Goal: Task Accomplishment & Management: Manage account settings

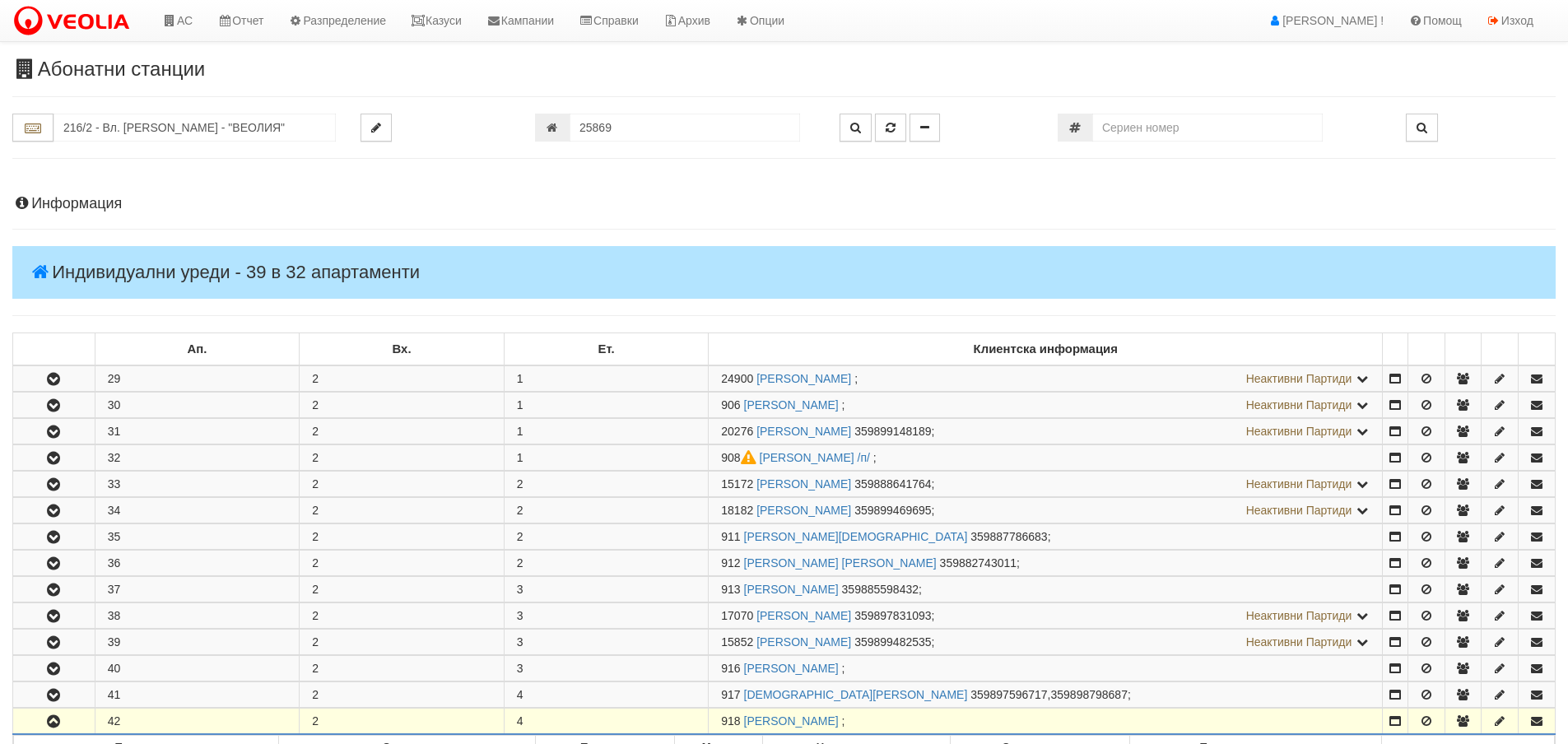
scroll to position [412, 0]
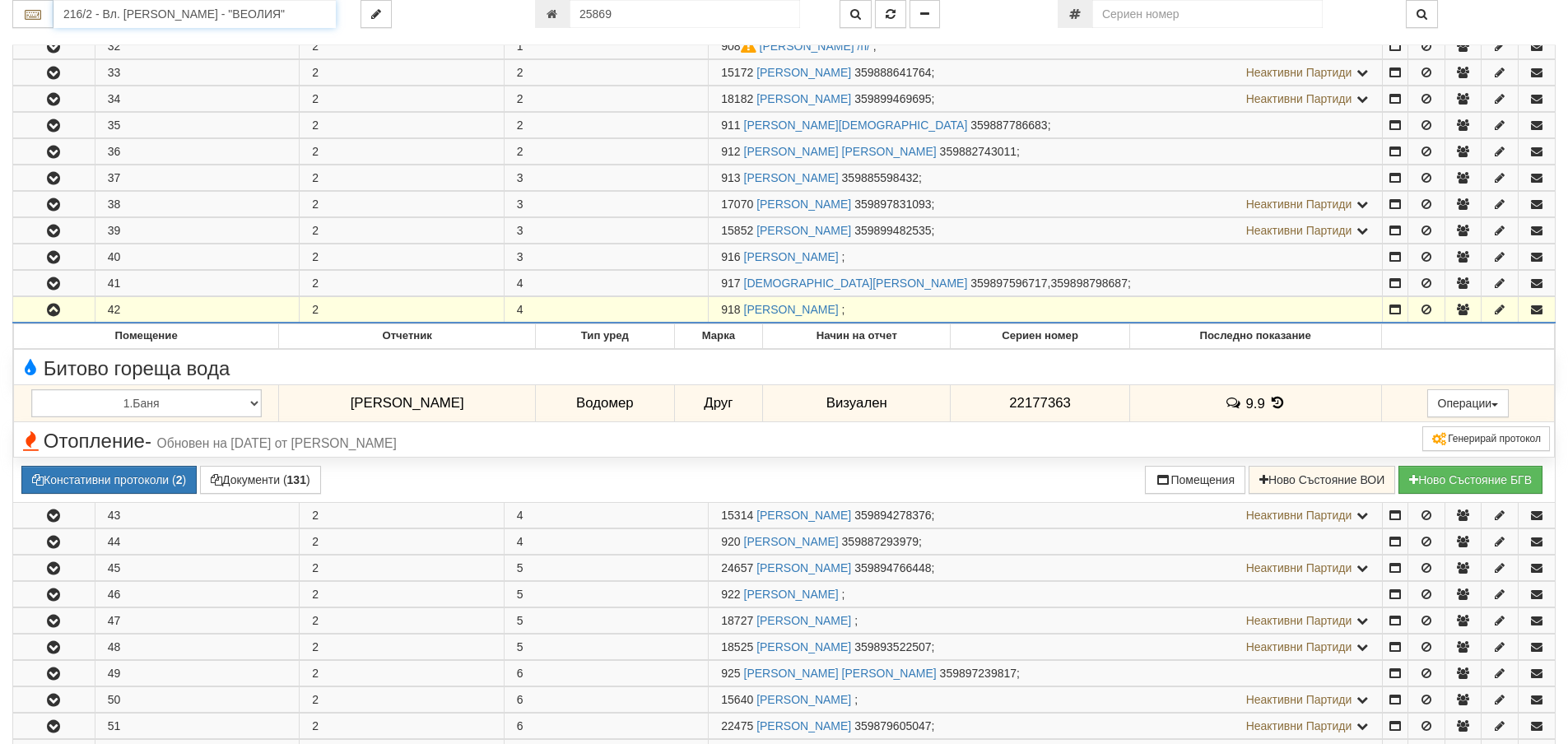
click at [109, 14] on input "216/2 - Вл. Варненчик - "ВЕОЛИЯ"" at bounding box center [195, 14] width 282 height 28
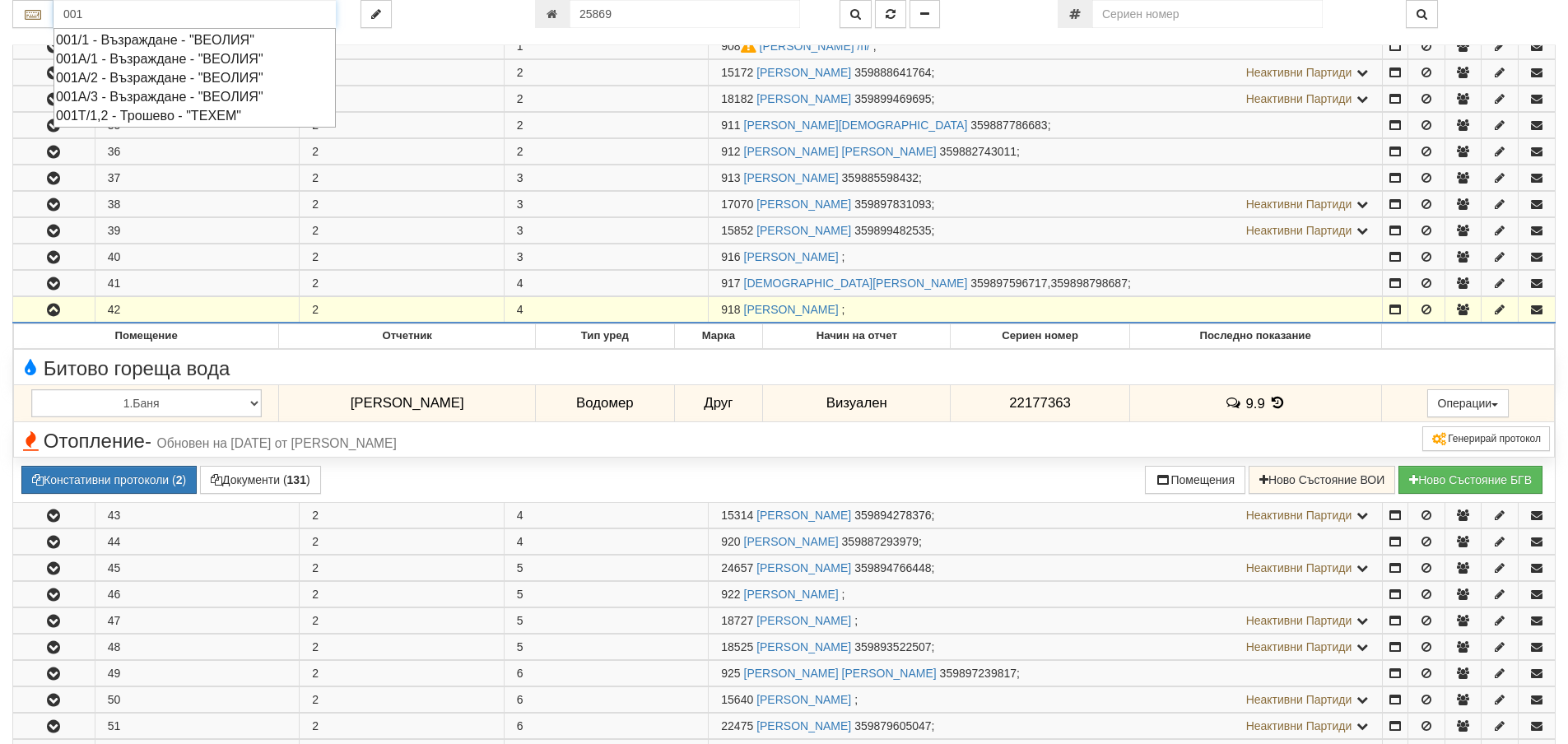
click at [120, 43] on div "001/1 - Възраждане - "ВЕОЛИЯ"" at bounding box center [194, 40] width 277 height 19
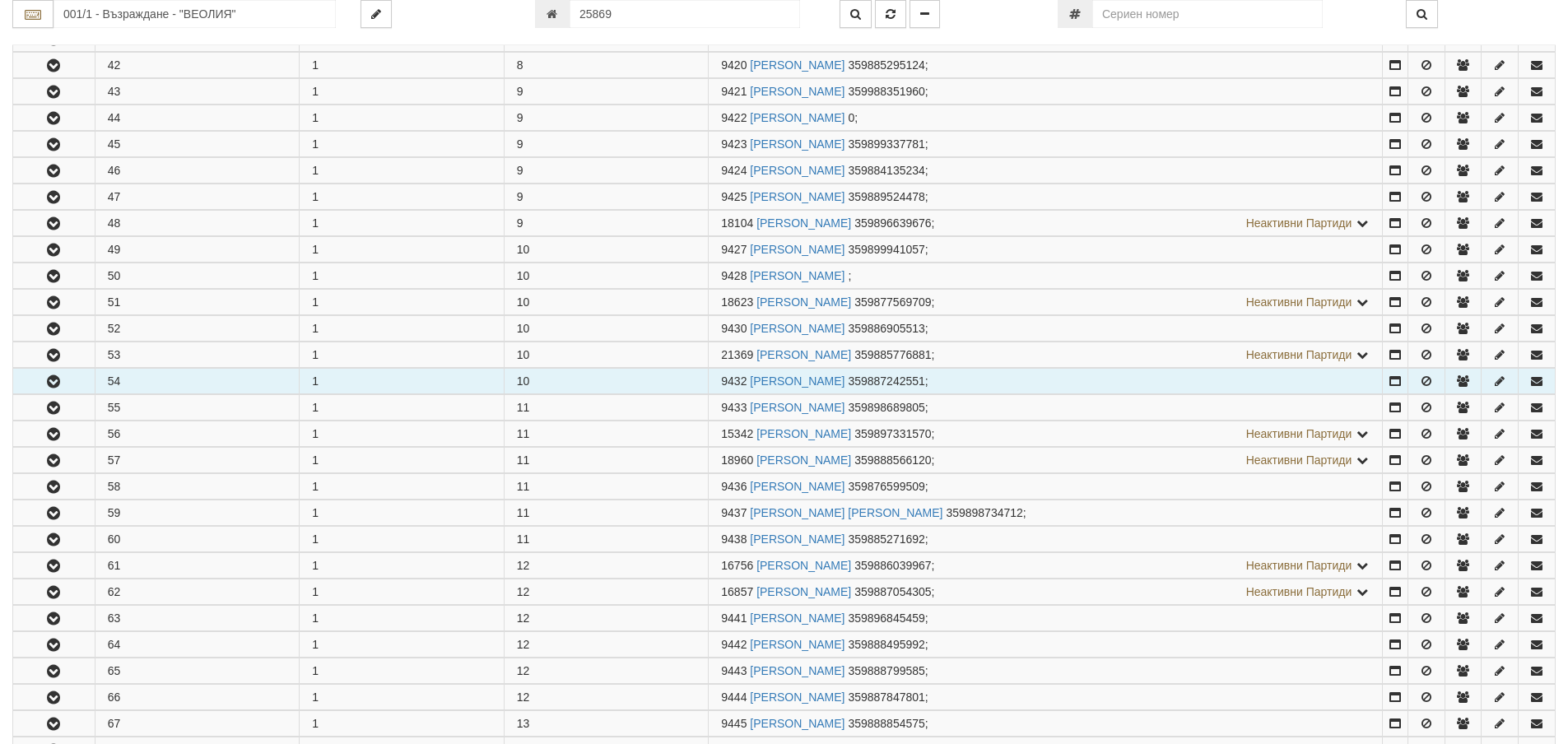
scroll to position [1400, 0]
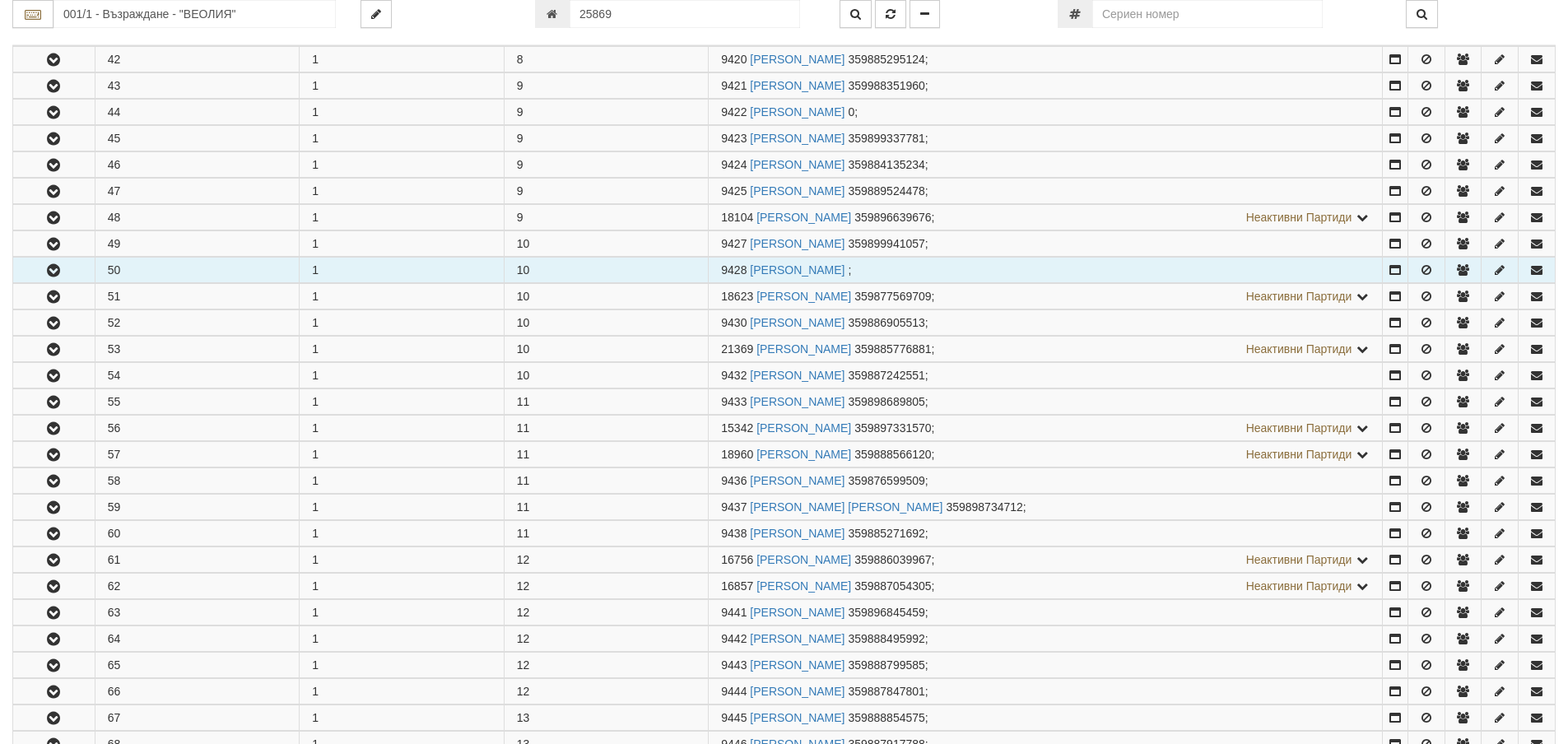
click at [56, 271] on icon "button" at bounding box center [53, 270] width 19 height 11
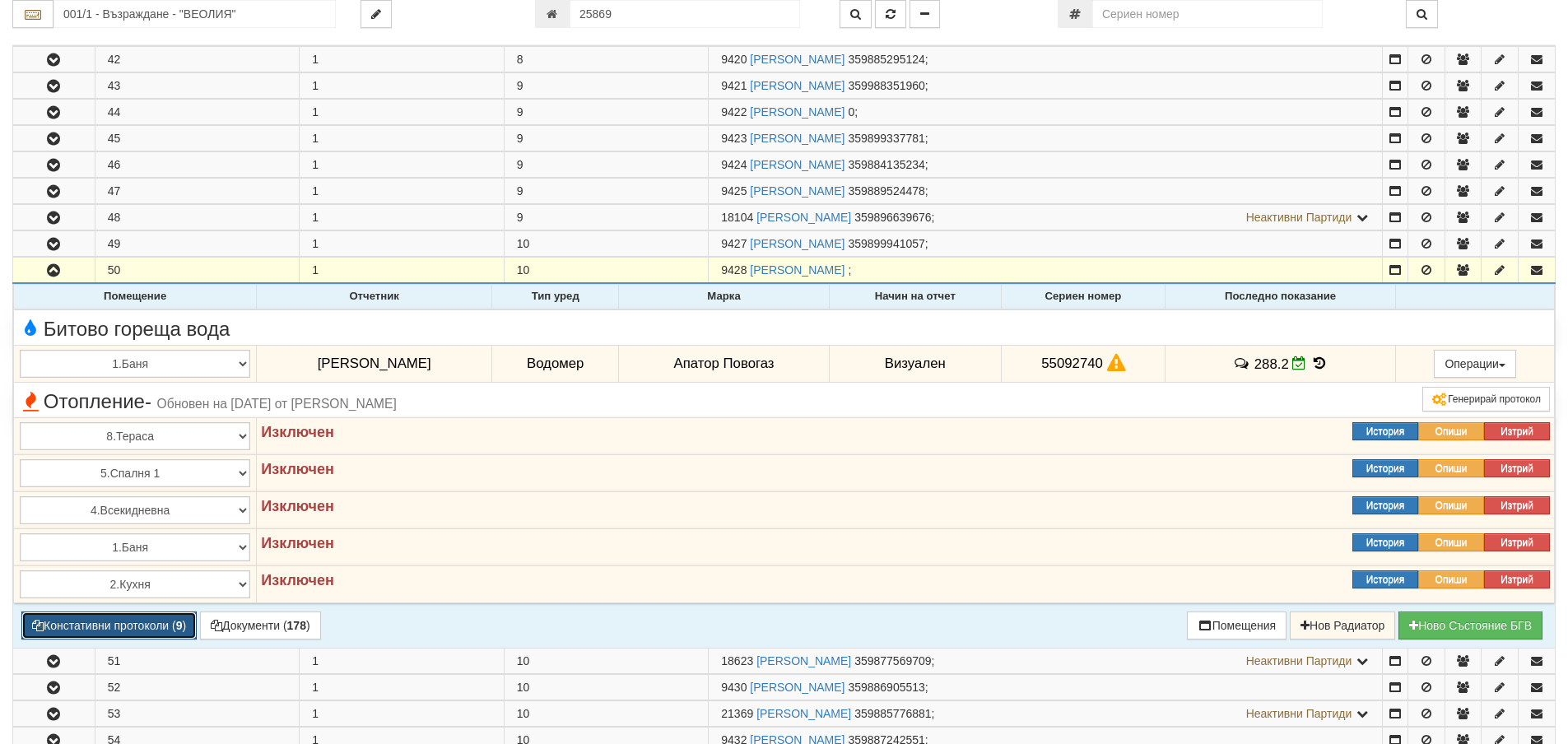
click at [145, 625] on button "Констативни протоколи ( 9 )" at bounding box center [109, 626] width 176 height 28
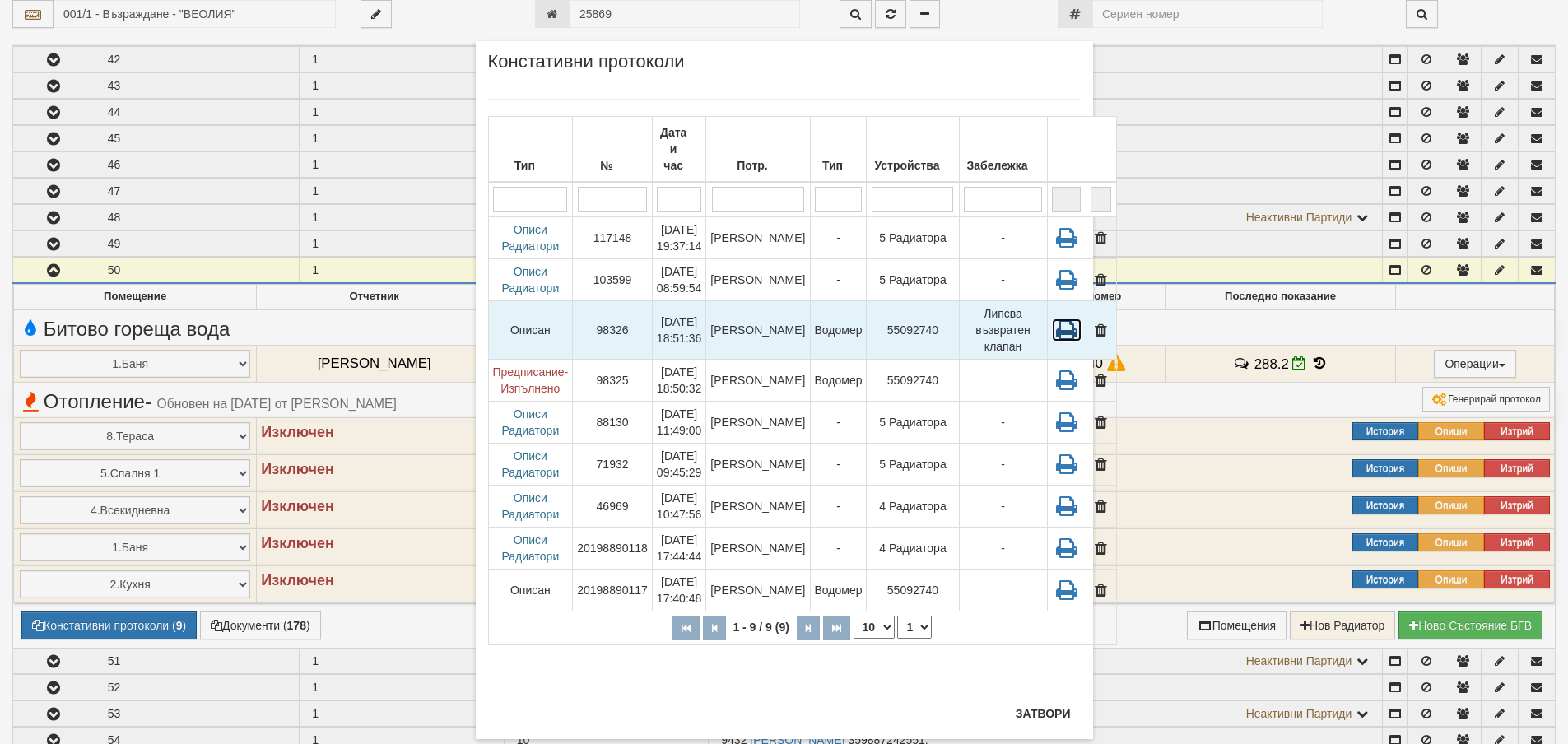
click at [1052, 319] on icon at bounding box center [1067, 330] width 30 height 23
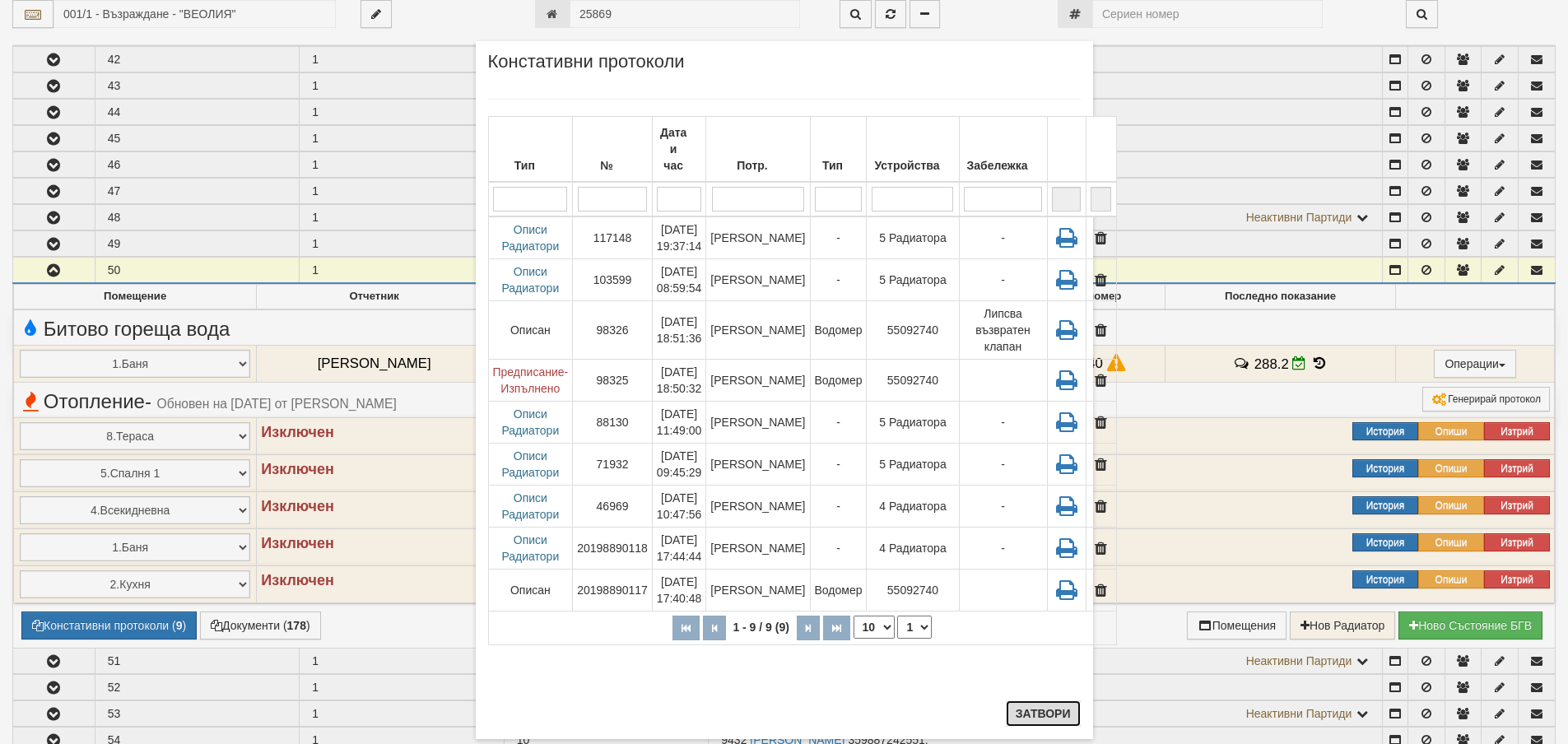
click at [1038, 705] on button "Затвори" at bounding box center [1043, 714] width 75 height 26
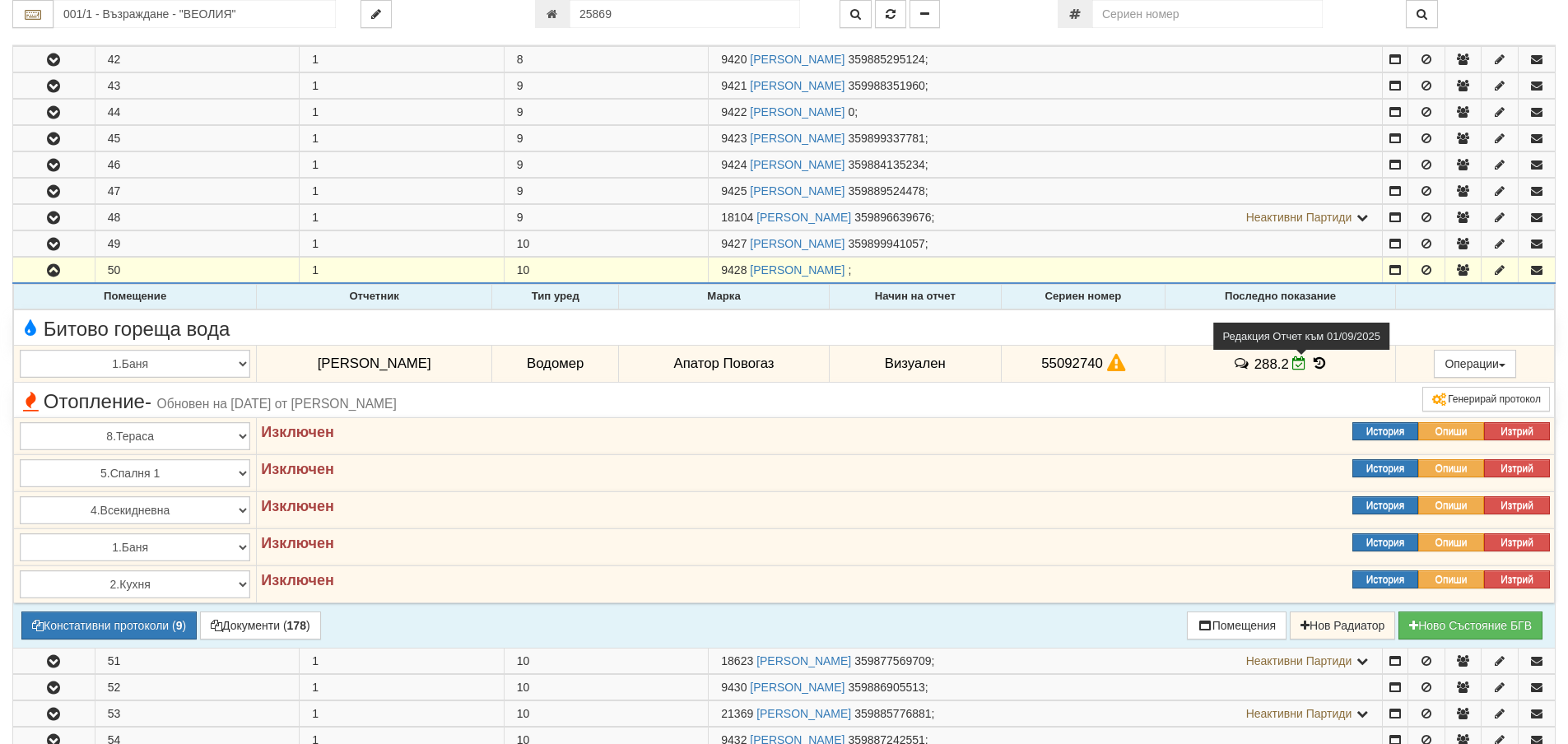
click at [1293, 363] on icon at bounding box center [1300, 364] width 14 height 14
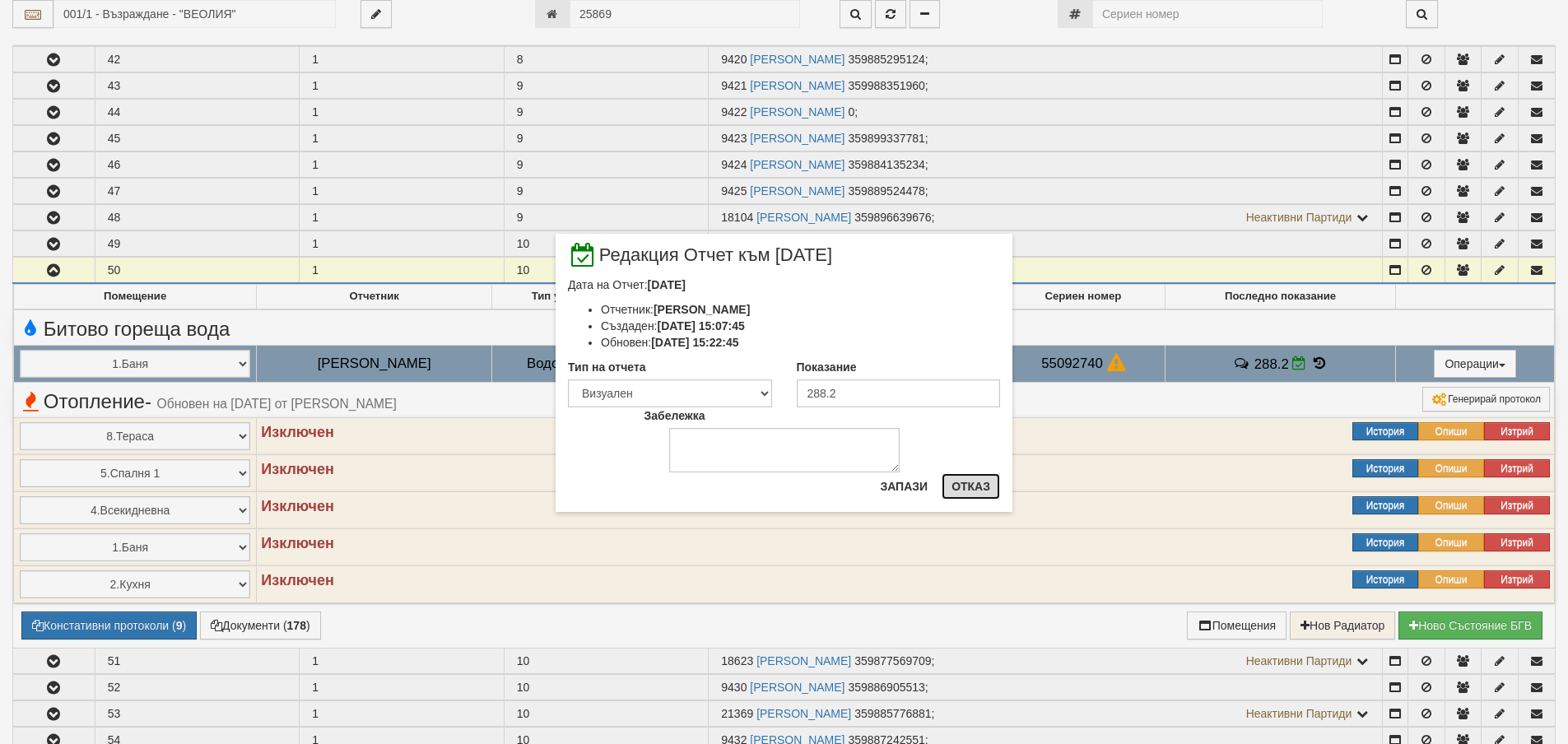
click at [976, 489] on button "Отказ" at bounding box center [971, 487] width 58 height 26
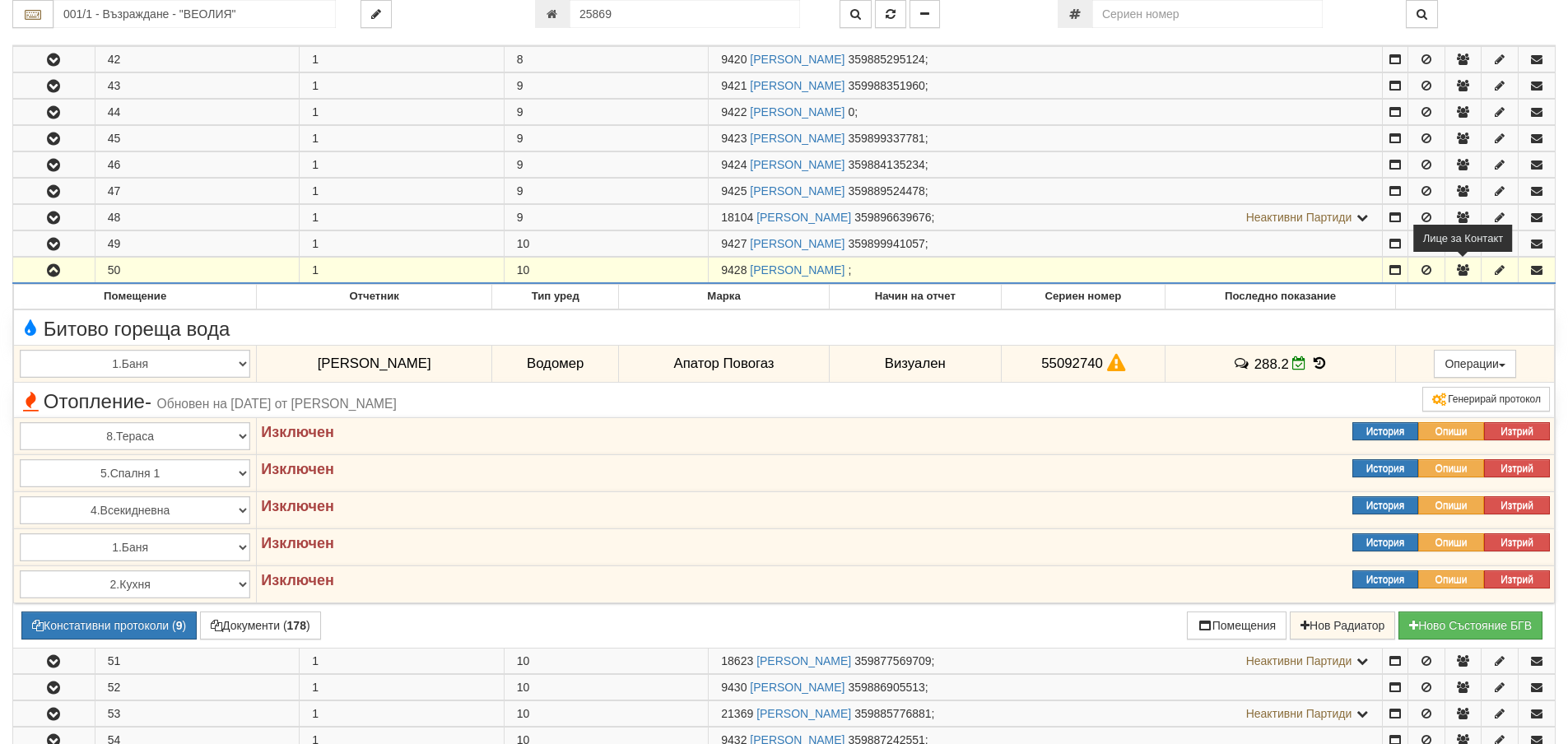
click at [1460, 271] on icon "button" at bounding box center [1463, 270] width 15 height 11
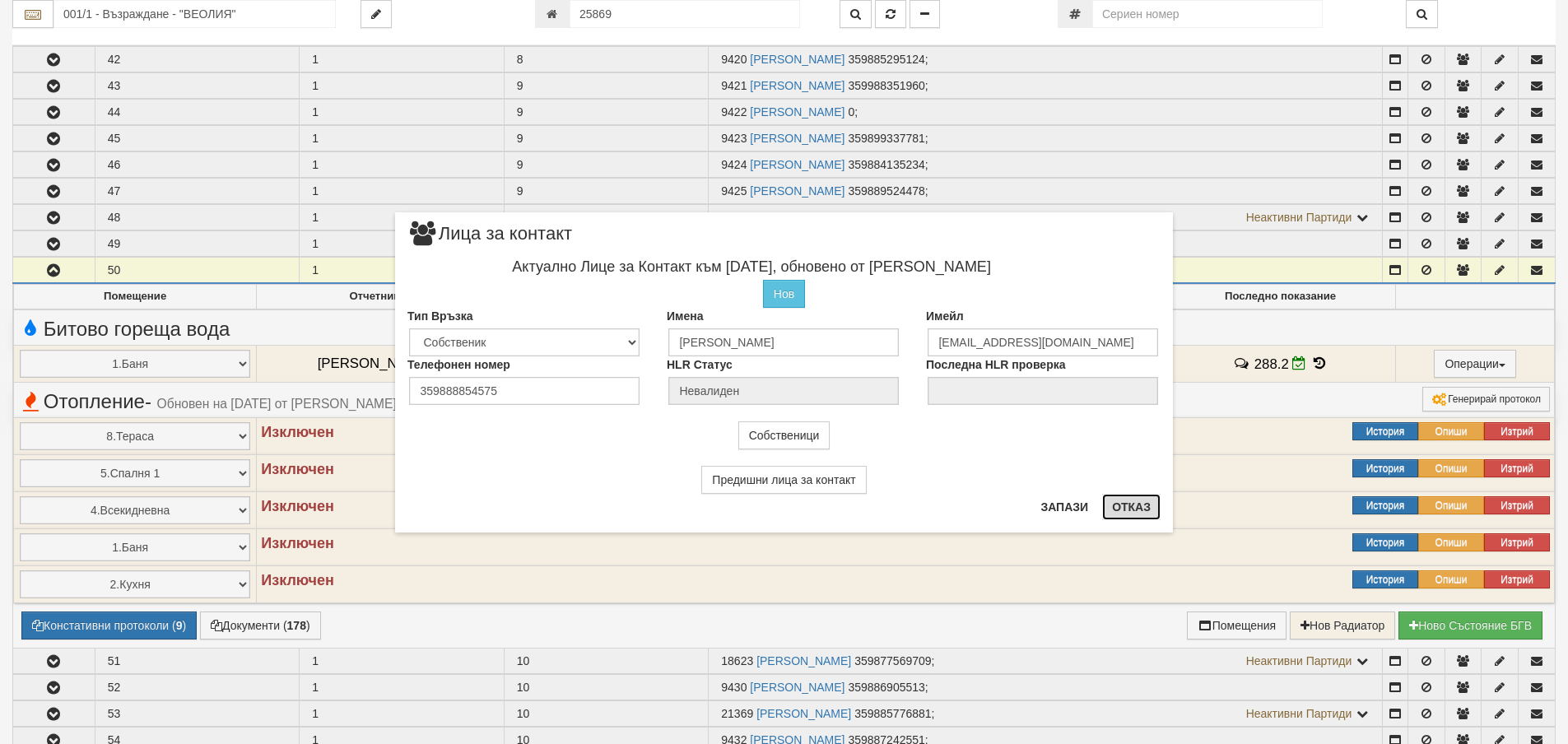
click at [1141, 507] on button "Отказ" at bounding box center [1131, 507] width 58 height 26
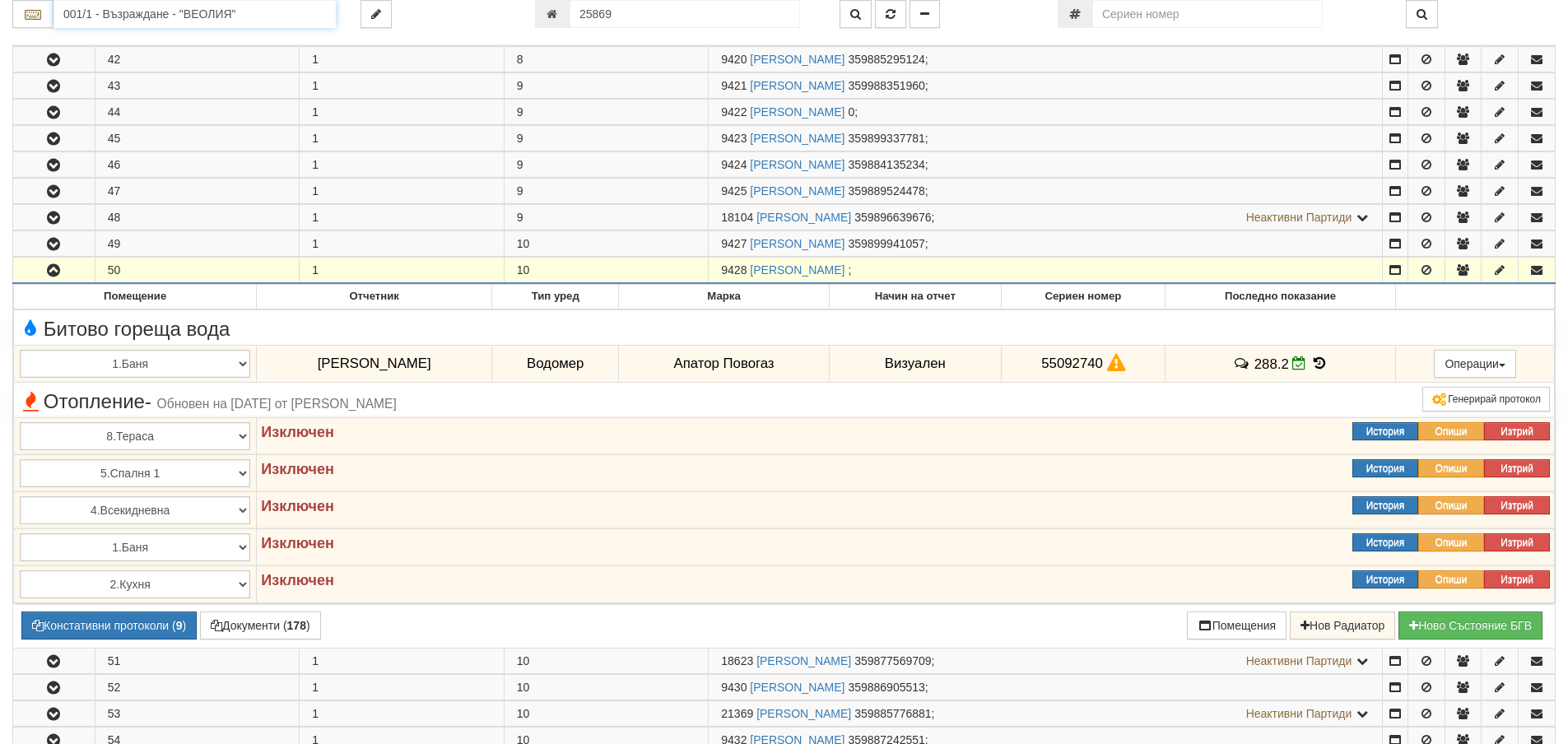
click at [130, 19] on input "001/1 - Възраждане - "ВЕОЛИЯ"" at bounding box center [195, 14] width 282 height 28
click at [122, 39] on div "248/1 - Вл. Варненчик - "ВЕОЛИЯ"" at bounding box center [194, 40] width 277 height 19
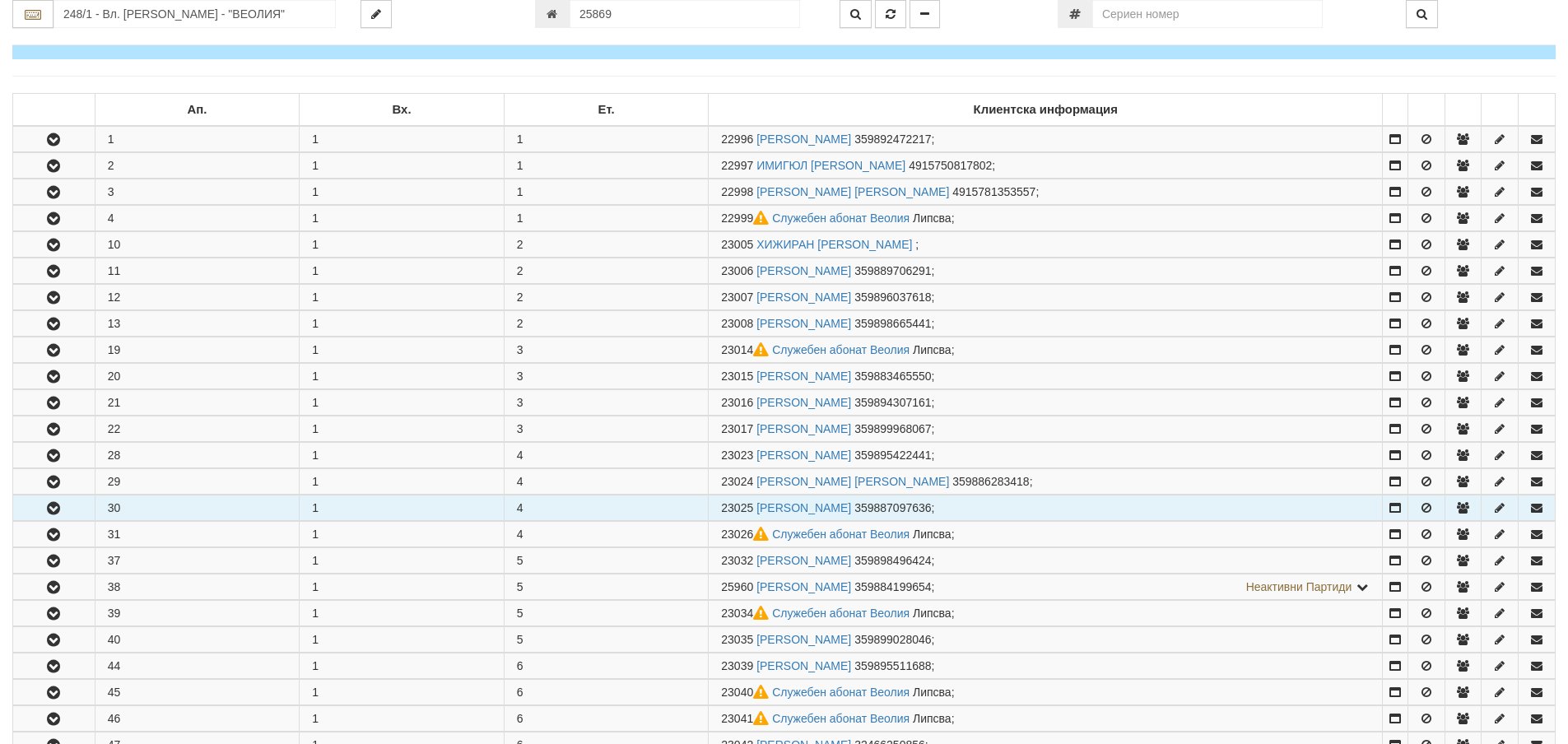
scroll to position [247, 0]
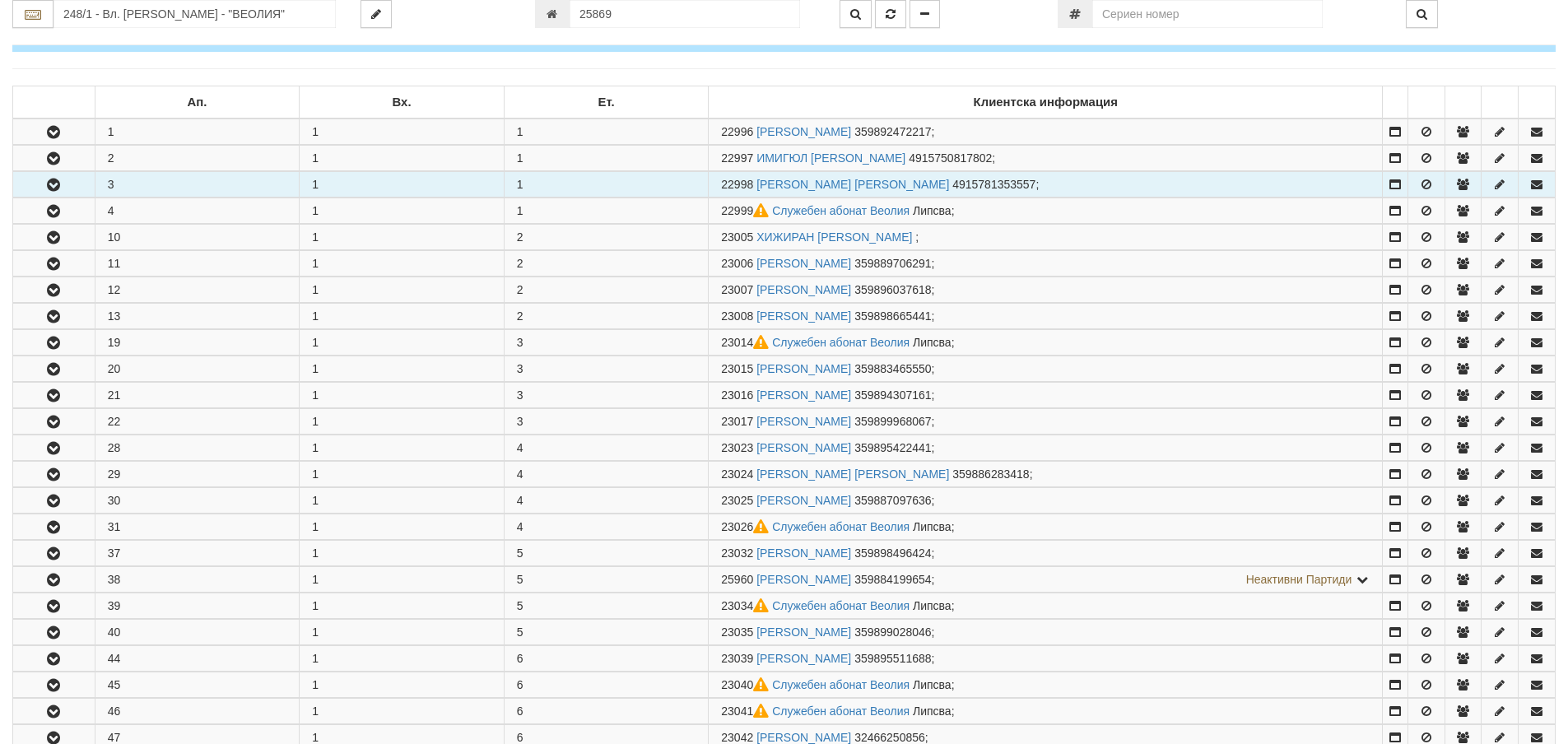
click at [57, 184] on icon "button" at bounding box center [53, 184] width 19 height 11
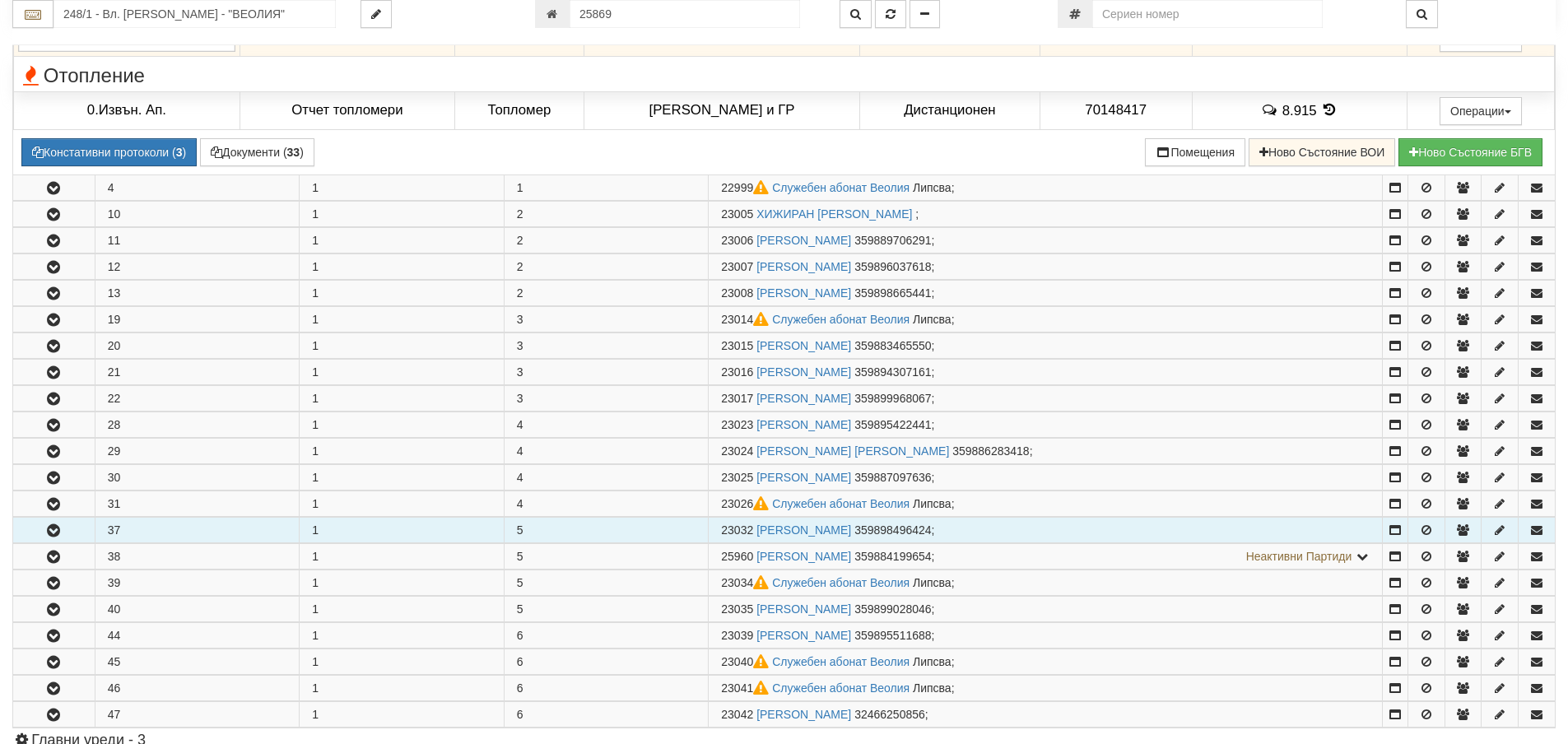
scroll to position [494, 0]
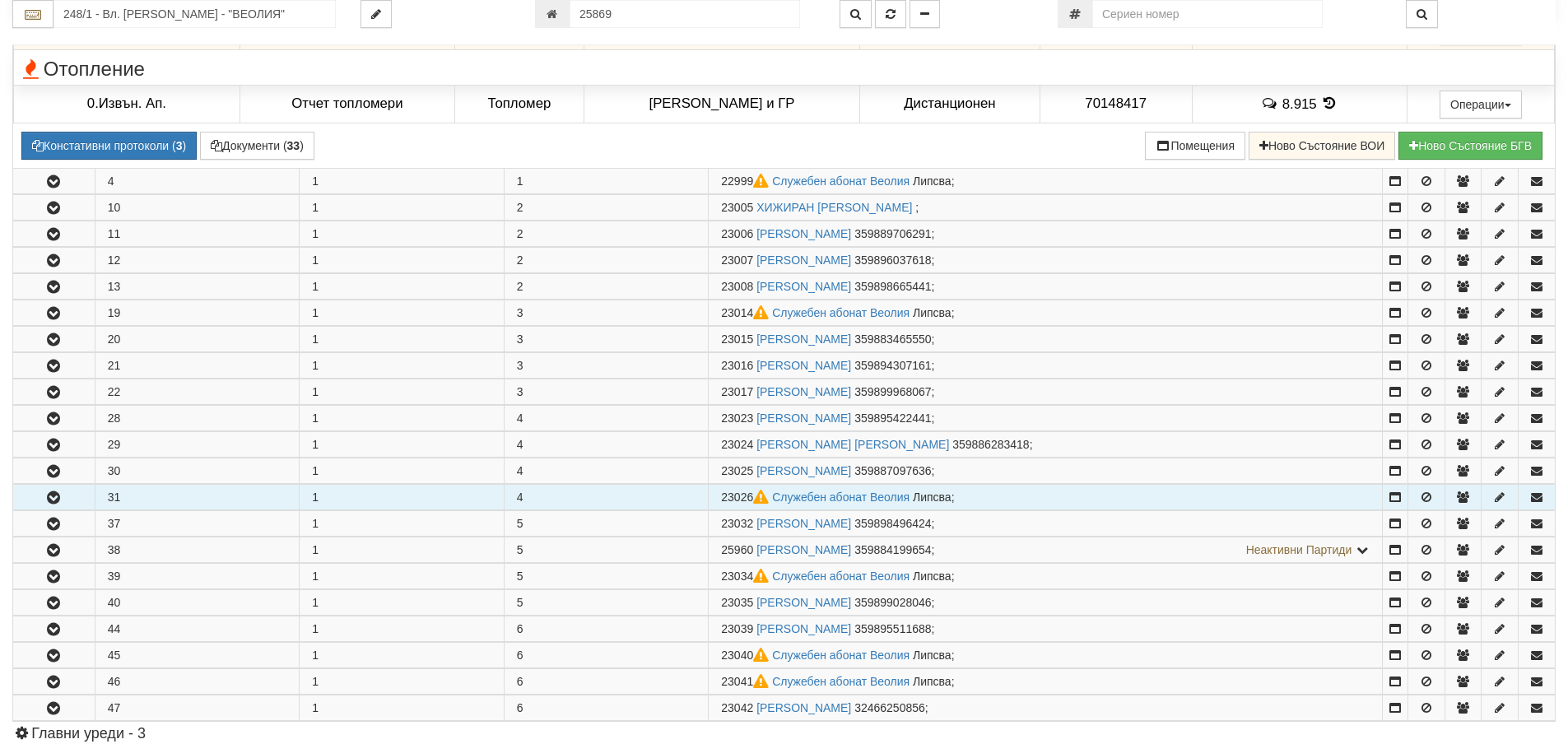
click at [52, 500] on icon "button" at bounding box center [53, 498] width 19 height 11
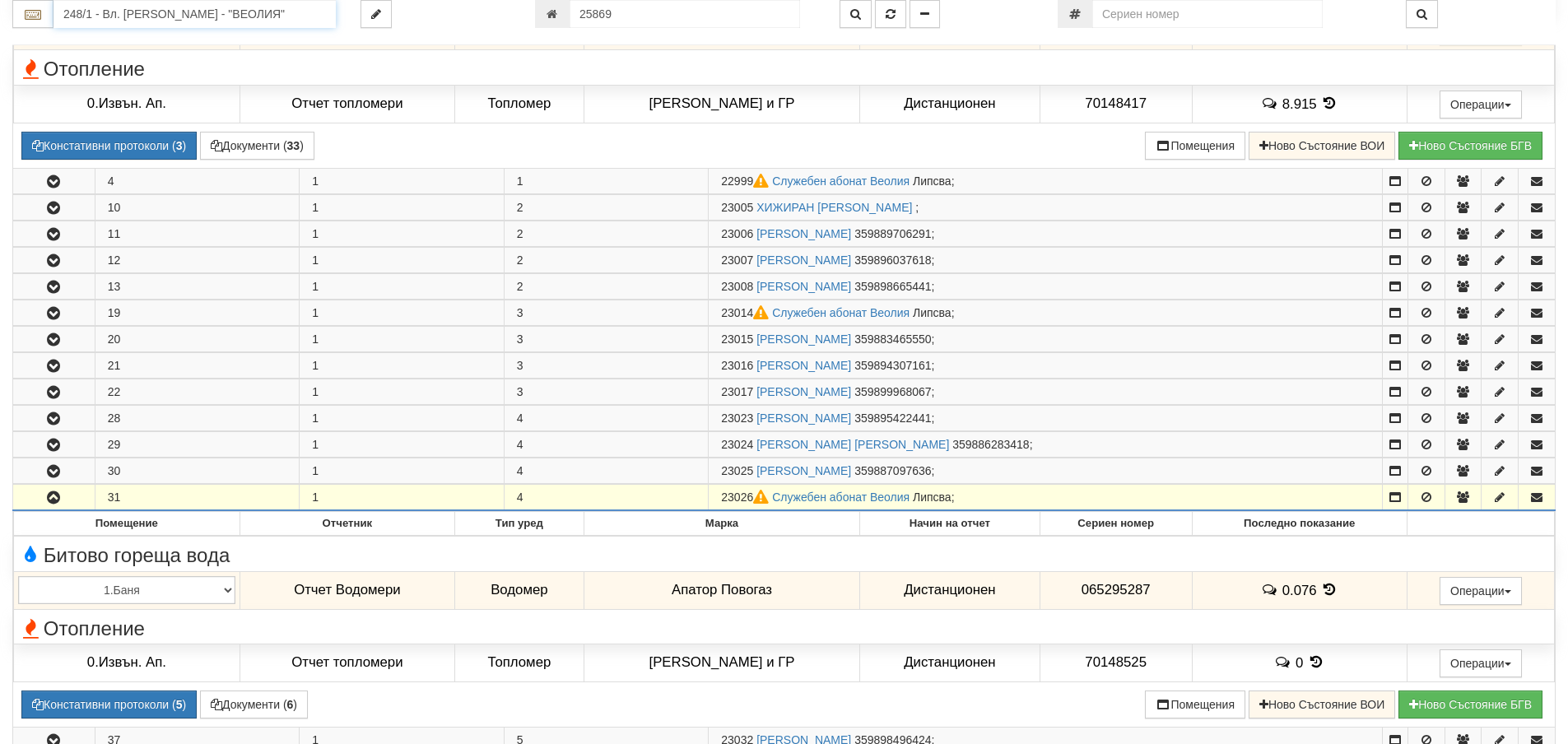
click at [102, 16] on input "248/1 - Вл. Варненчик - "ВЕОЛИЯ"" at bounding box center [195, 14] width 282 height 28
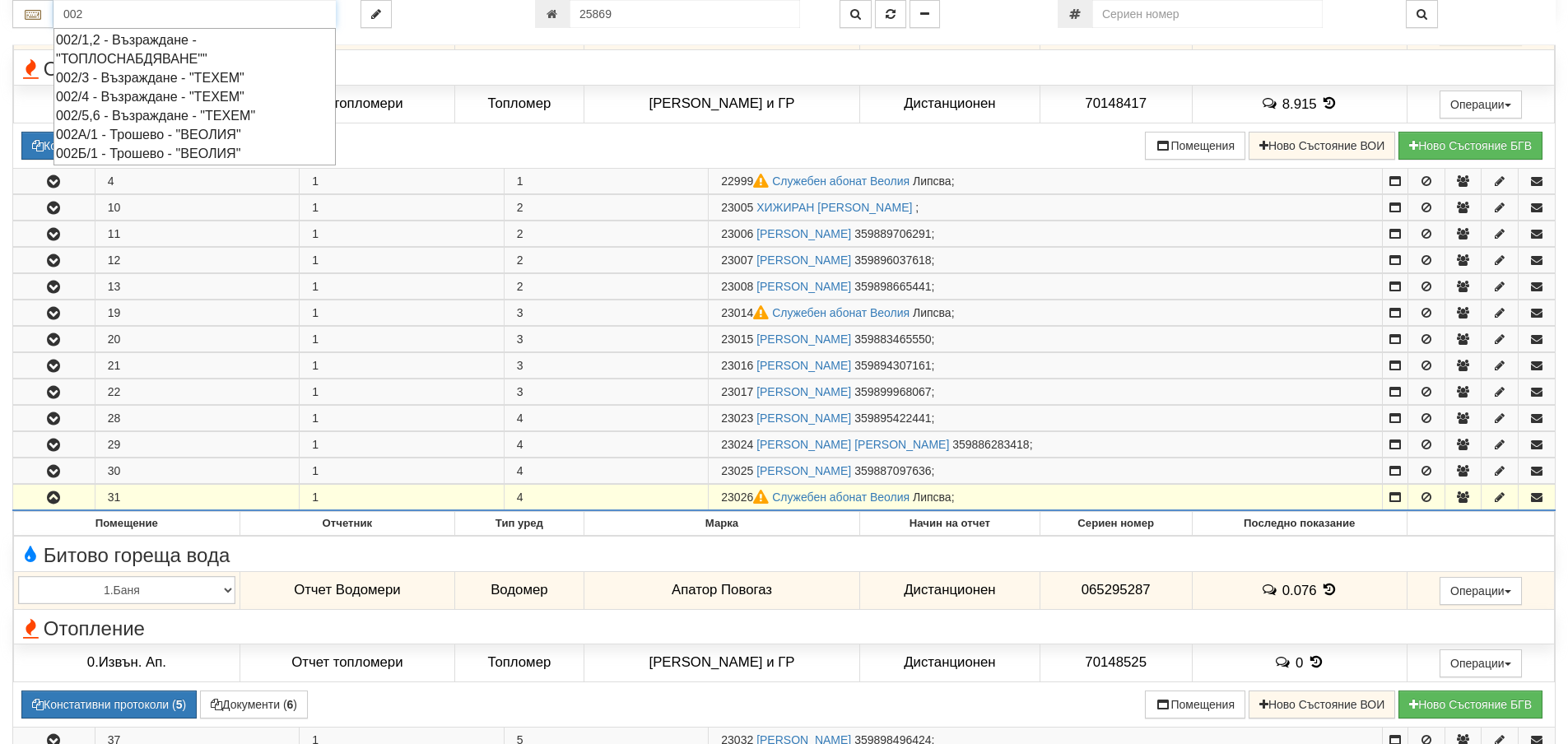
click at [116, 116] on div "002/5,6 - Възраждане - "ТЕХЕМ"" at bounding box center [194, 115] width 277 height 19
type input "002/5,6 - Възраждане - "ТЕХЕМ""
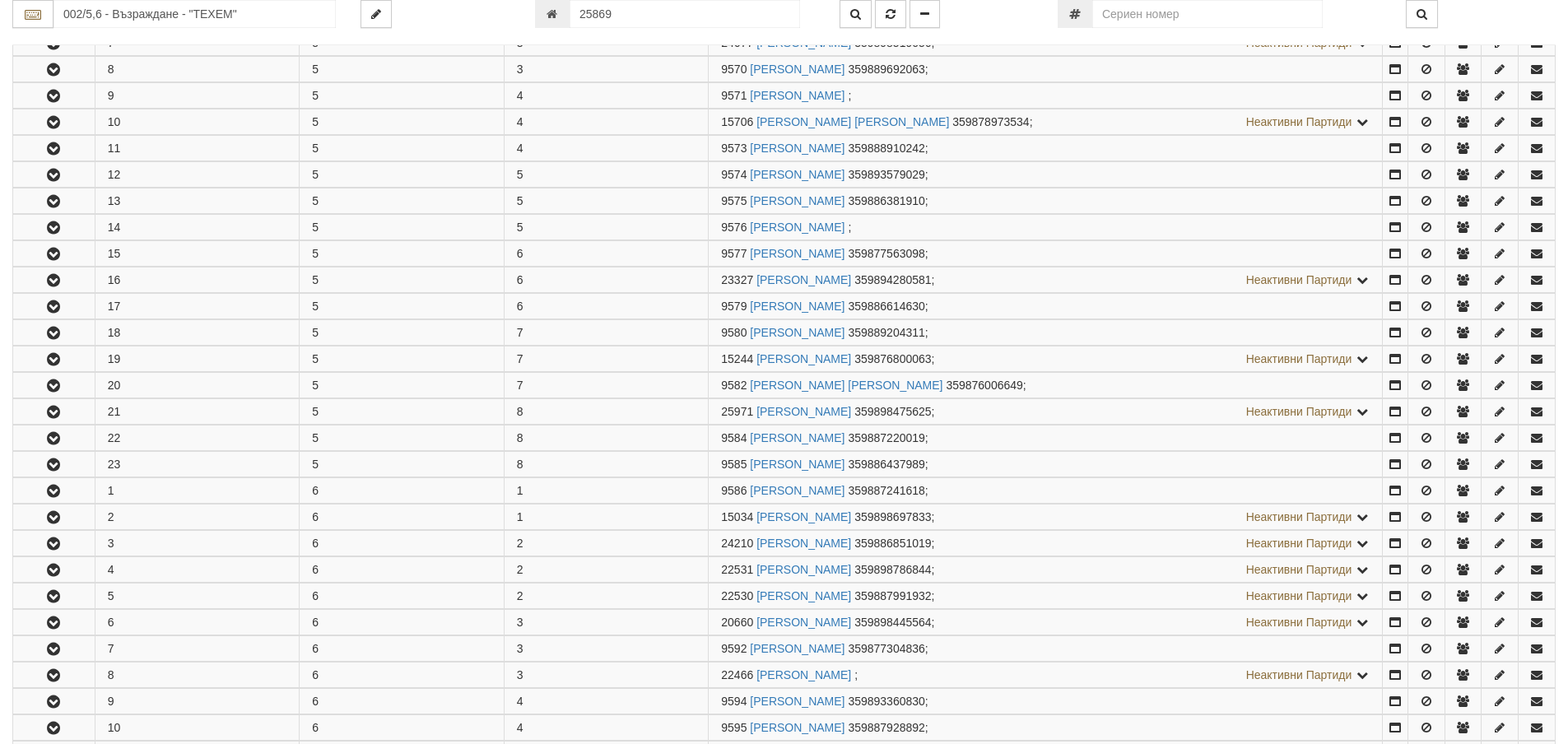
scroll to position [0, 0]
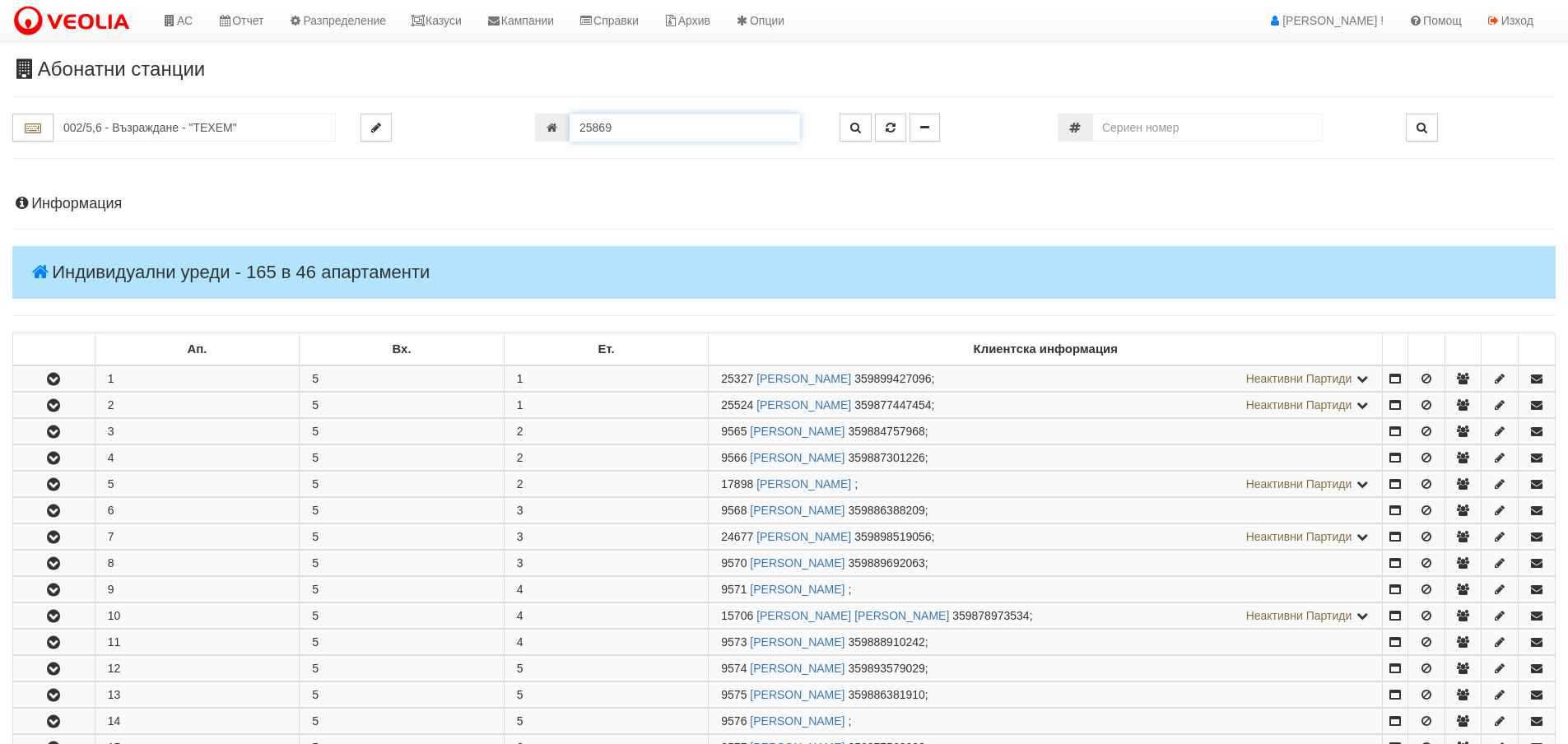
drag, startPoint x: 594, startPoint y: 128, endPoint x: 561, endPoint y: 129, distance: 33.0
click at [561, 129] on div "25869" at bounding box center [674, 128] width 280 height 28
click at [634, 120] on input "25869" at bounding box center [685, 128] width 230 height 28
click at [619, 131] on input "25869" at bounding box center [685, 128] width 230 height 28
click at [854, 127] on icon "button" at bounding box center [856, 127] width 11 height 11
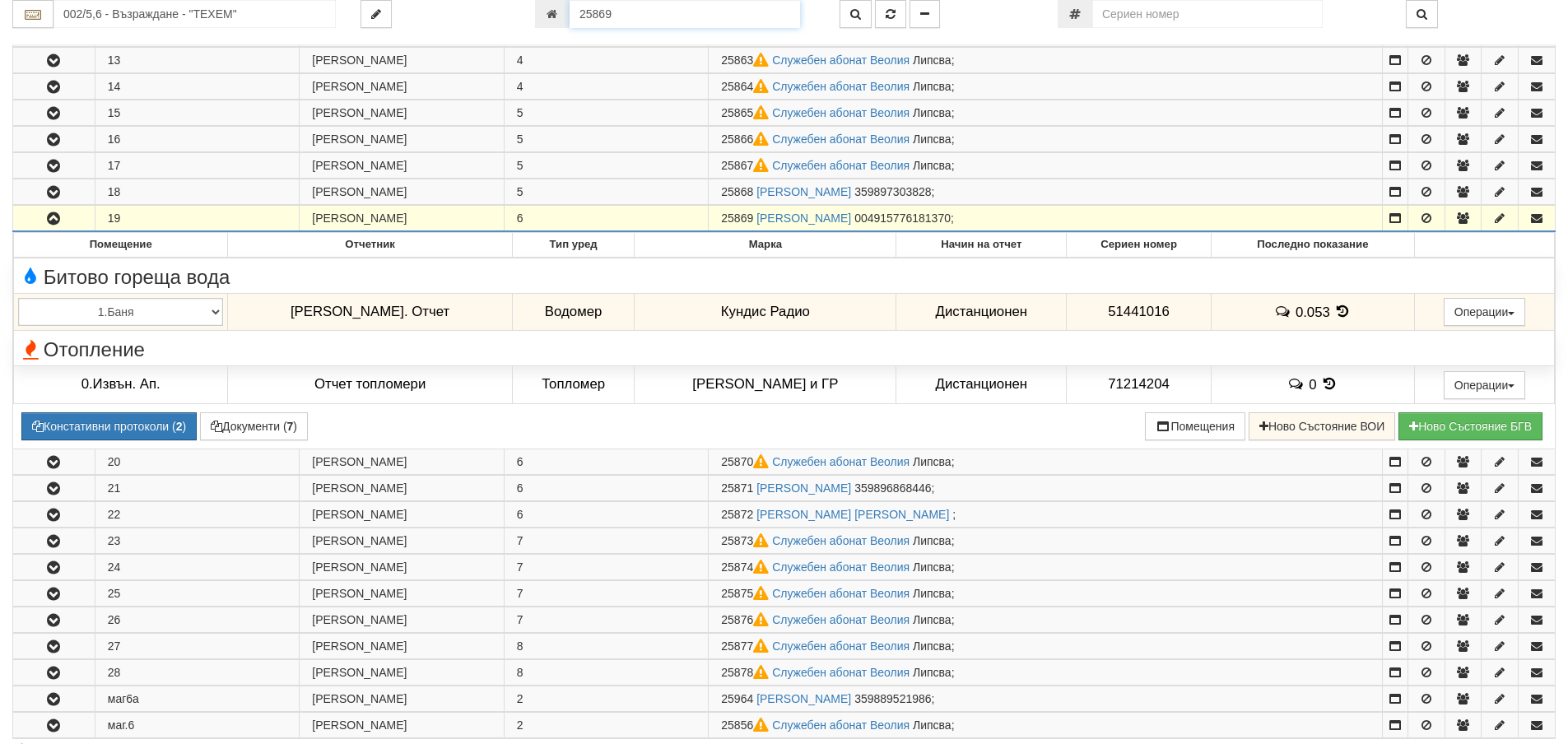
scroll to position [620, 0]
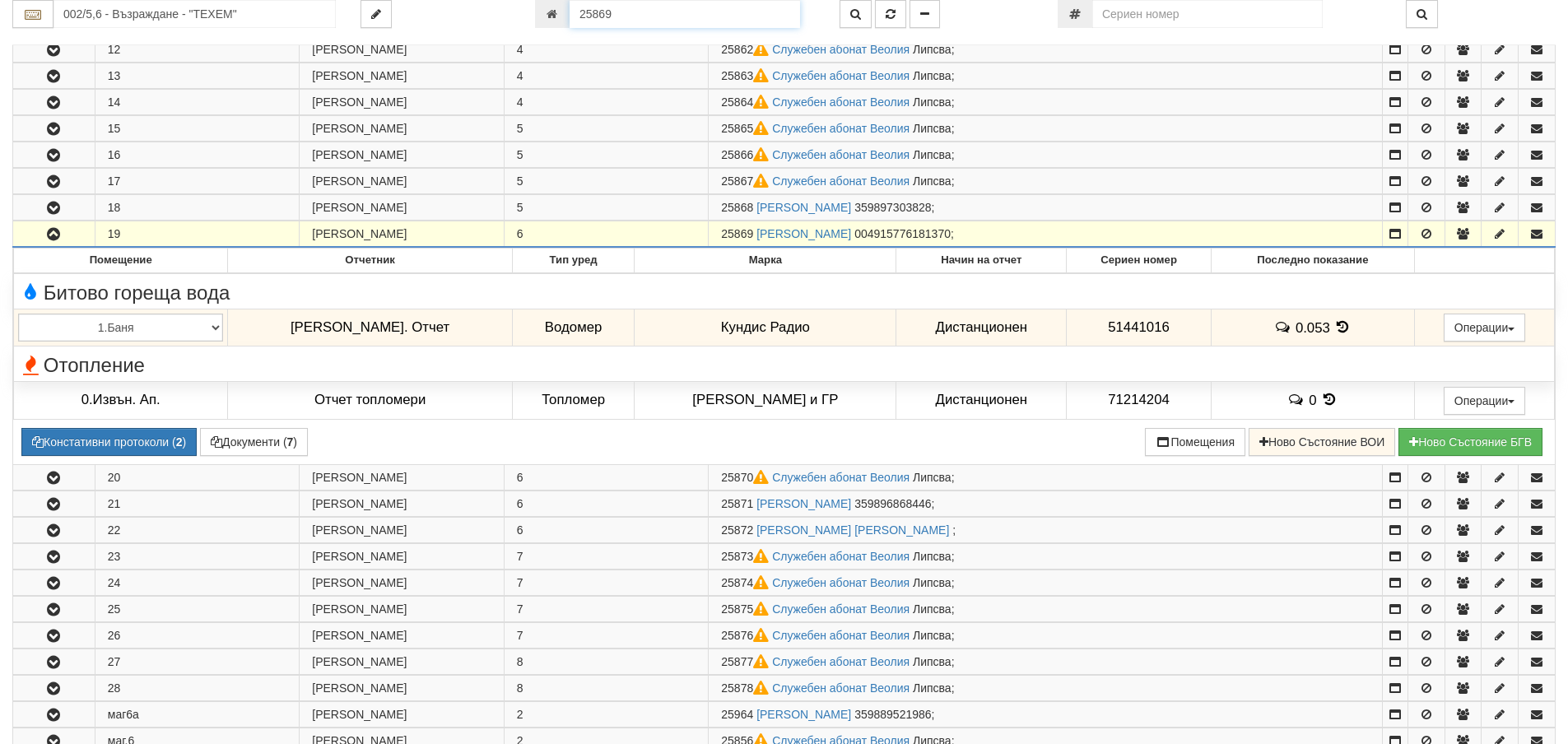
drag, startPoint x: 634, startPoint y: 7, endPoint x: 559, endPoint y: 18, distance: 75.8
click at [559, 18] on div "25869" at bounding box center [674, 14] width 280 height 28
type input "23026"
click at [896, 9] on icon "button" at bounding box center [890, 13] width 10 height 11
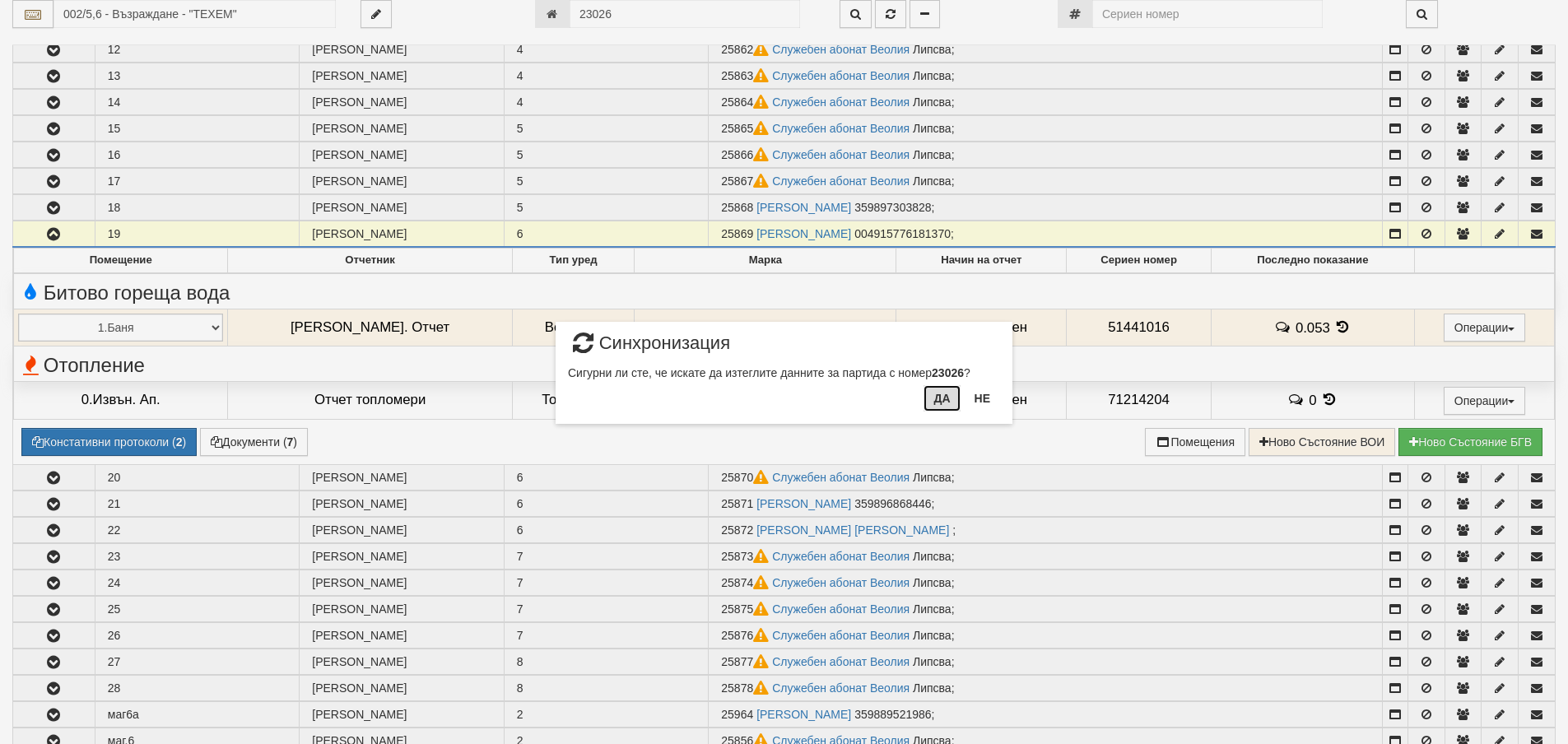
click at [945, 400] on button "Да" at bounding box center [942, 399] width 36 height 26
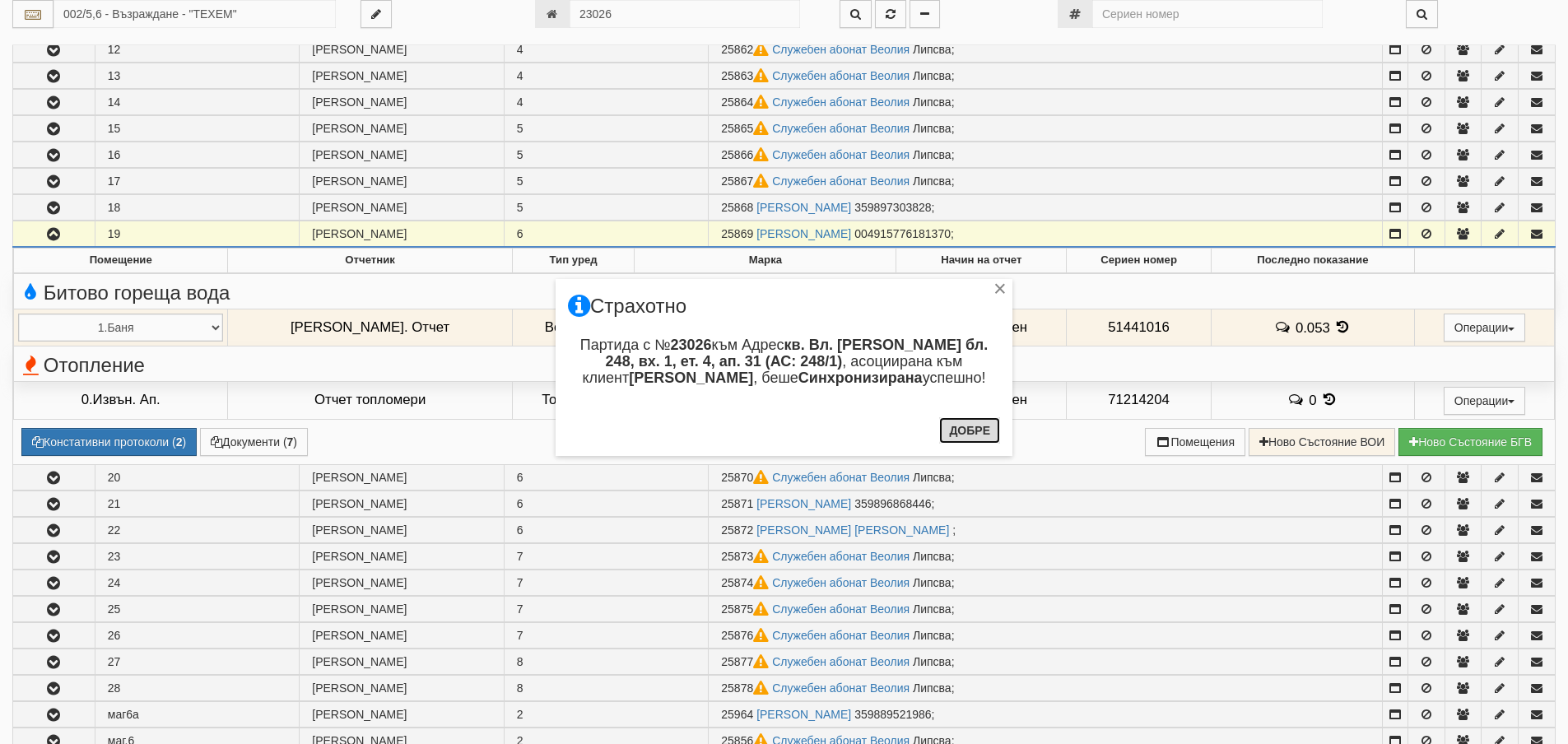
click at [962, 437] on button "Добре" at bounding box center [970, 431] width 61 height 26
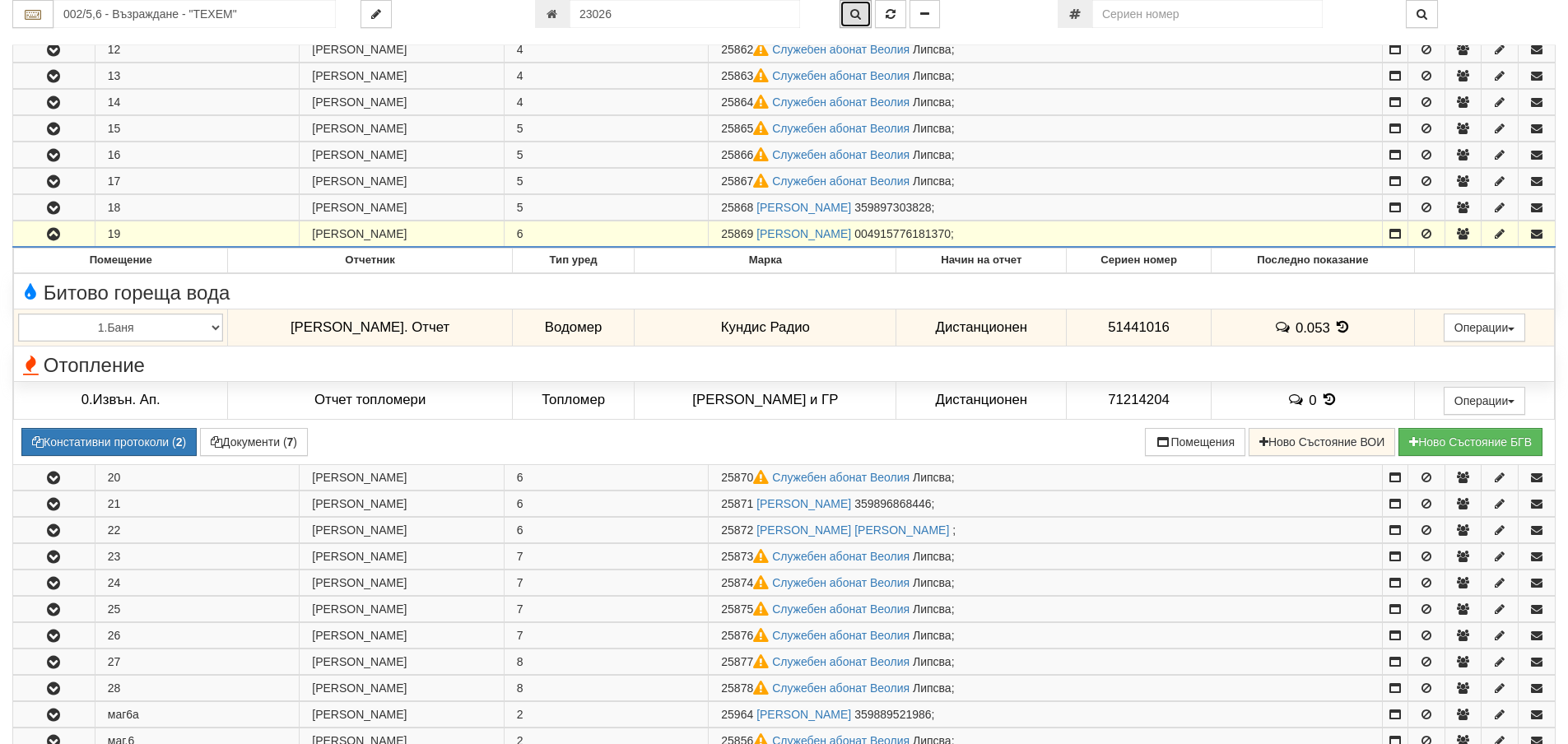
click at [855, 13] on icon "button" at bounding box center [856, 13] width 11 height 11
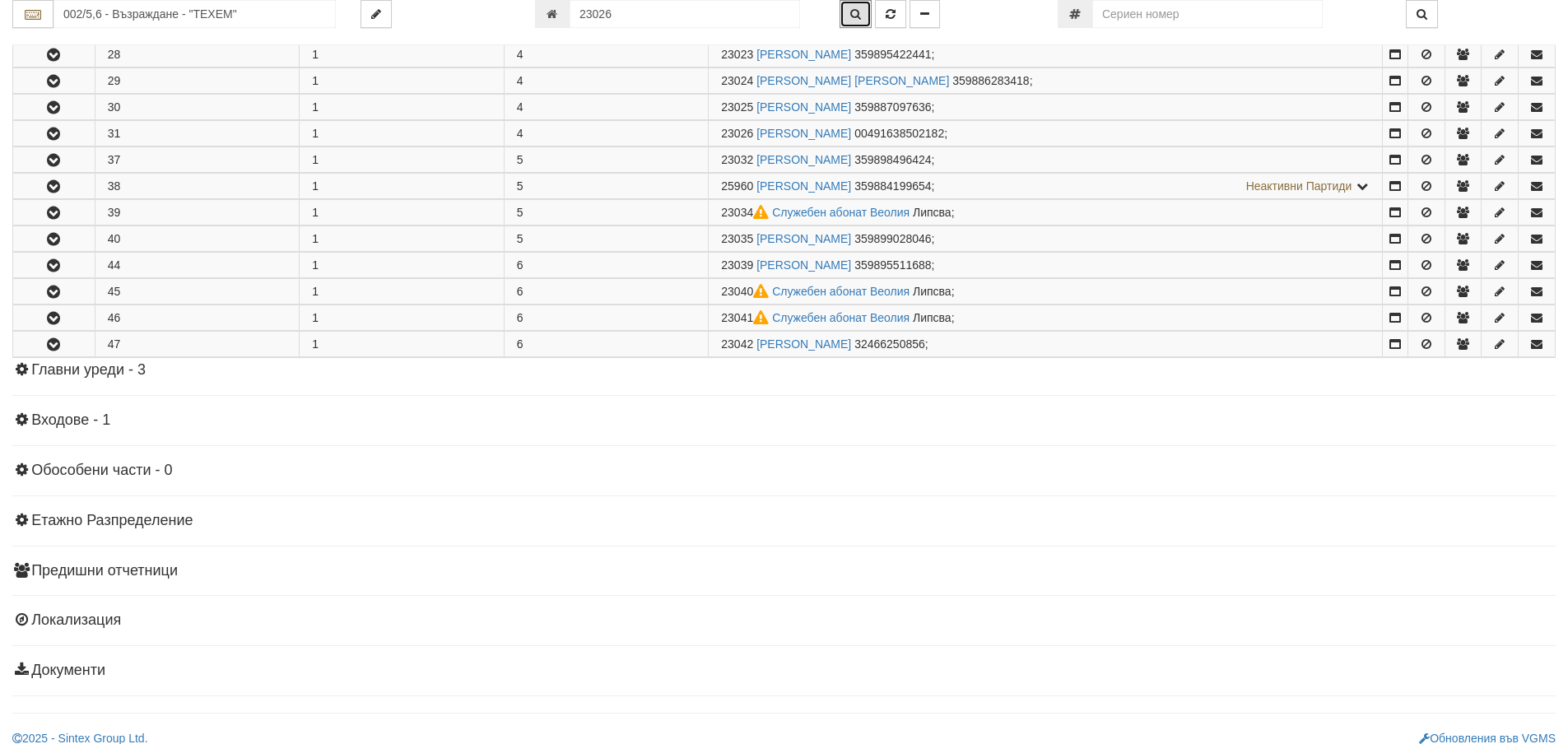
scroll to position [656, 0]
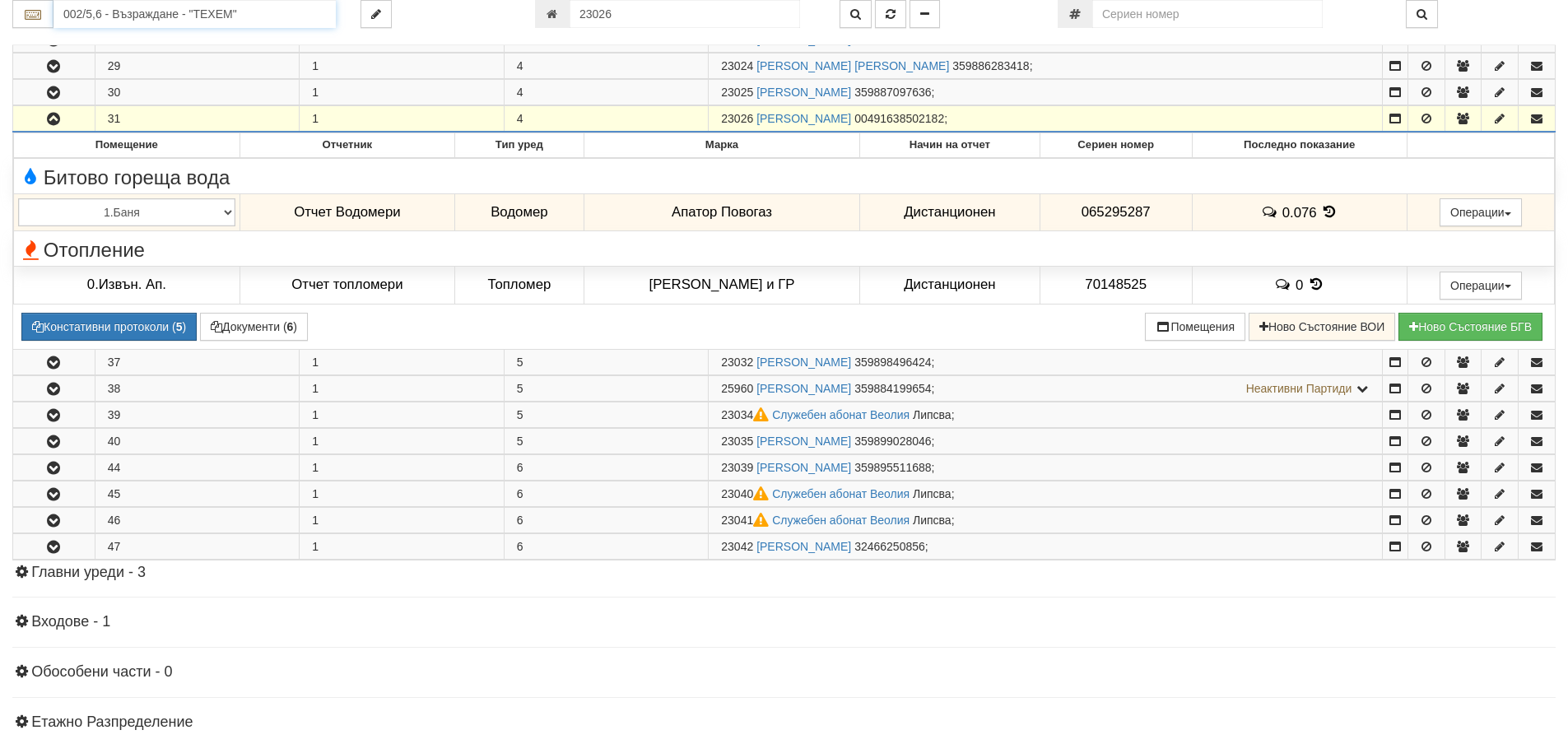
click at [109, 13] on input "002/5,6 - Възраждане - "ТЕХЕМ"" at bounding box center [195, 14] width 282 height 28
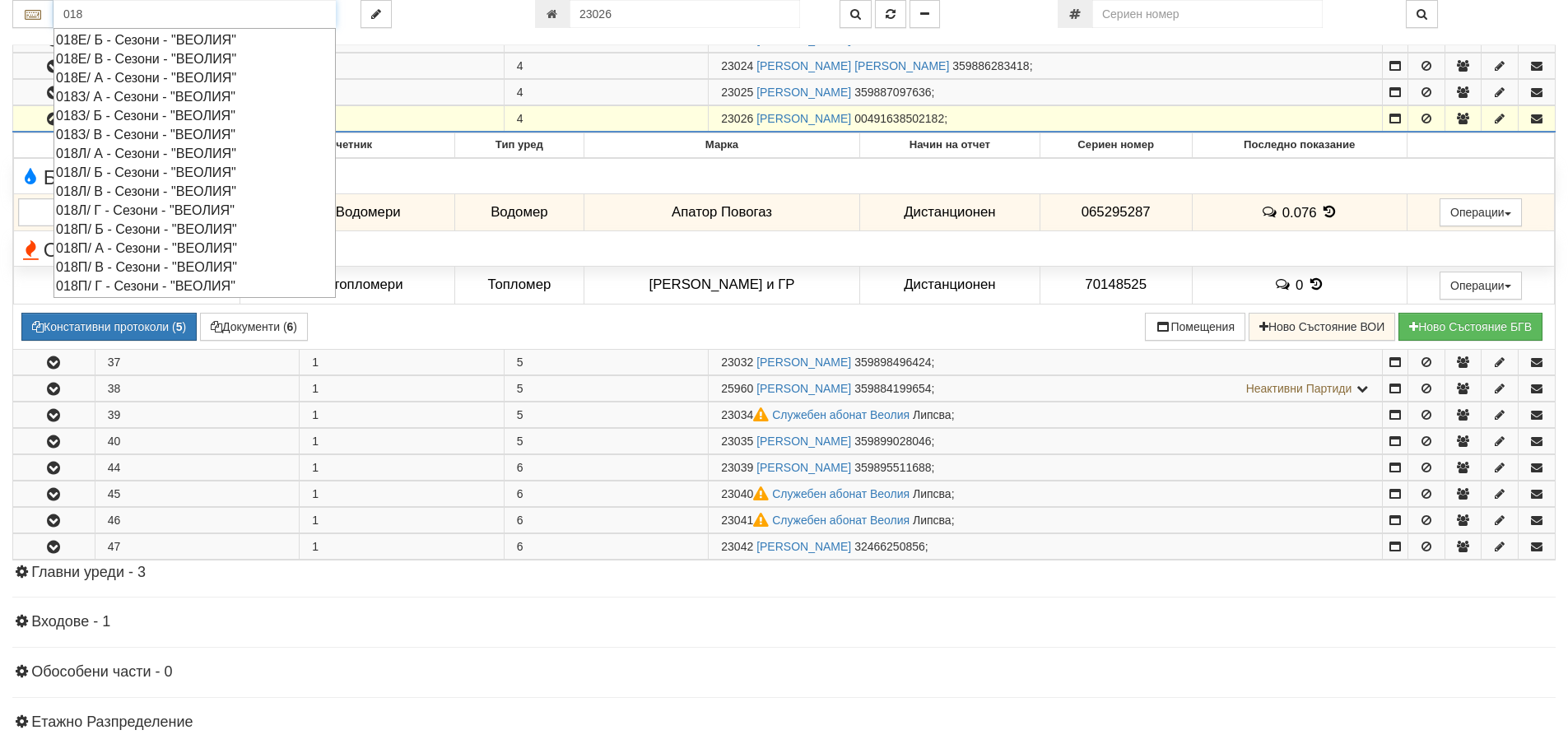
click at [99, 209] on div "018Л/ Г - Сезони - "ВЕОЛИЯ"" at bounding box center [194, 210] width 277 height 19
type input "018Л/ Г - Сезони - "ВЕОЛИЯ""
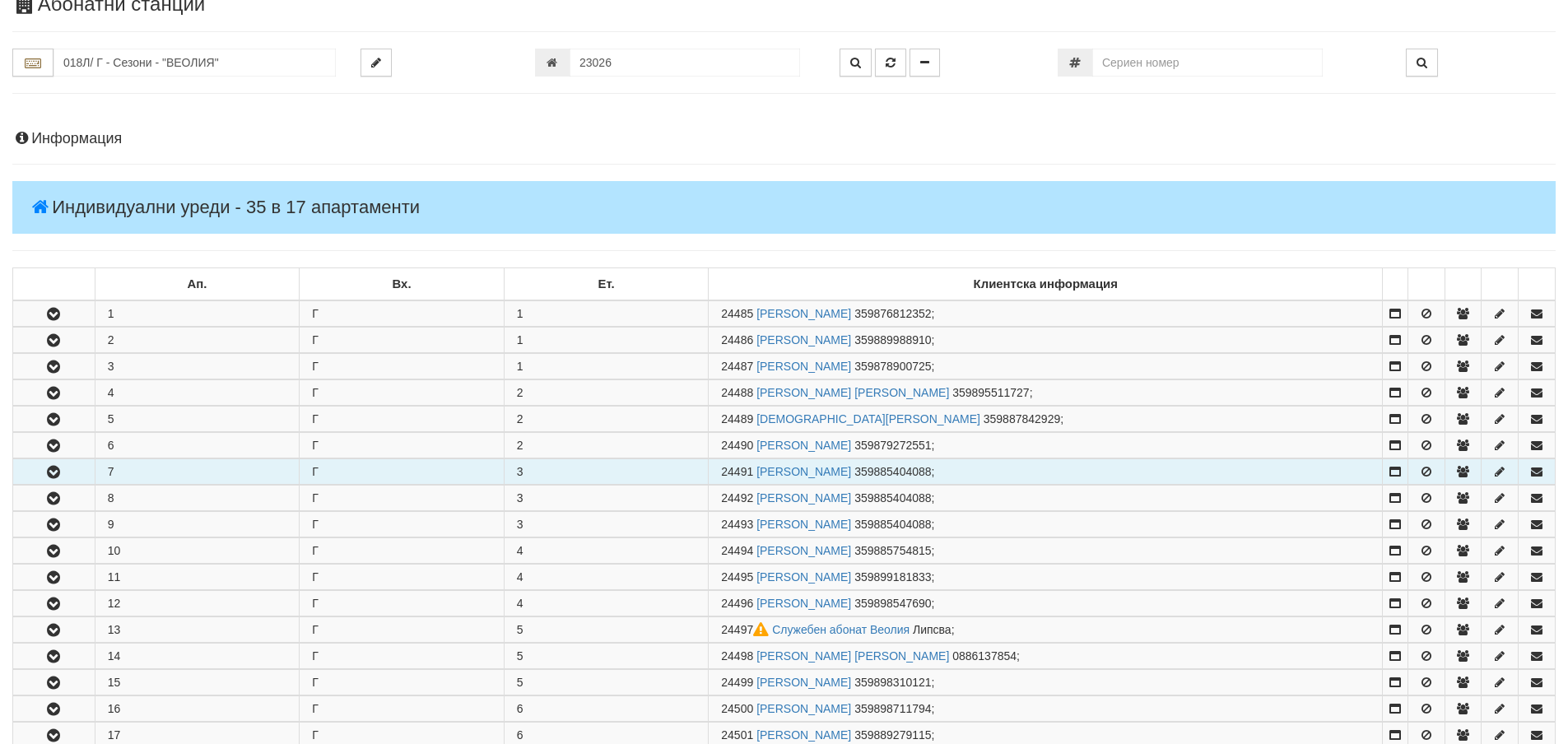
scroll to position [165, 0]
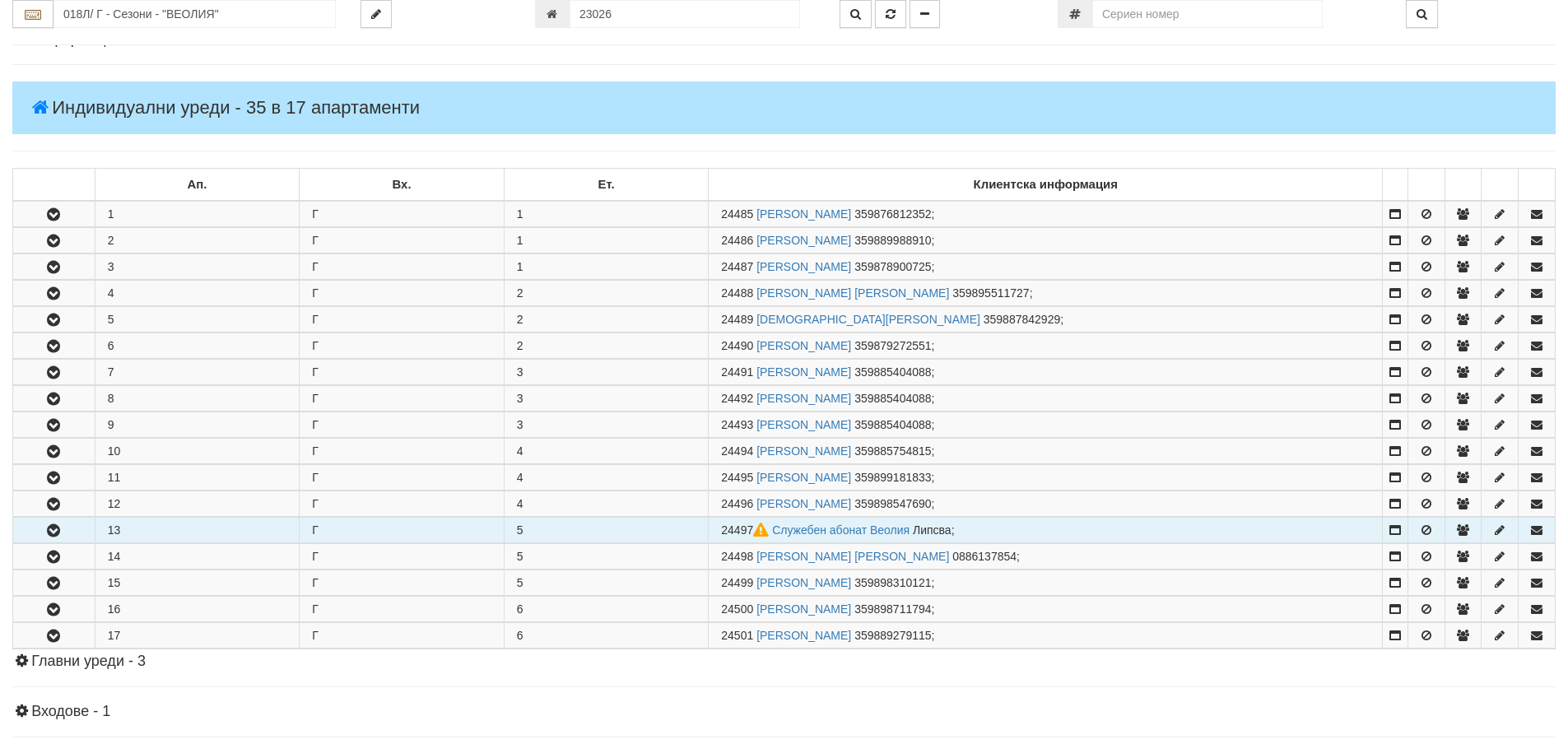
click at [51, 528] on icon "button" at bounding box center [53, 530] width 19 height 11
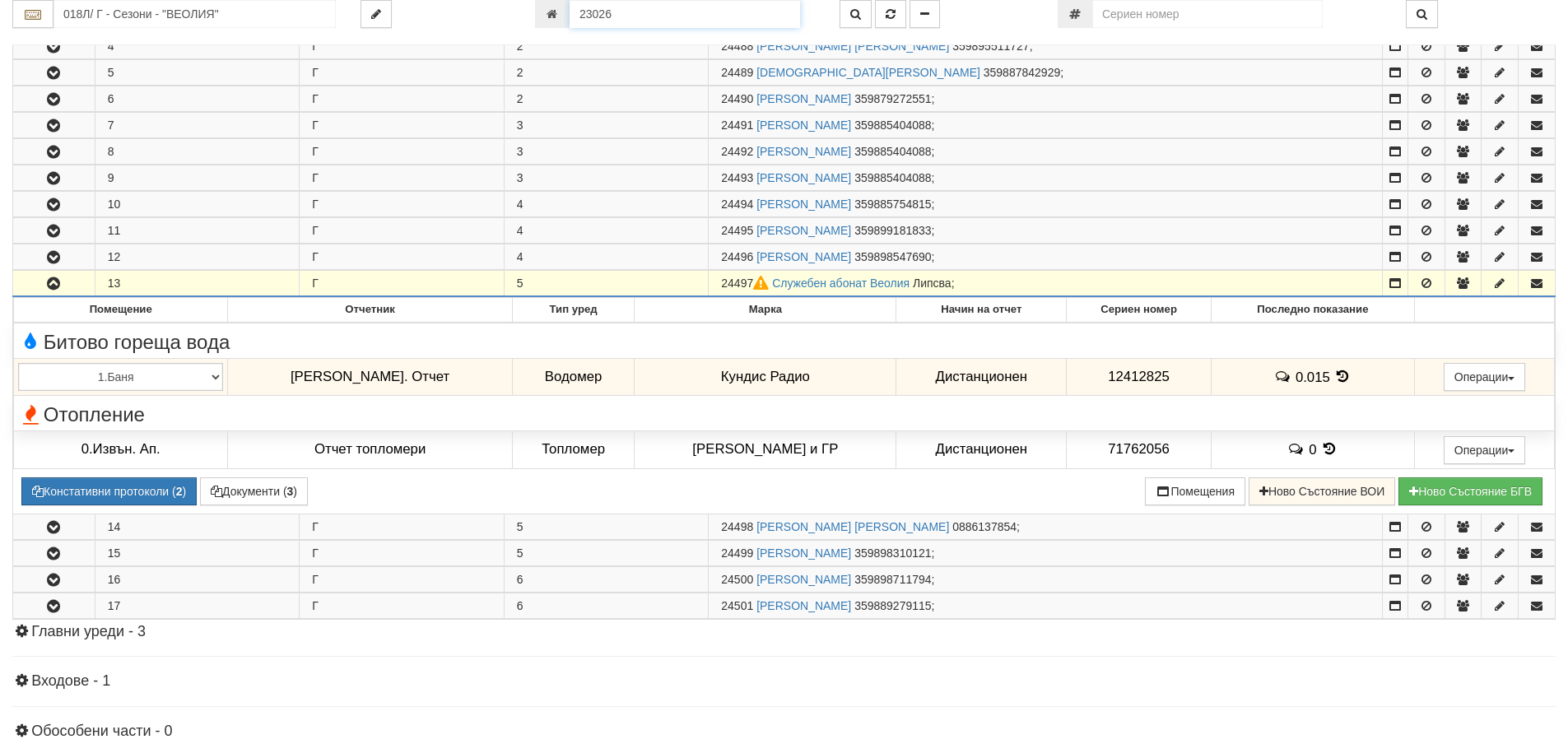
scroll to position [410, 0]
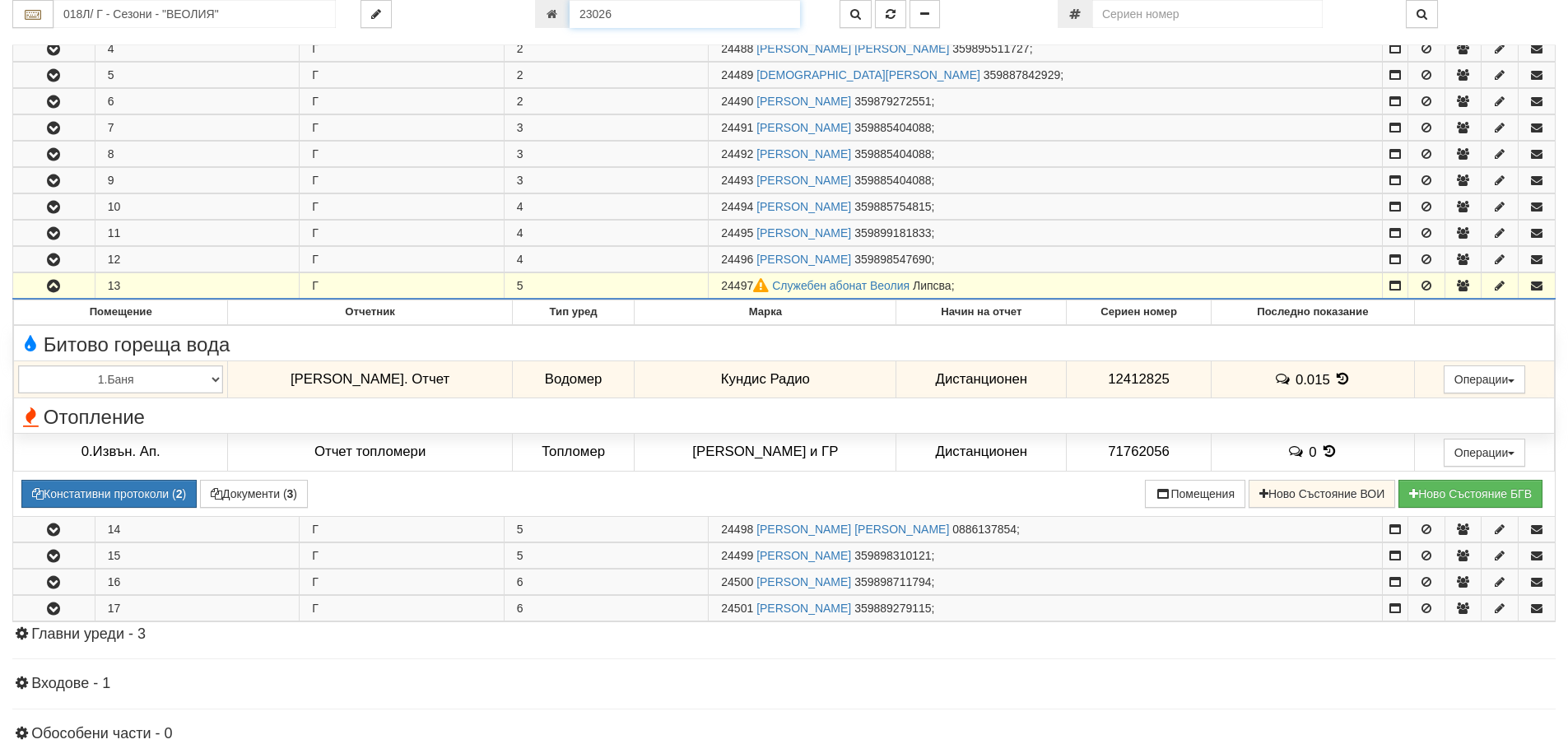
drag, startPoint x: 618, startPoint y: 15, endPoint x: 555, endPoint y: 23, distance: 63.5
click at [555, 23] on div "23026" at bounding box center [674, 14] width 280 height 28
type input "24497"
click at [886, 12] on icon "button" at bounding box center [890, 13] width 10 height 11
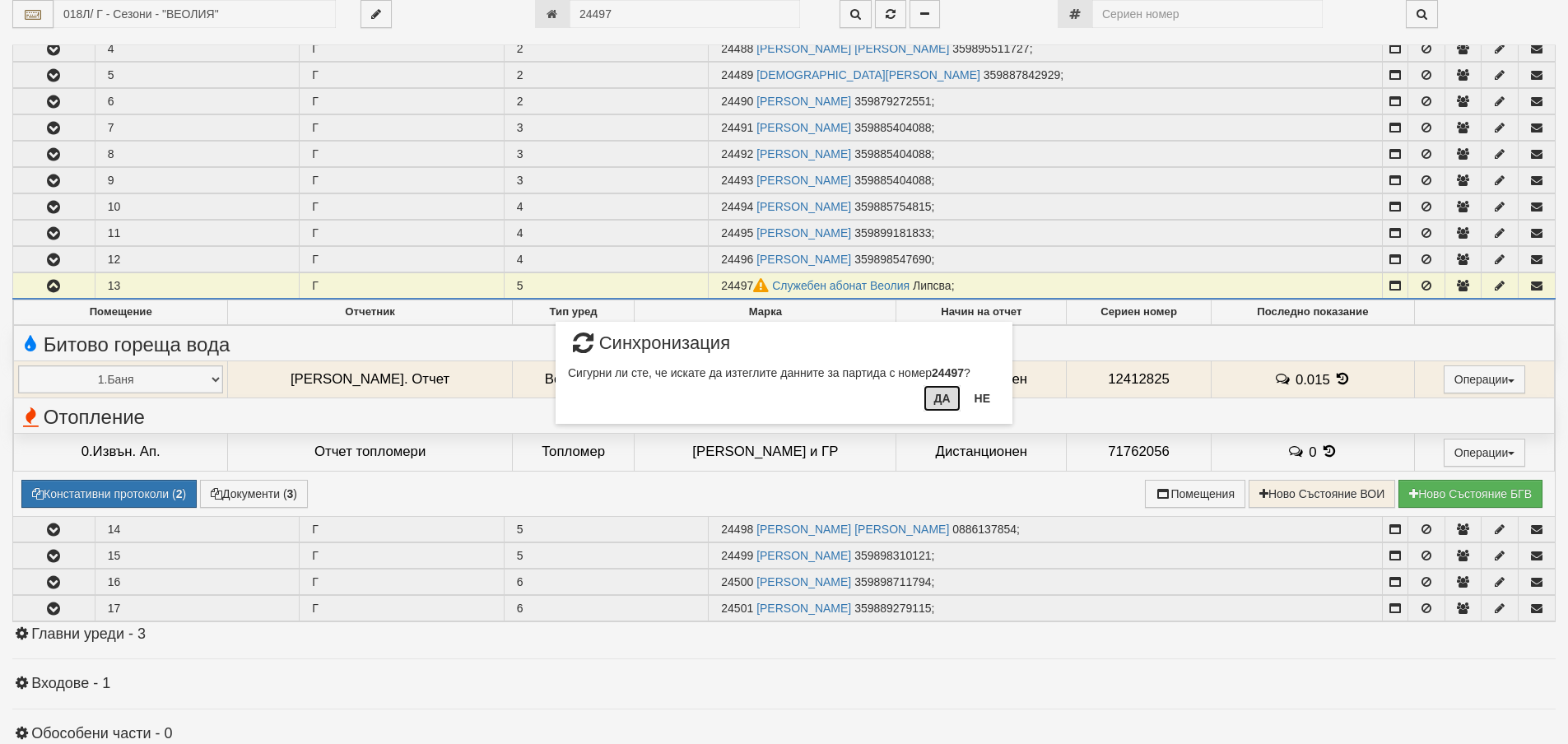
click at [943, 399] on button "Да" at bounding box center [942, 399] width 36 height 26
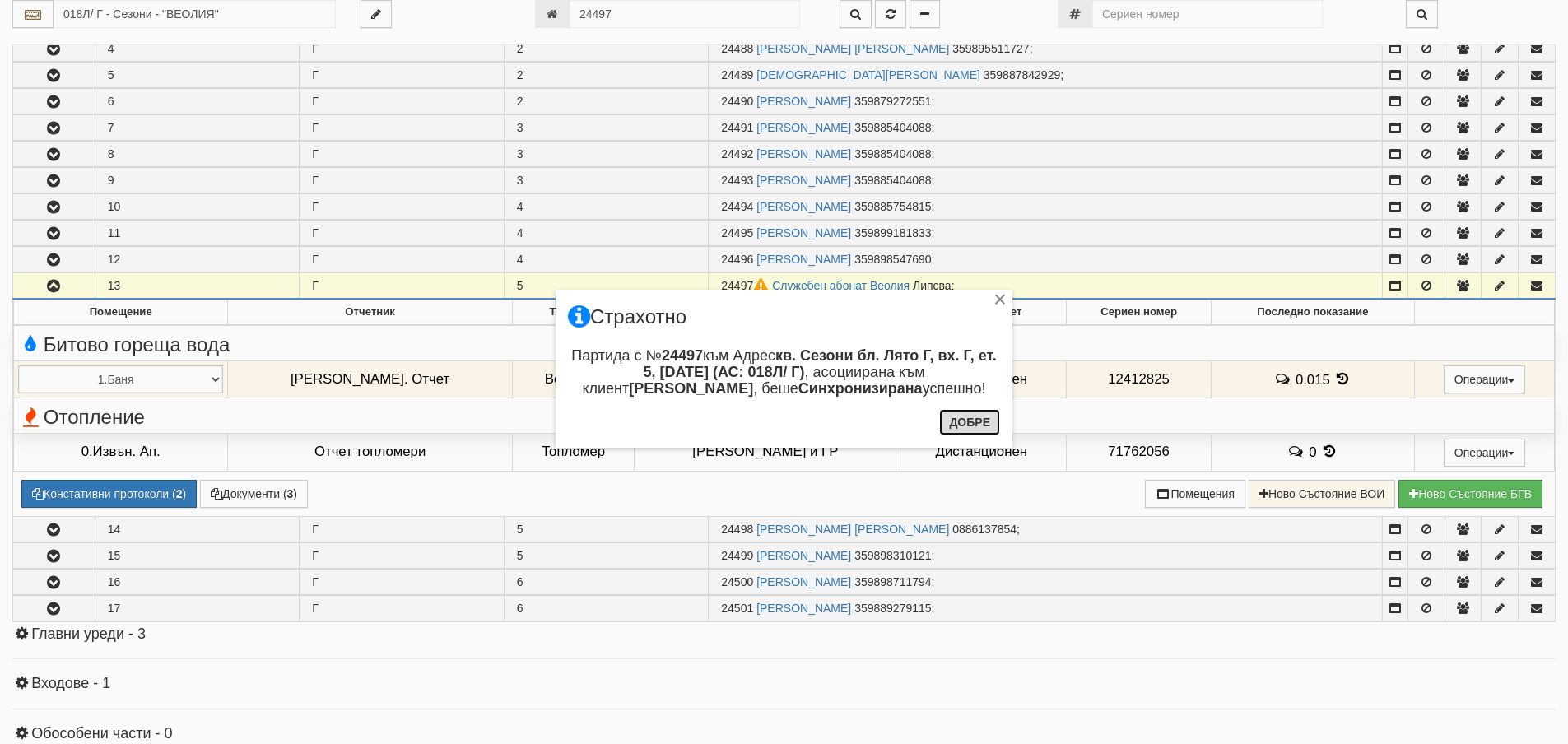
click at [962, 423] on button "Добре" at bounding box center [970, 423] width 61 height 26
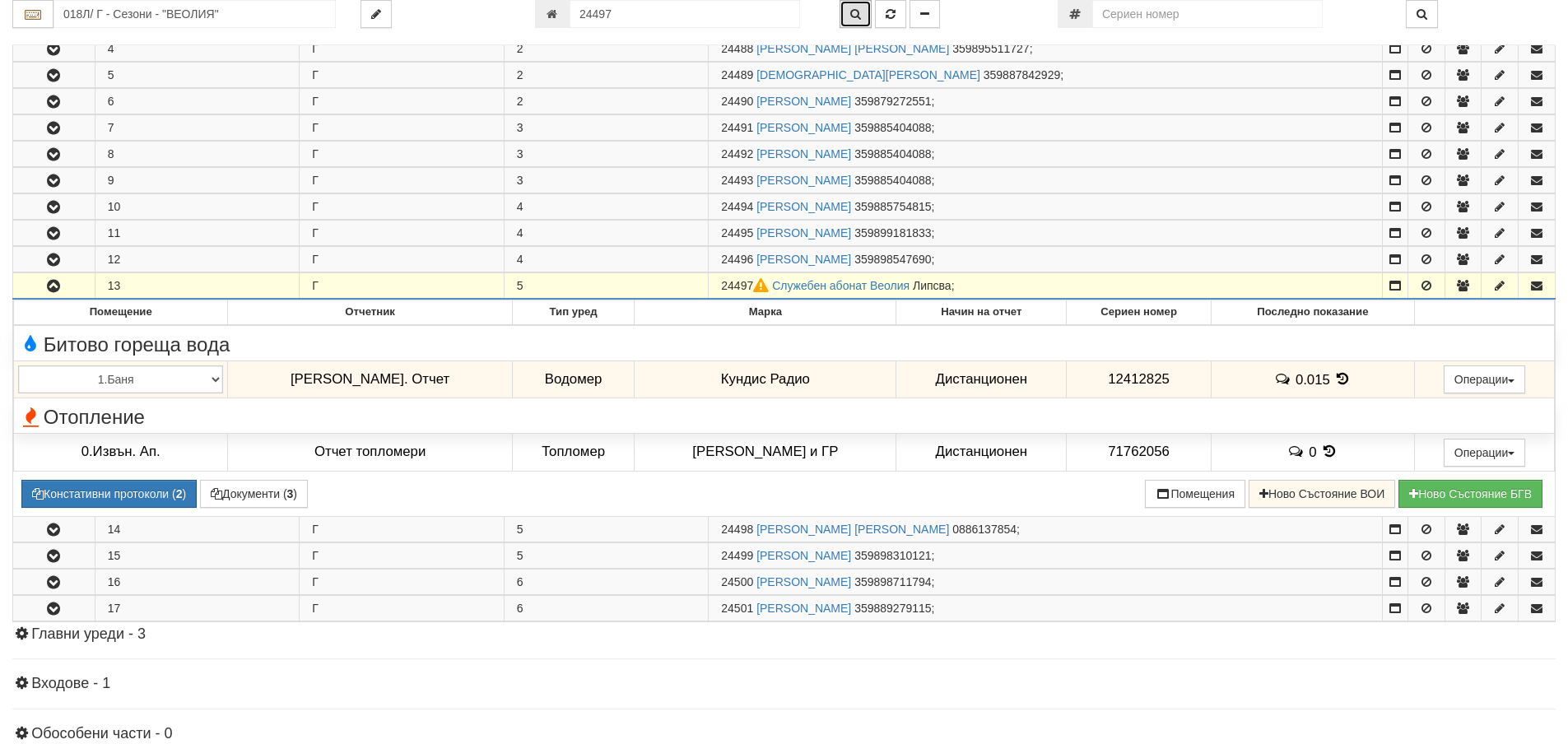
click at [857, 7] on button "button" at bounding box center [856, 14] width 32 height 28
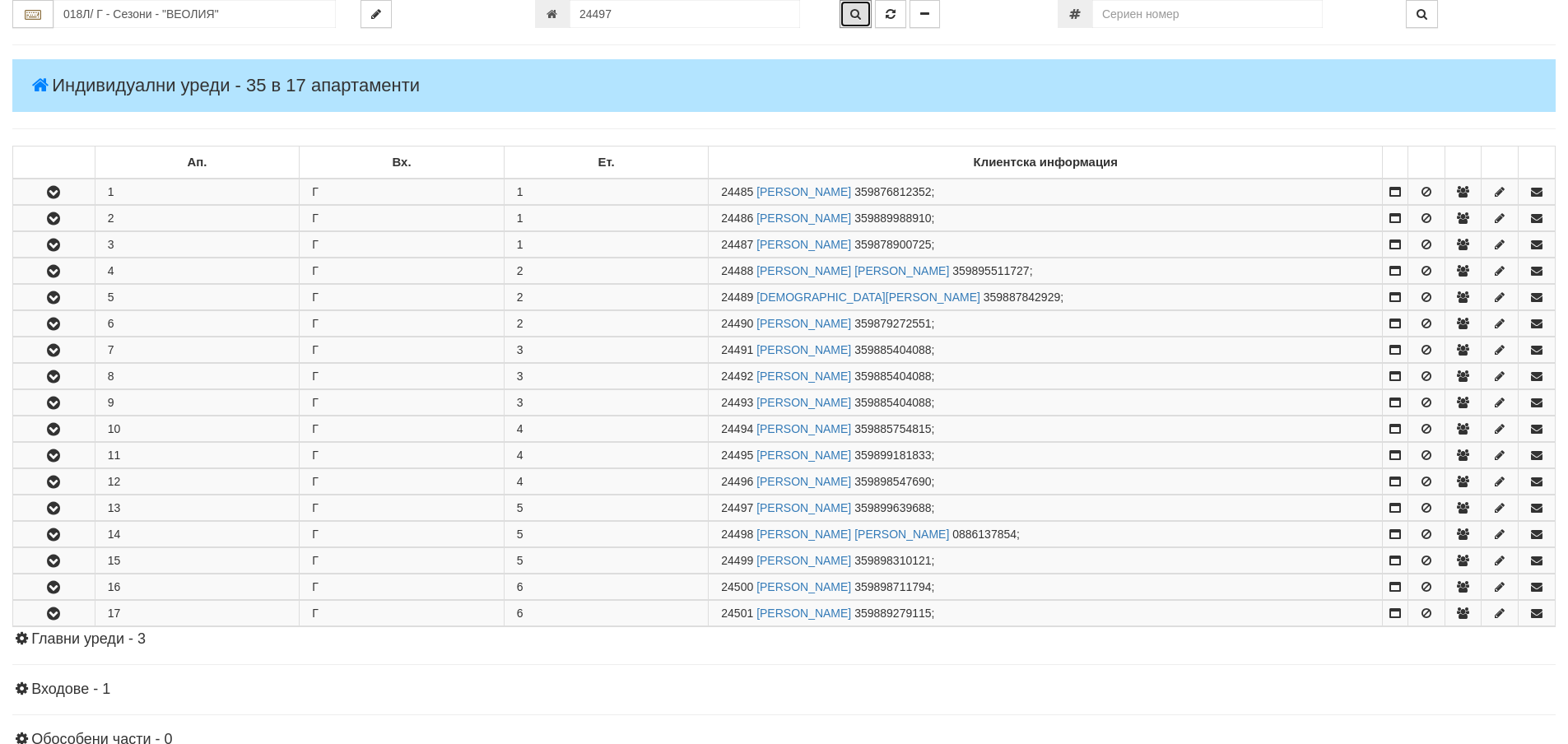
scroll to position [471, 0]
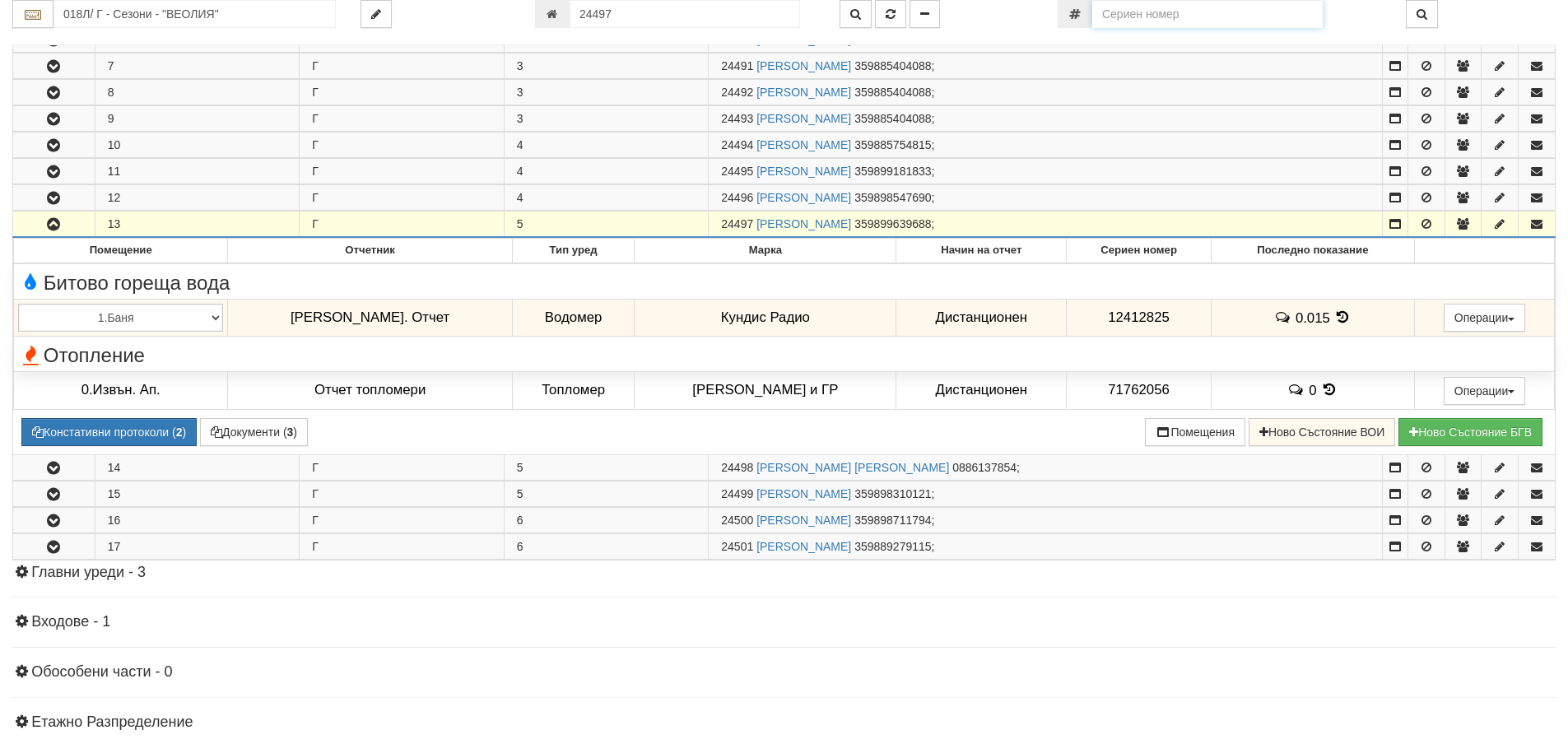
click at [1273, 19] on input "number" at bounding box center [1207, 14] width 230 height 28
click at [129, 12] on input "018Л/ Г - Сезони - "ВЕОЛИЯ"" at bounding box center [195, 14] width 282 height 28
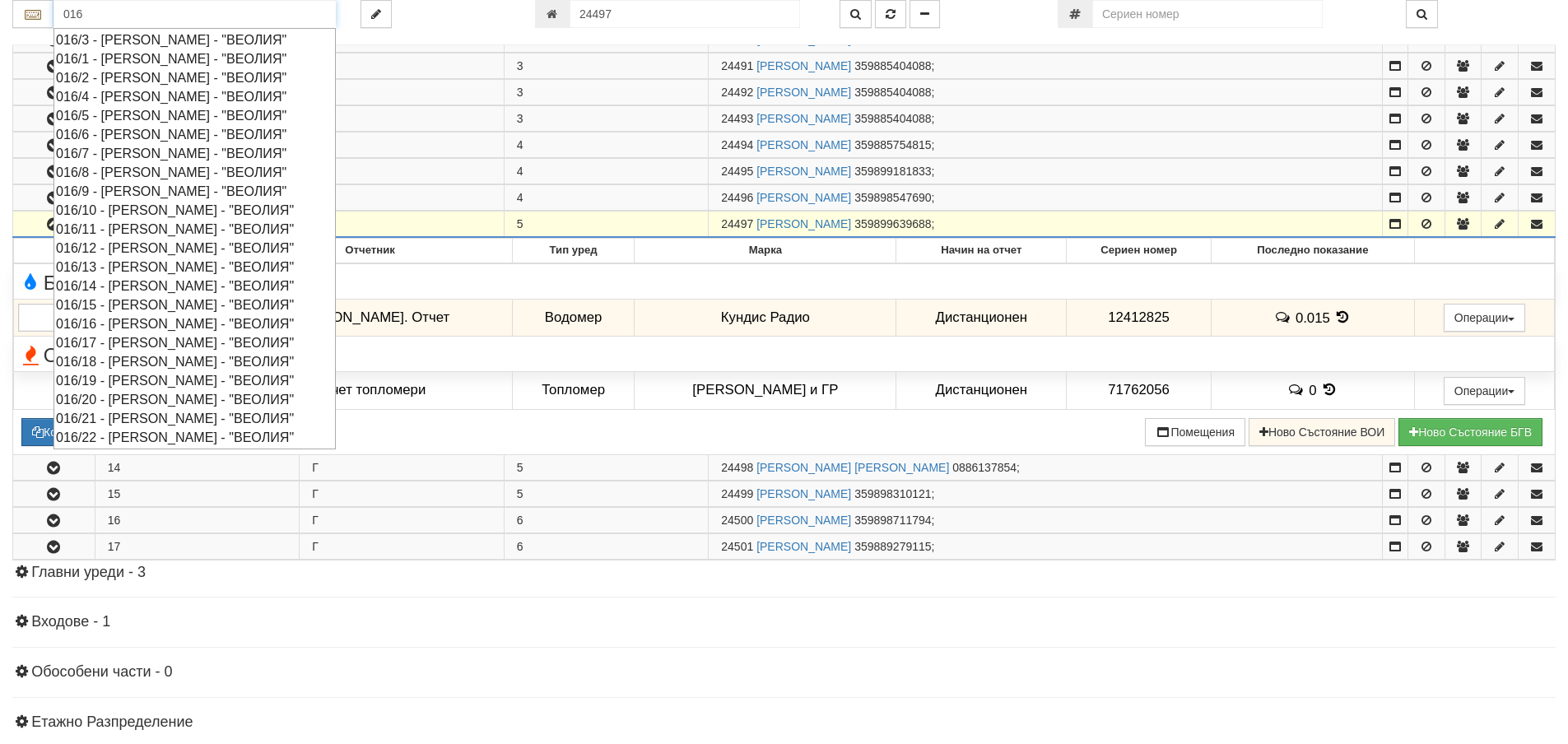
click at [111, 172] on div "016/8 - Орхид Хилс - "ВЕОЛИЯ"" at bounding box center [194, 172] width 277 height 19
type input "016/8 - Орхид Хилс - "ВЕОЛИЯ""
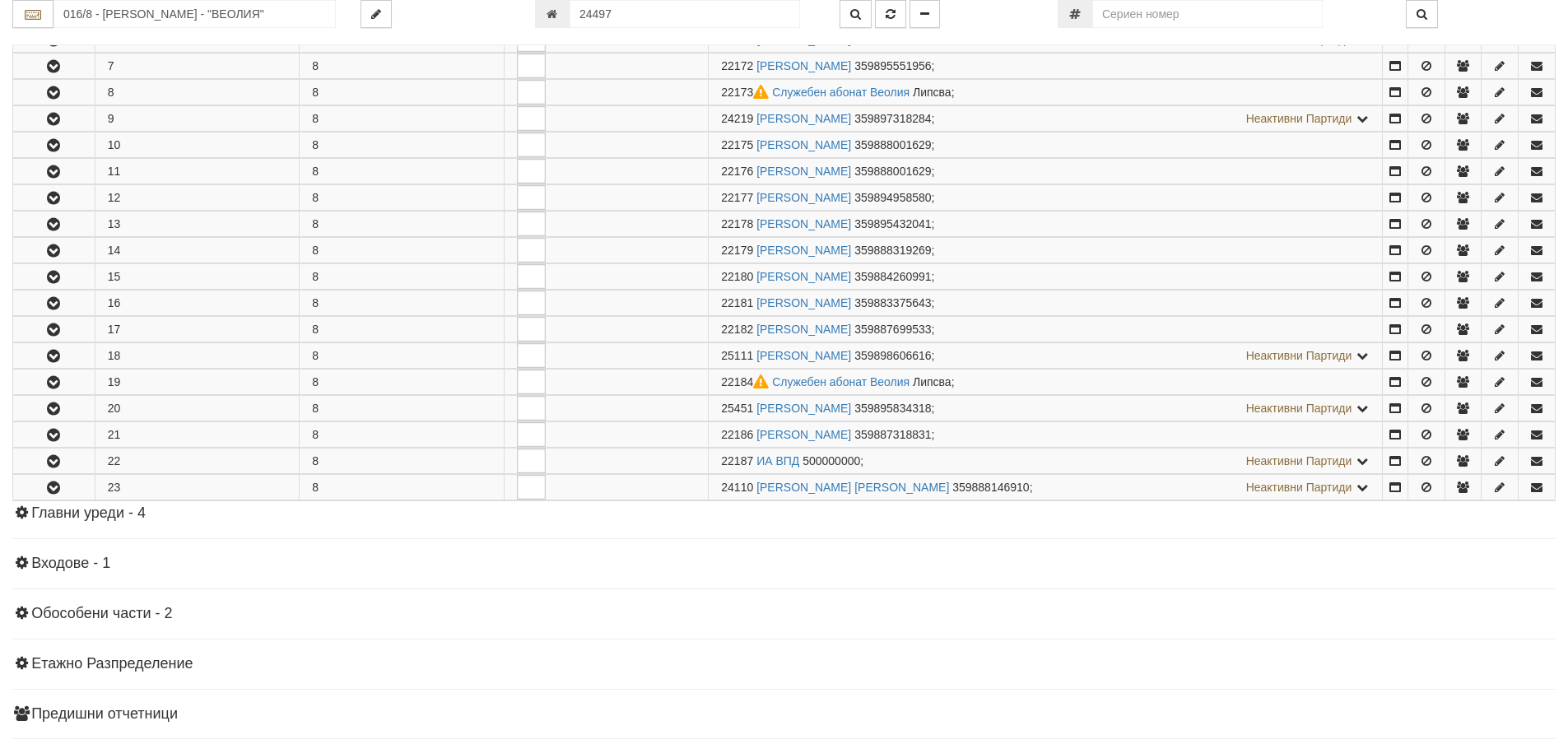
scroll to position [0, 0]
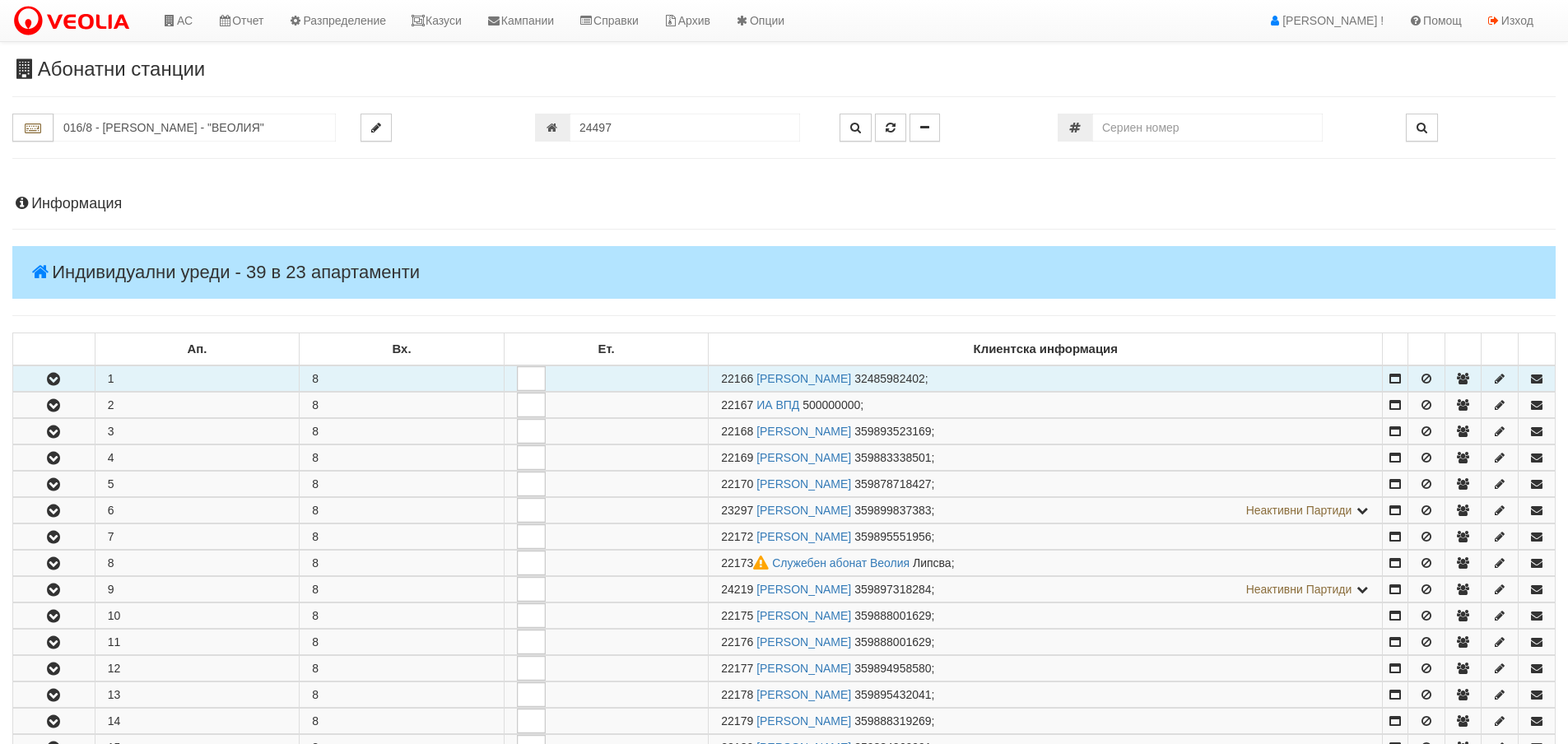
click at [49, 381] on icon "button" at bounding box center [53, 380] width 19 height 11
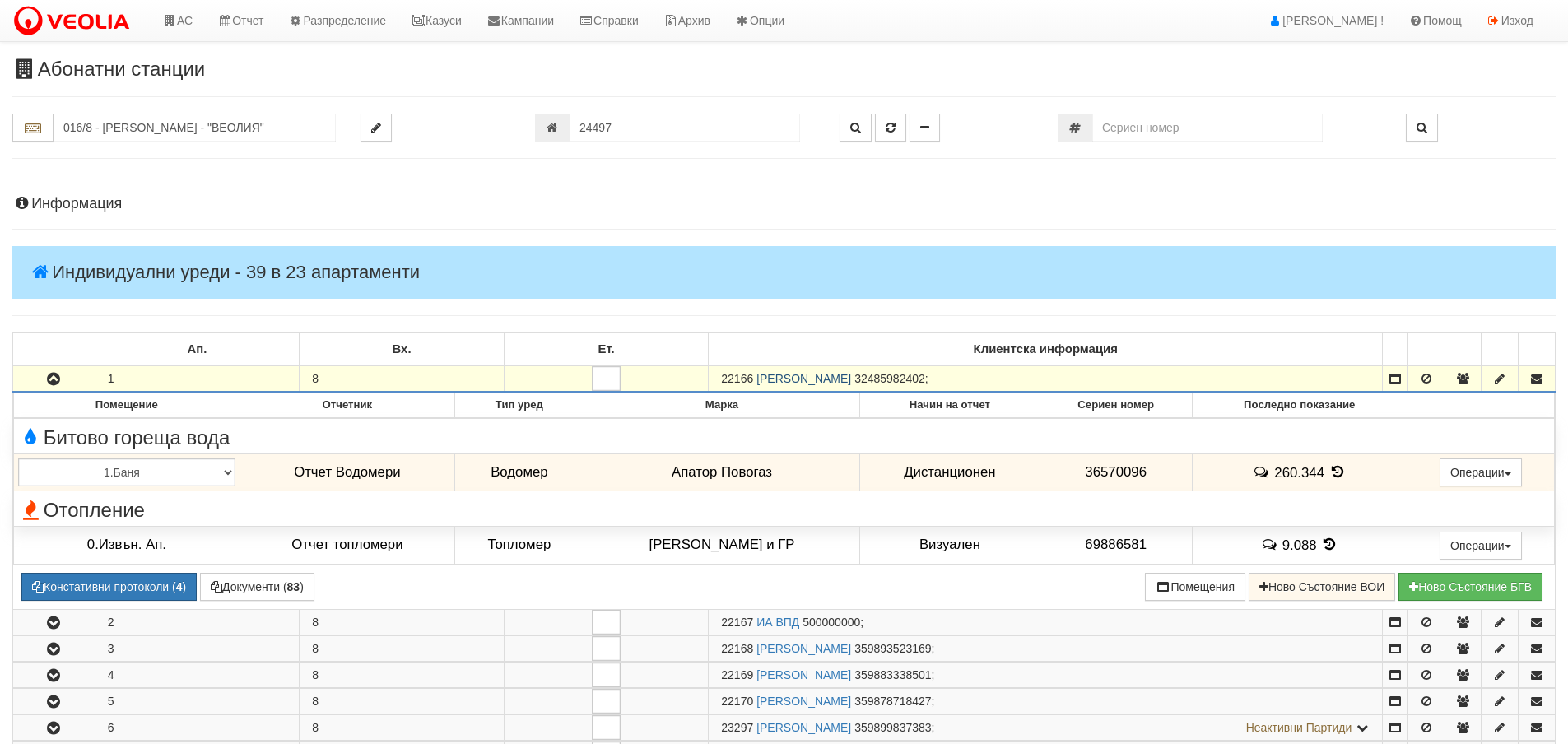
click at [802, 381] on link "ТОНКА НЕДКОВА ИВАНОВА" at bounding box center [803, 379] width 94 height 13
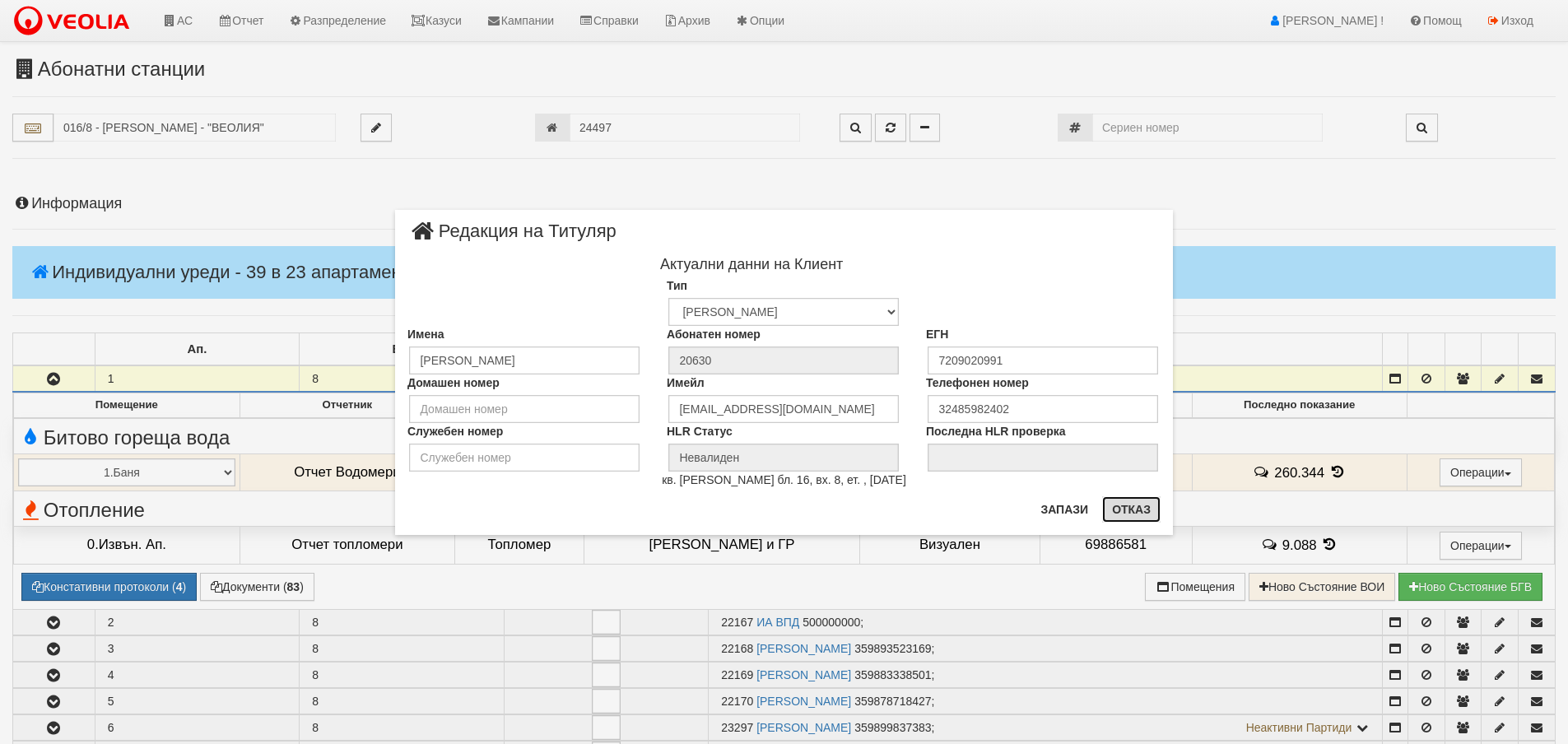
click at [1126, 509] on button "Отказ" at bounding box center [1131, 510] width 58 height 26
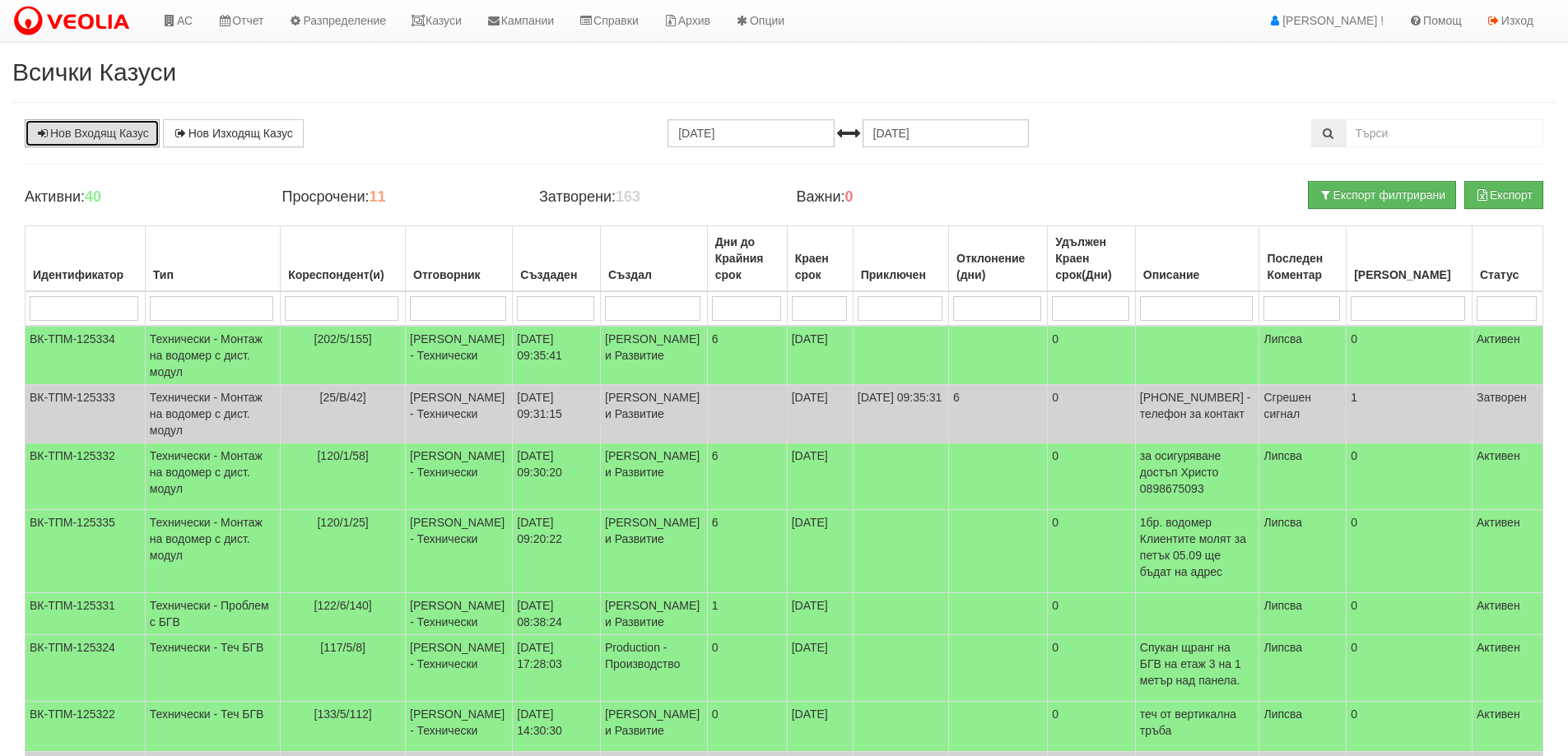
click at [79, 133] on link "Нов Входящ Казус" at bounding box center [92, 133] width 135 height 28
click at [441, 22] on link "Казуси" at bounding box center [437, 20] width 76 height 41
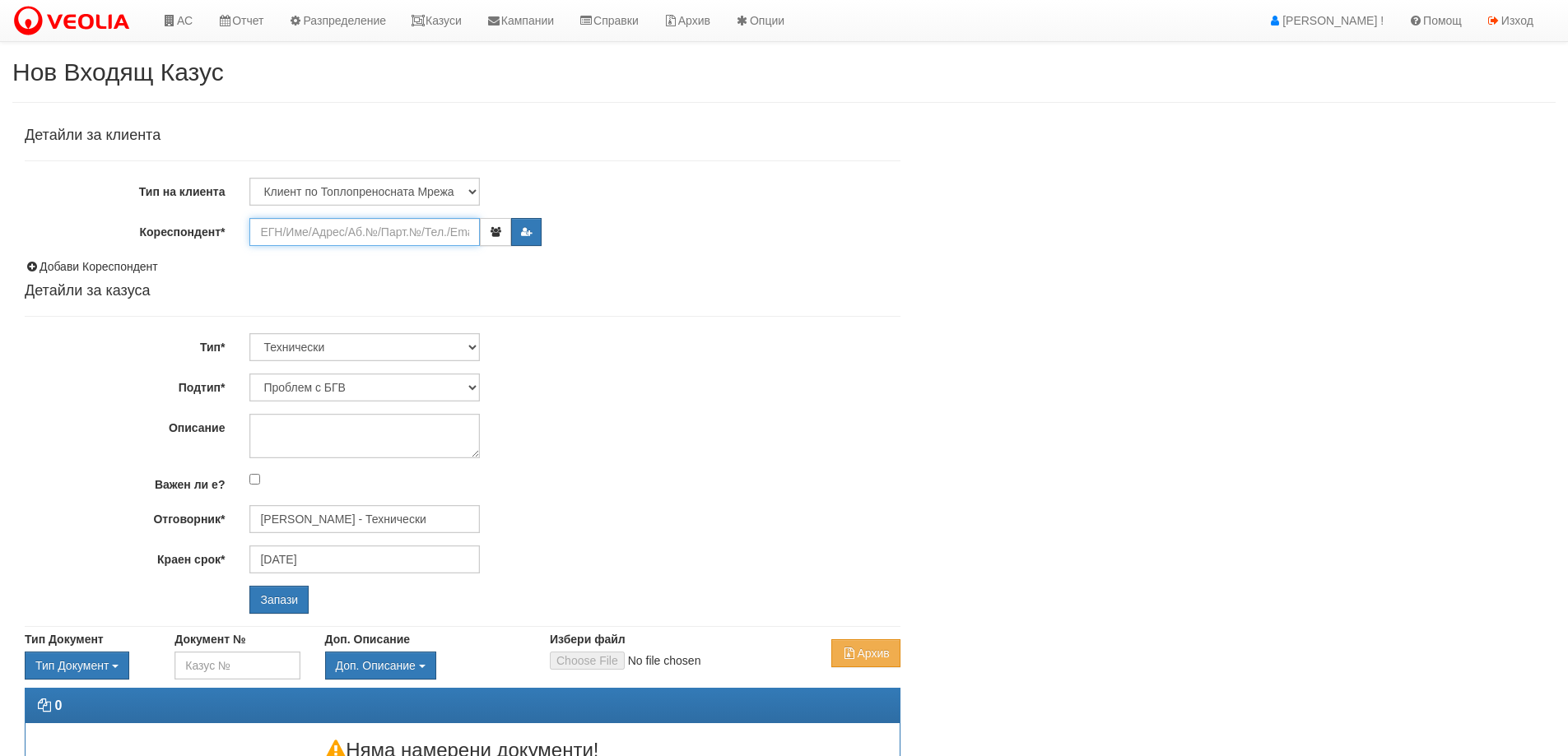
click at [283, 236] on input "Кореспондент*" at bounding box center [364, 232] width 230 height 28
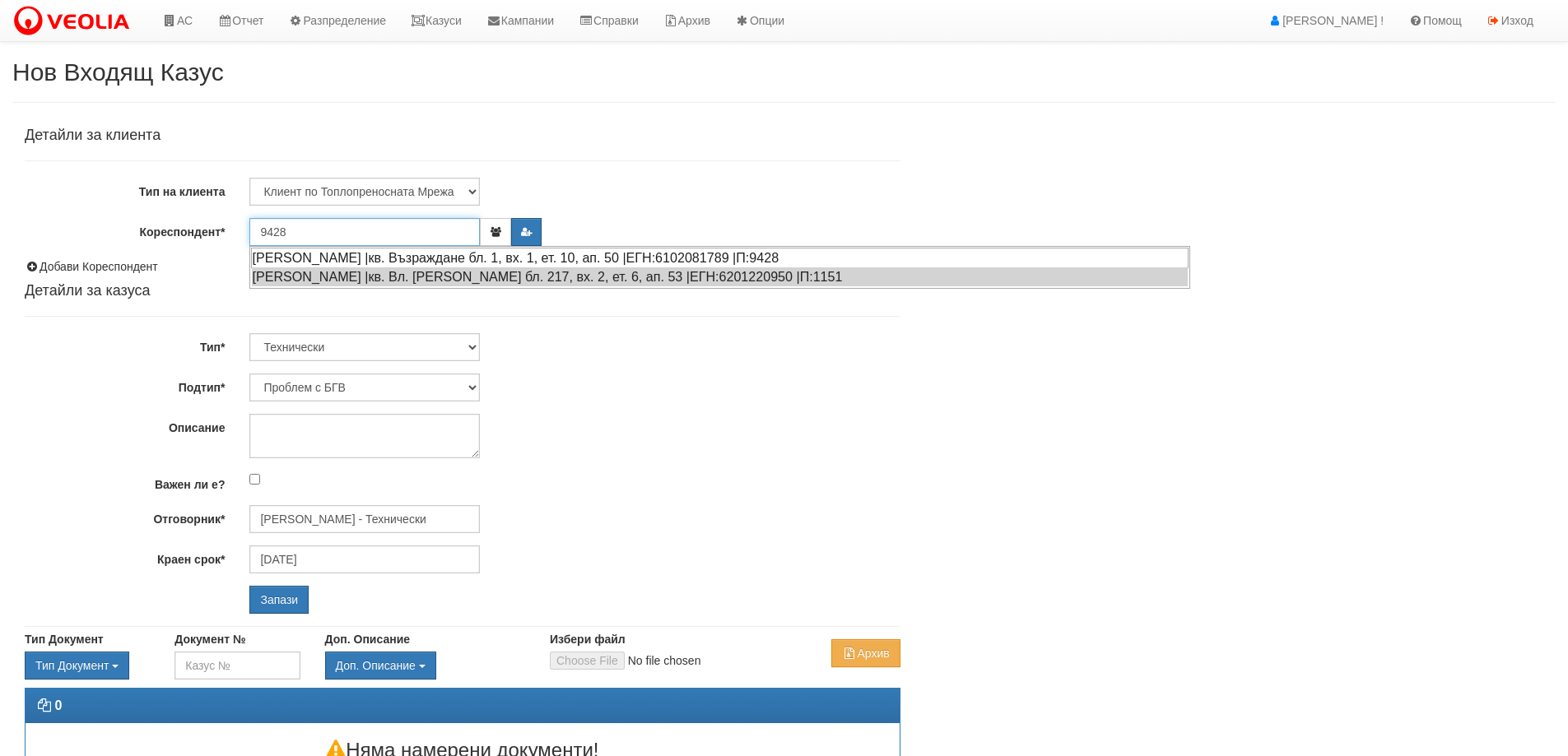
click at [389, 256] on div "АЛЕКСАНДЪР ДАМЯНОВ ДАМЯНОВ |кв. Възраждане бл. 1, вх. 1, ет. 10, ап. 50 |ЕГН:61…" at bounding box center [720, 258] width 938 height 20
type input "[PERSON_NAME]"
type input "Дончо Дончев - Технически"
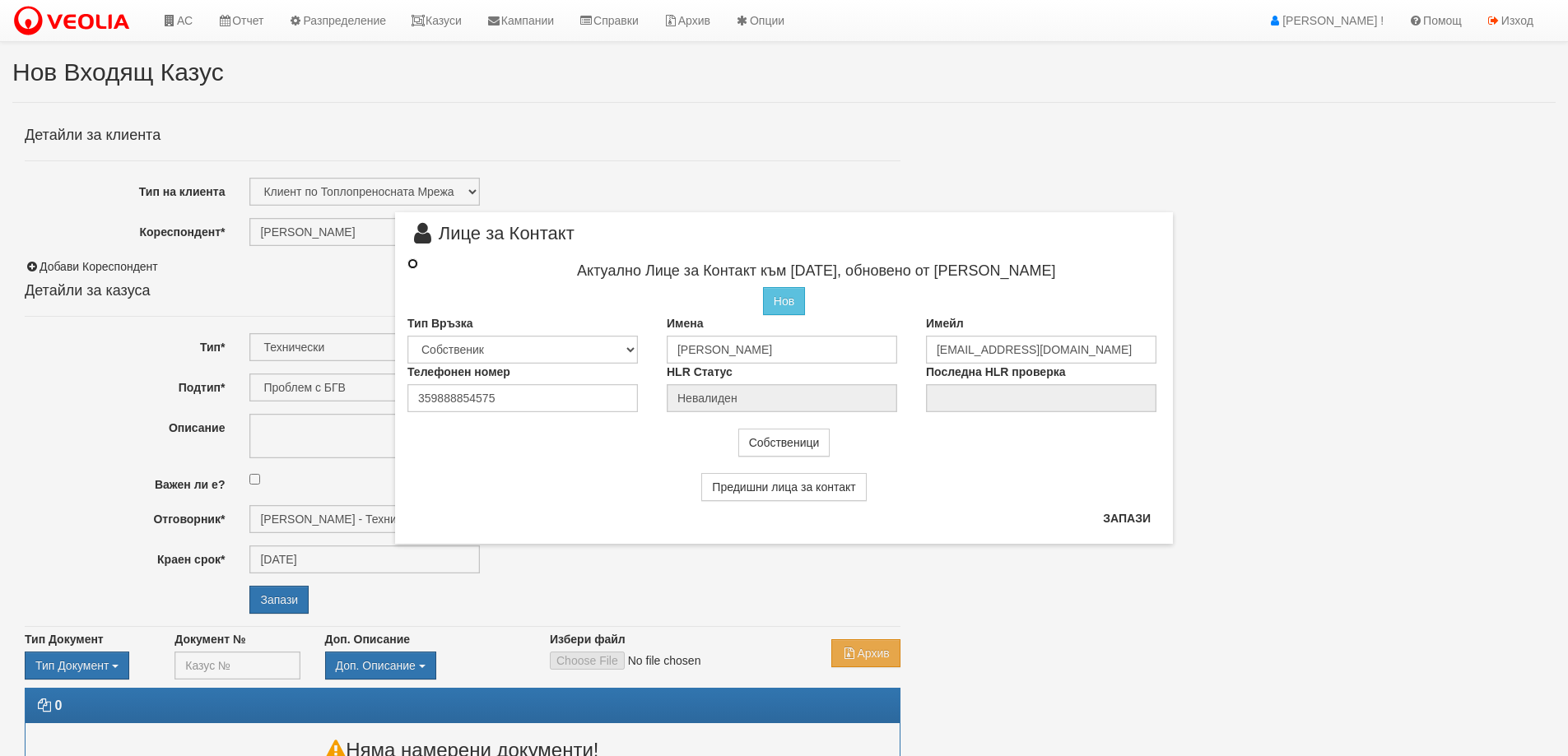
click at [413, 266] on input "radio" at bounding box center [413, 264] width 11 height 11
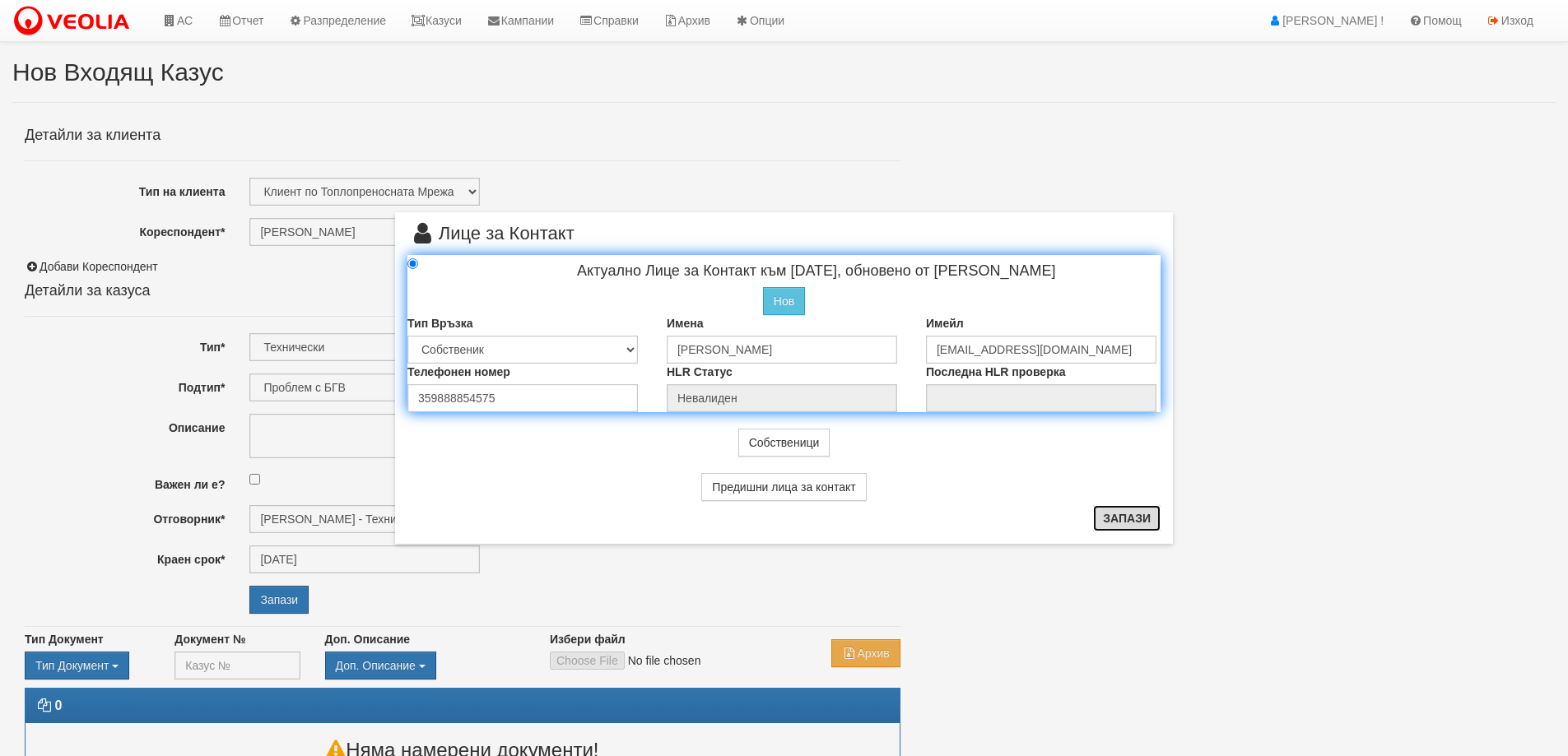
click at [1128, 516] on button "Запази" at bounding box center [1127, 519] width 68 height 26
radio input "true"
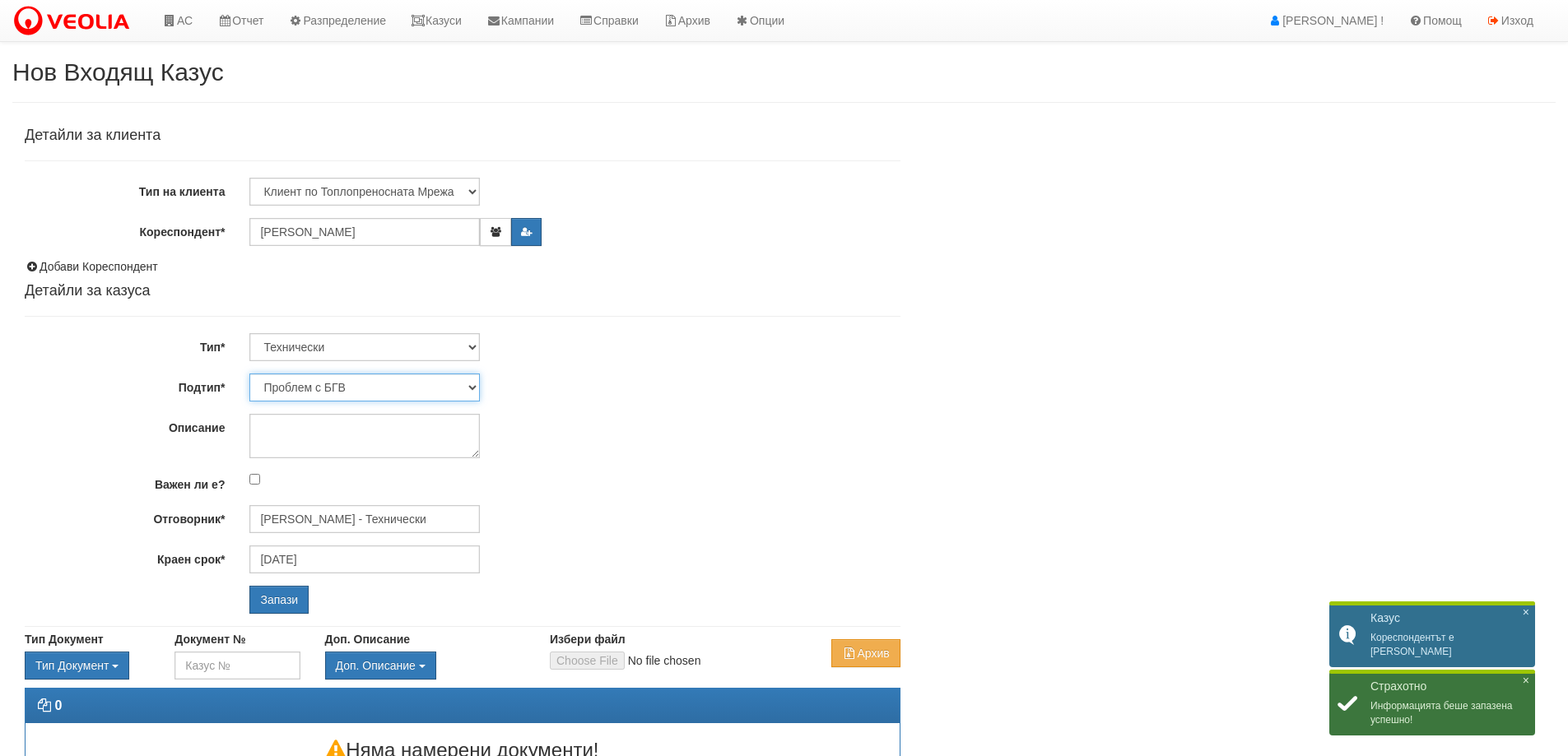
click at [376, 388] on select "Проблем с БГВ Теч ВОИ Теч БГВ Теч в АС Теч от водомер Проблем в АС Интервенция …" at bounding box center [364, 388] width 230 height 28
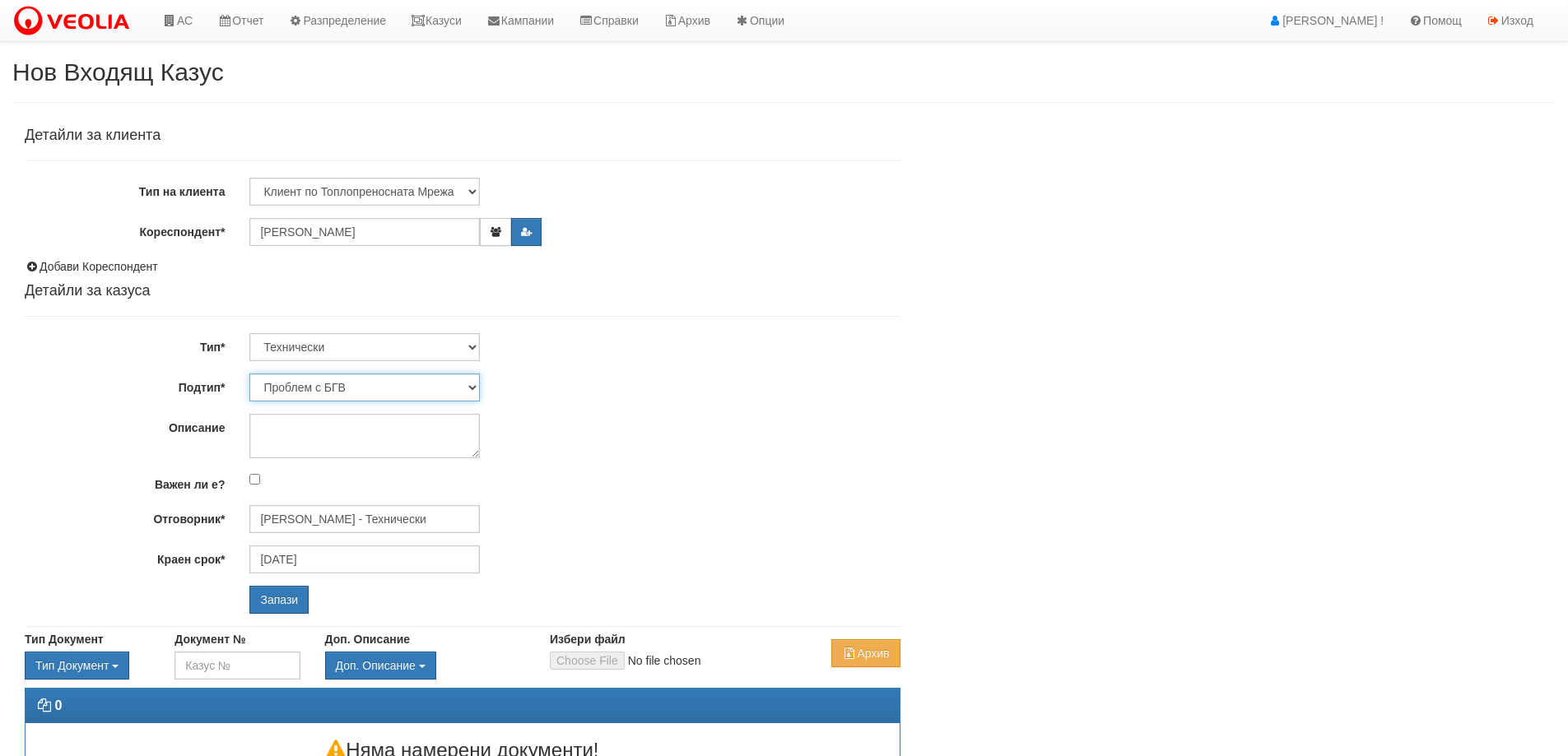
select select "Монтаж на водомер с дист. модул"
click at [250, 374] on select "Проблем с БГВ Теч ВОИ Теч БГВ Теч в АС Теч от водомер Проблем в АС Интервенция …" at bounding box center [364, 388] width 230 height 28
type input "[DATE]"
type input "[PERSON_NAME] - Технически"
click at [284, 601] on input "Запази" at bounding box center [279, 600] width 59 height 28
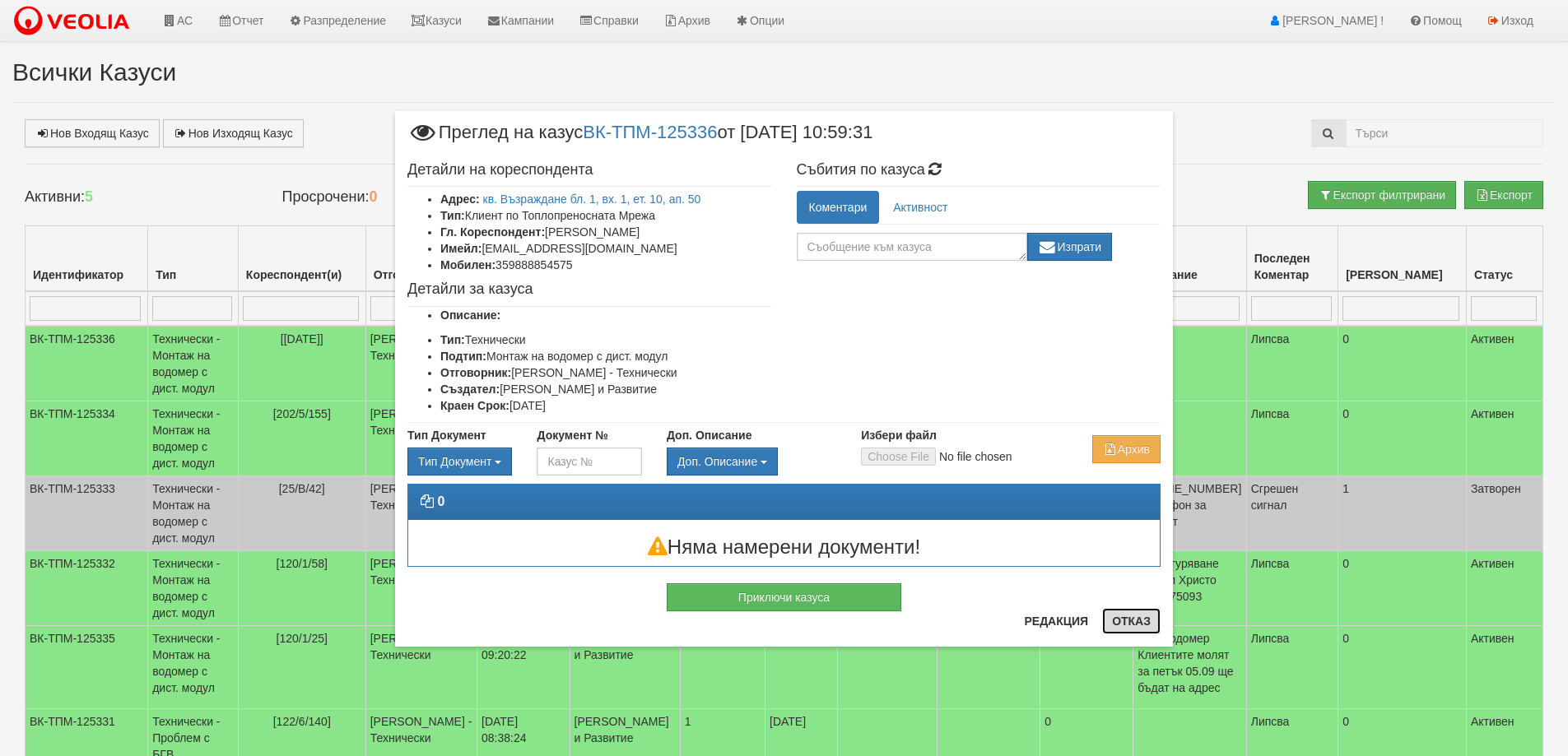
click at [1128, 625] on button "Отказ" at bounding box center [1131, 622] width 58 height 26
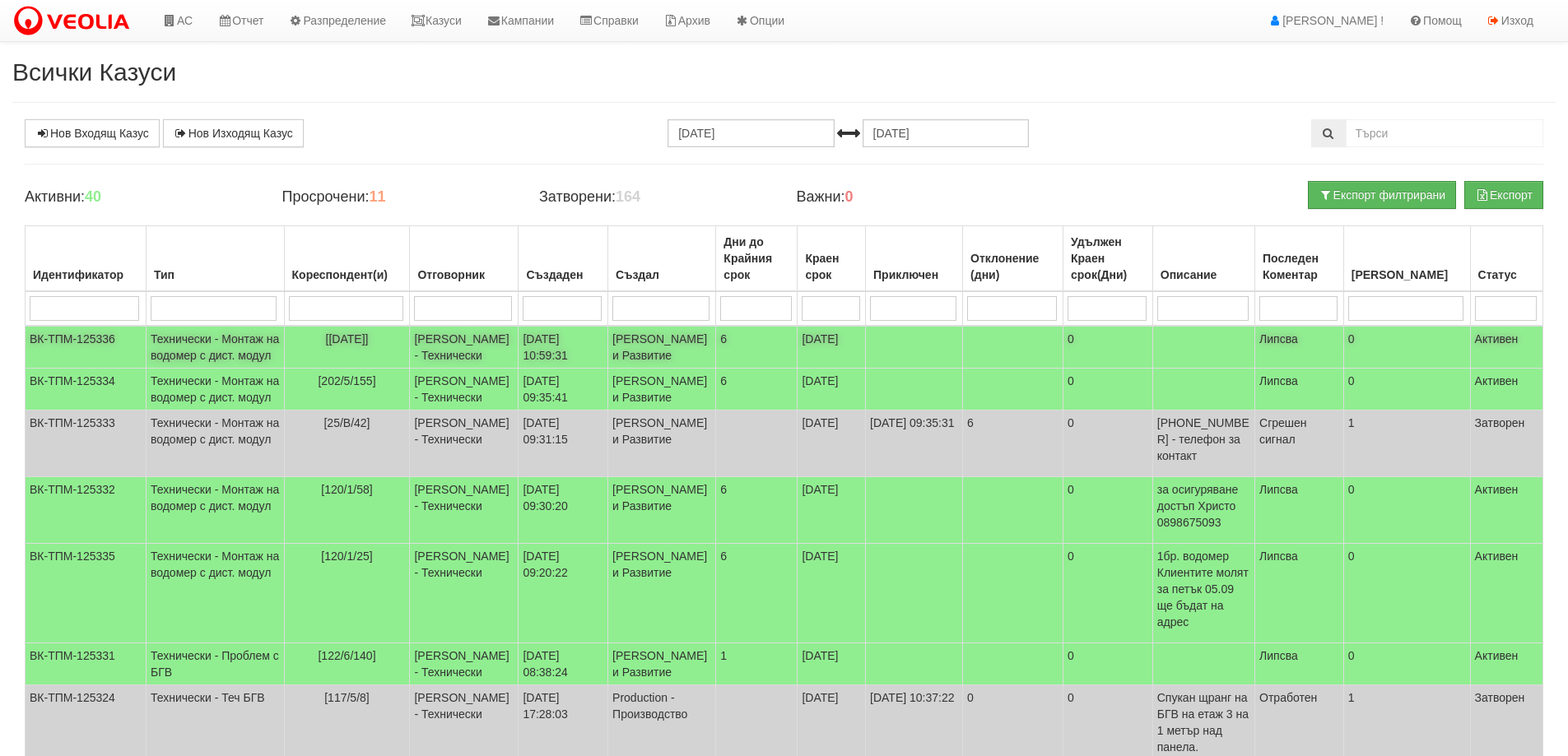
click at [199, 369] on td "Технически - Монтаж на водомер с дист. модул" at bounding box center [214, 347] width 139 height 43
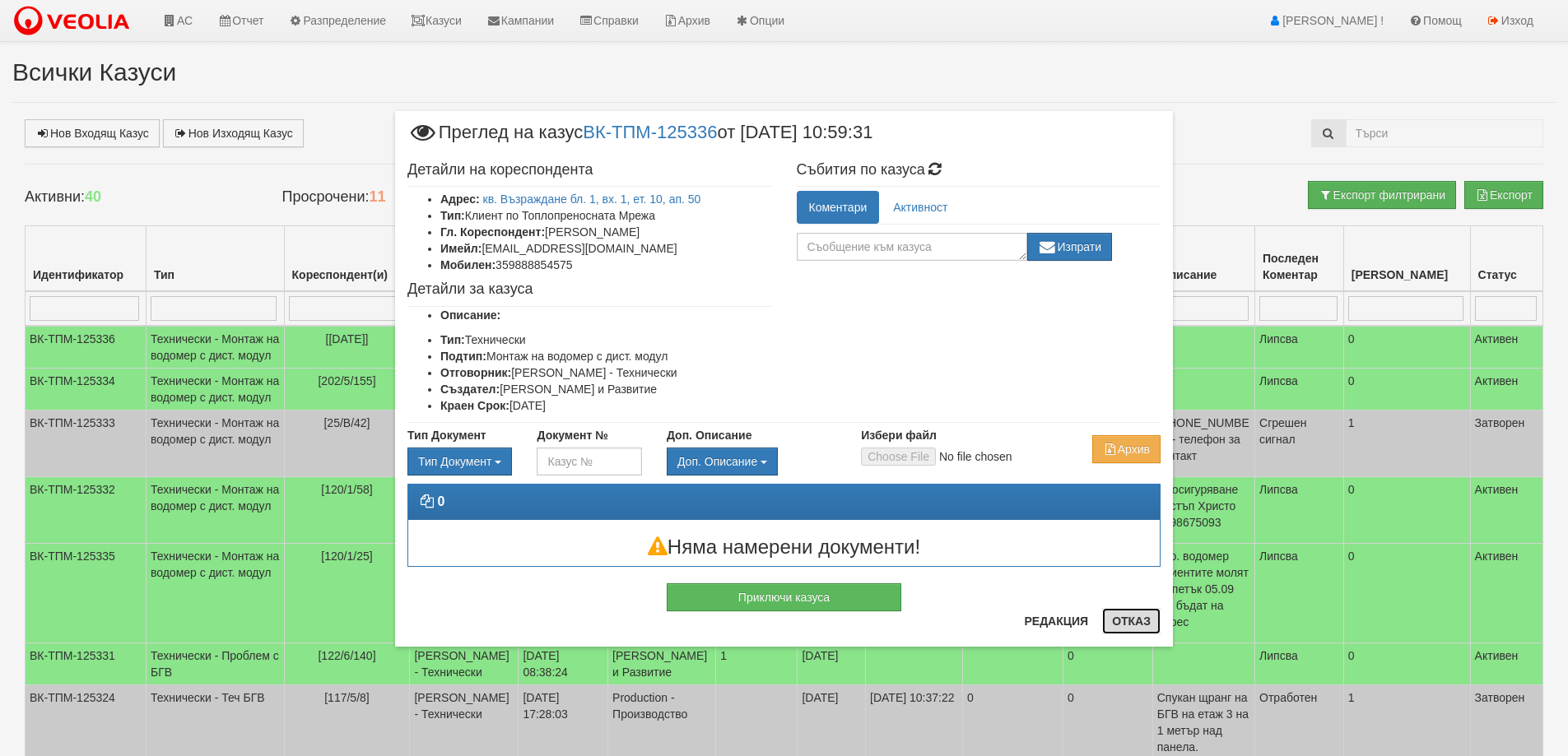
click at [1137, 619] on button "Отказ" at bounding box center [1131, 622] width 58 height 26
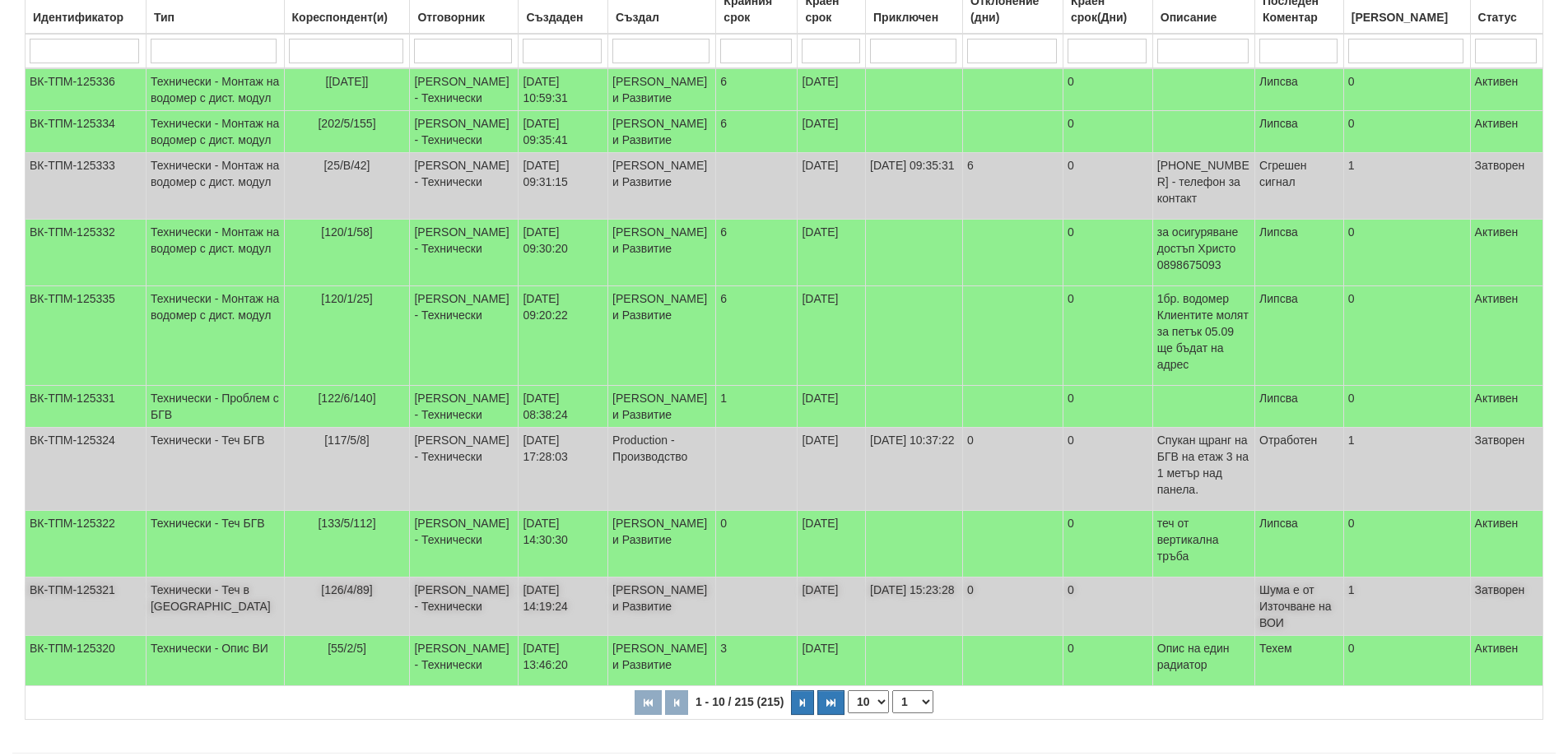
scroll to position [366, 0]
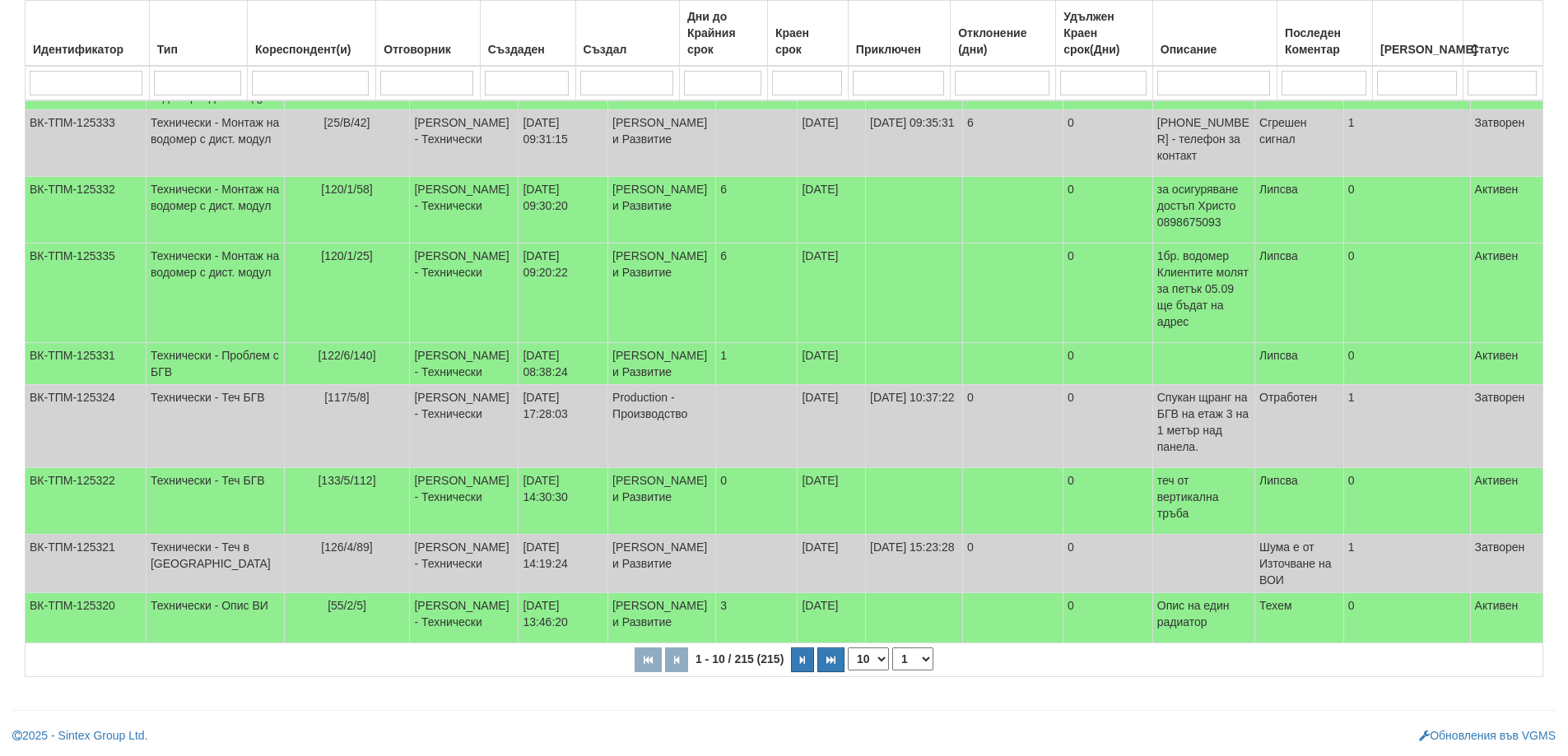
click at [879, 659] on select "10 20 30 40" at bounding box center [868, 659] width 41 height 23
select select "40"
click at [852, 670] on select "10 20 30 40" at bounding box center [868, 659] width 41 height 23
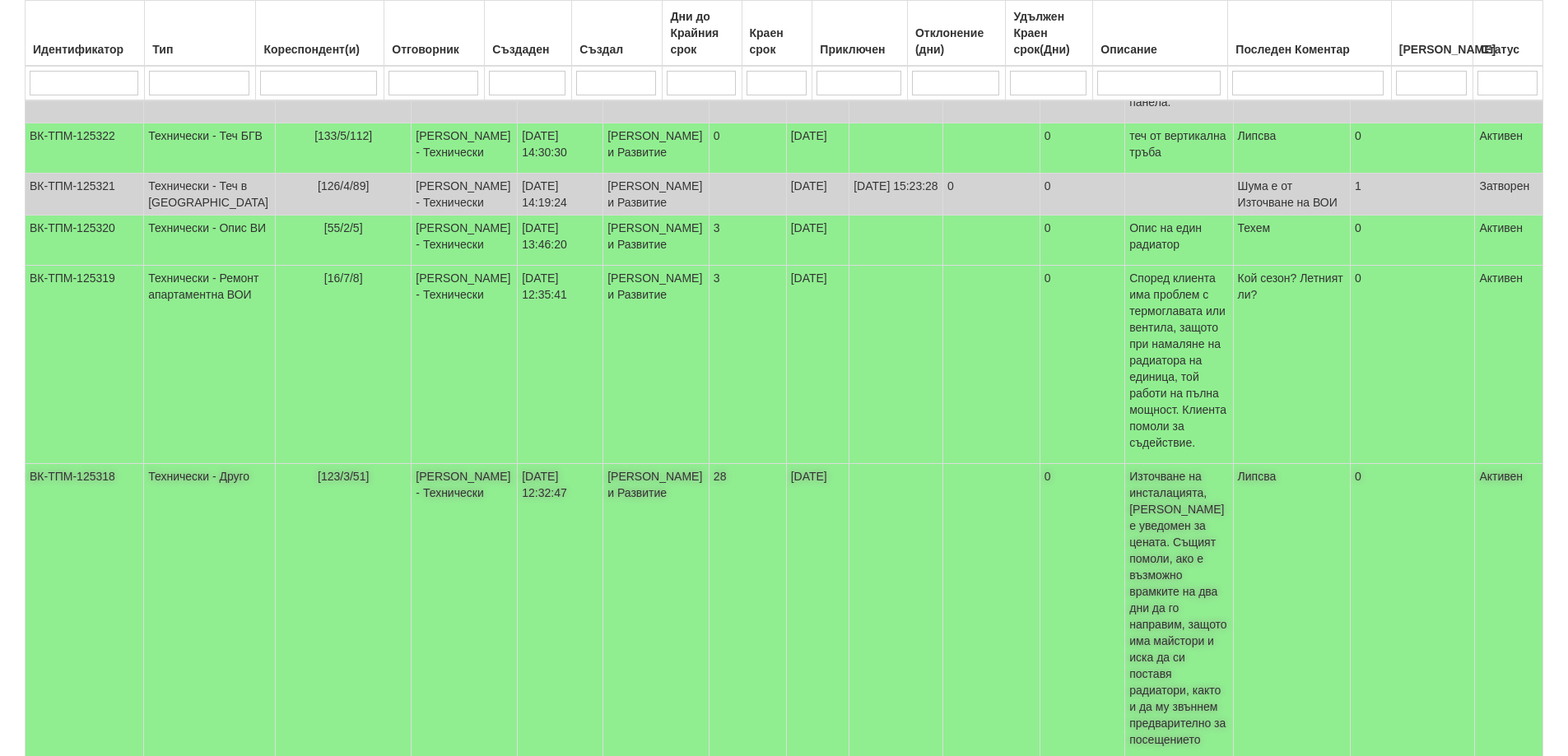
scroll to position [695, 0]
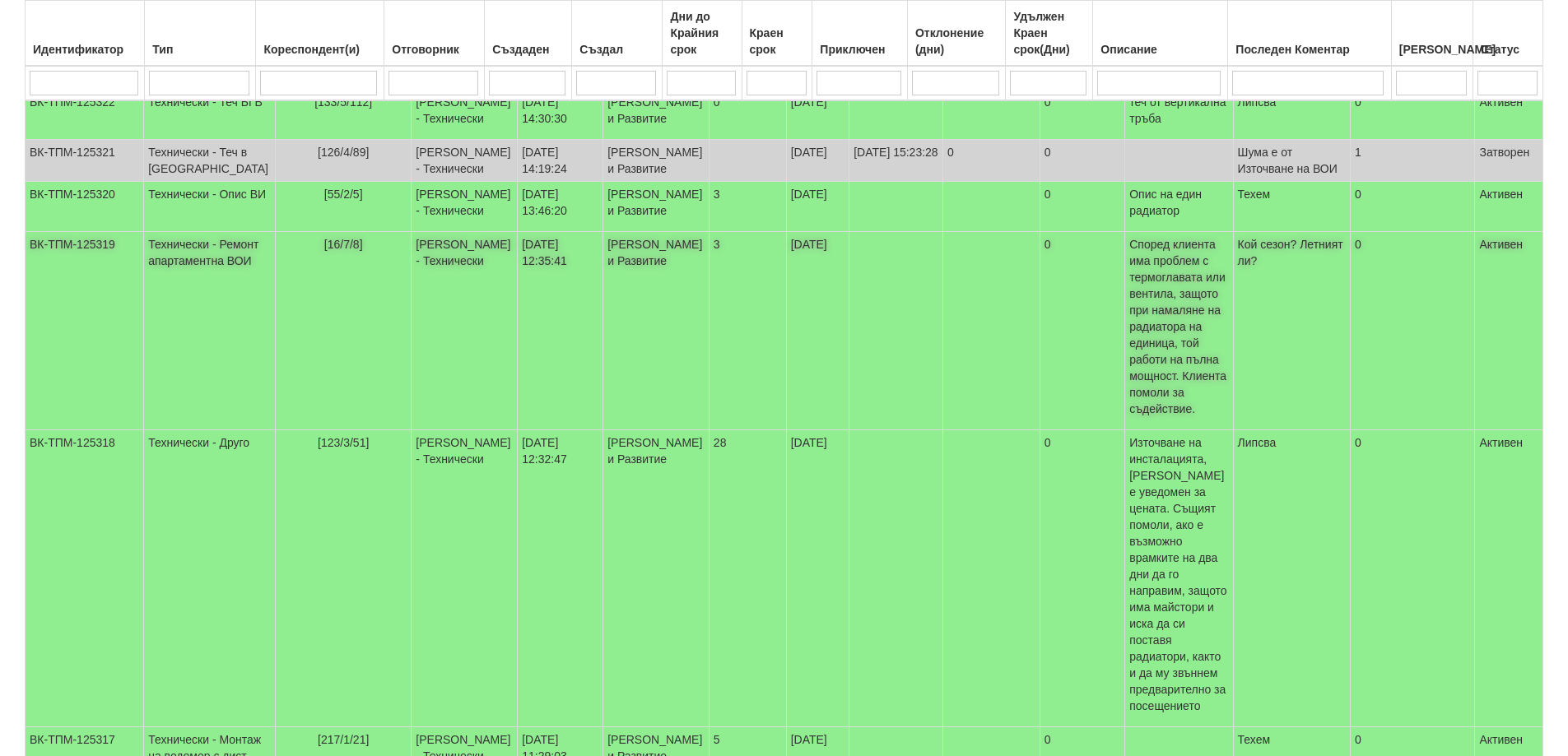
click at [181, 426] on td "Технически - Ремонт апартаментна ВОИ" at bounding box center [209, 331] width 131 height 198
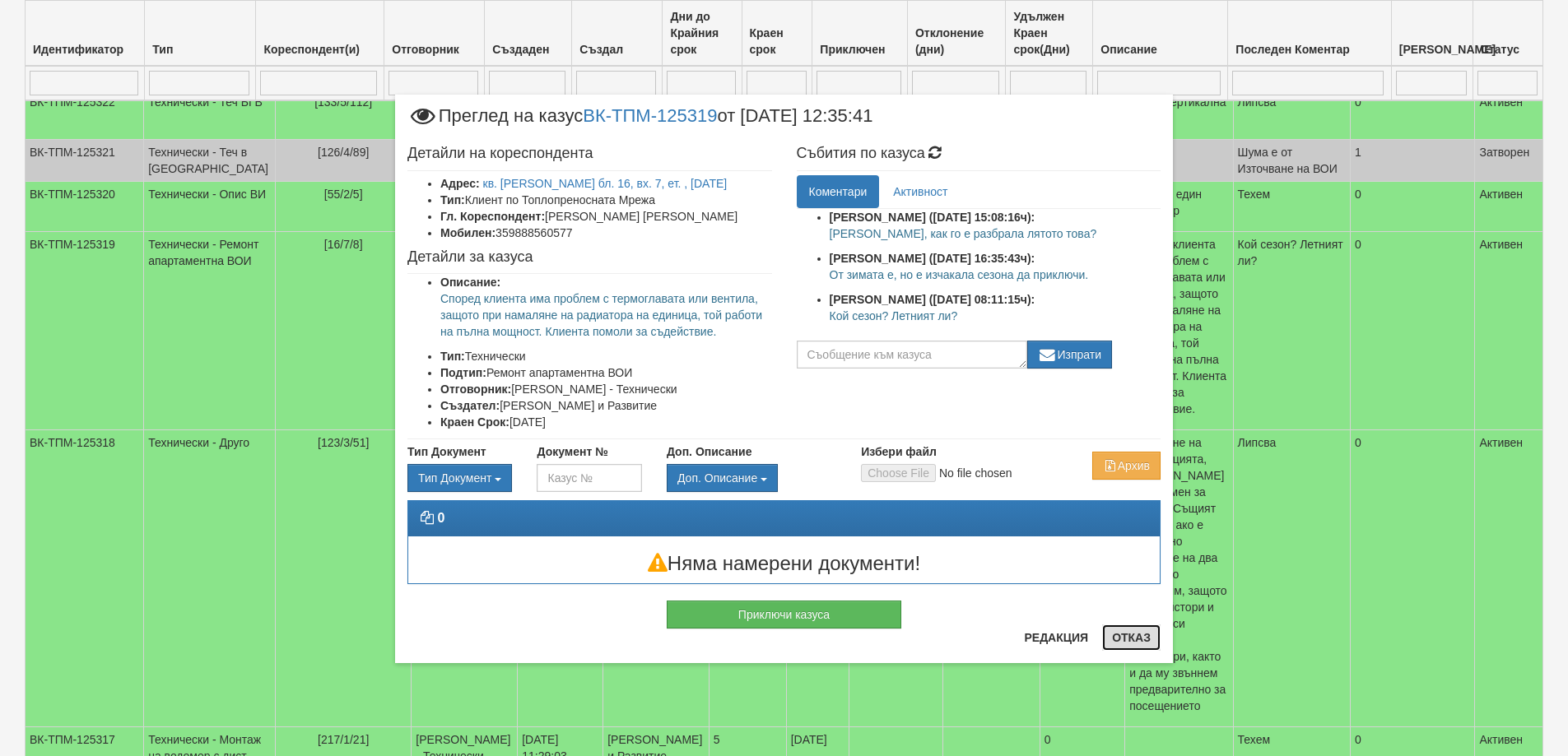
click at [1137, 633] on button "Отказ" at bounding box center [1131, 638] width 58 height 26
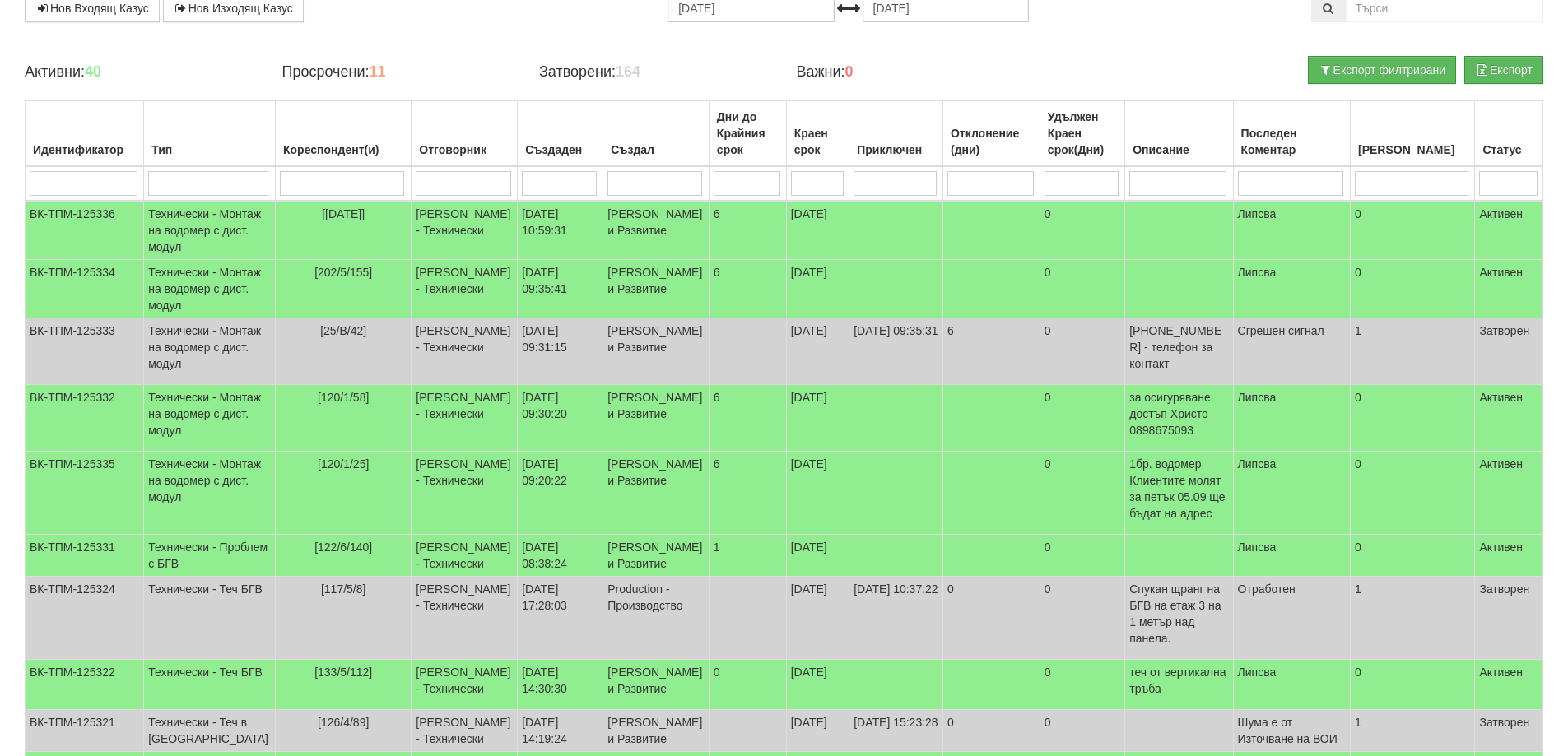
scroll to position [0, 0]
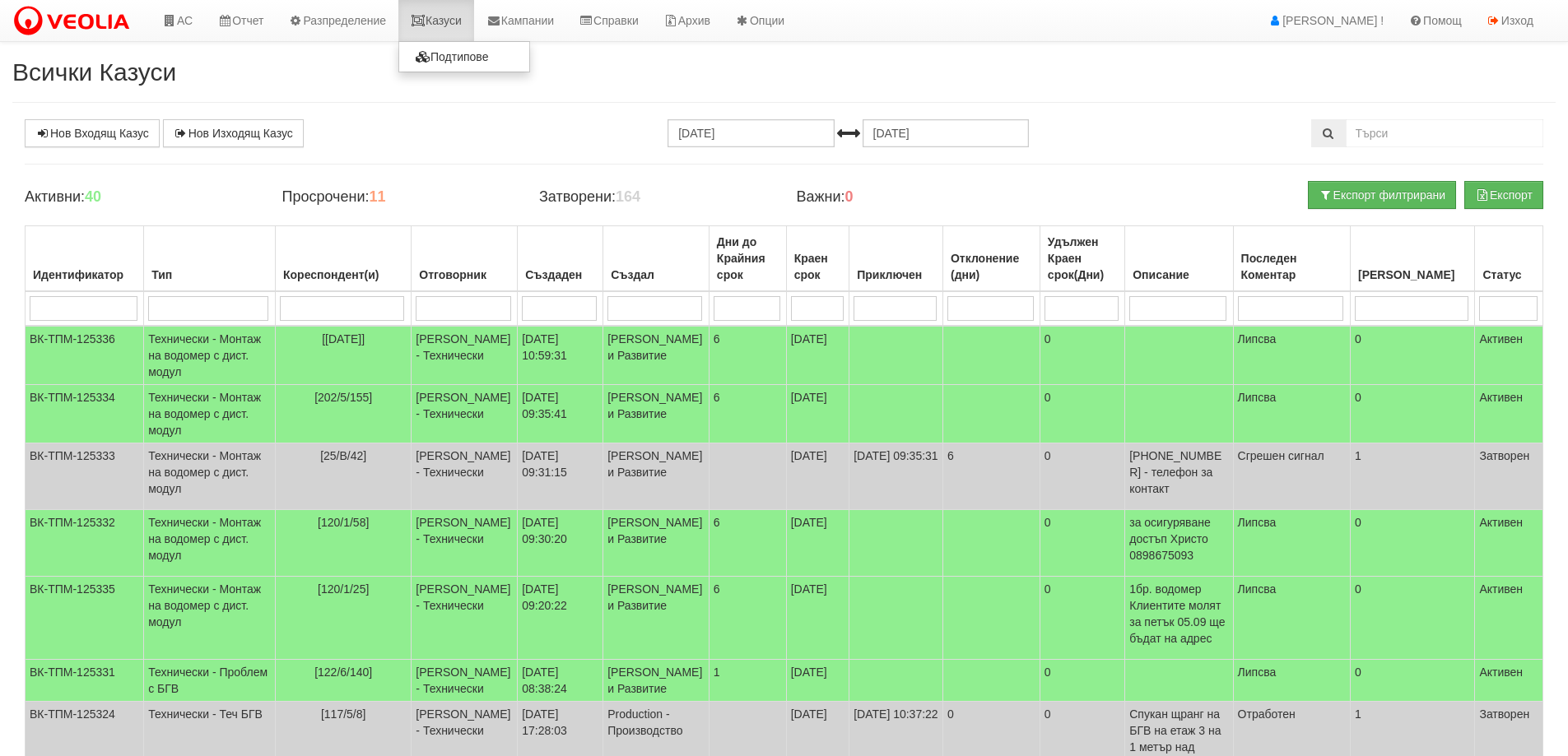
click at [448, 21] on link "Казуси" at bounding box center [437, 20] width 76 height 41
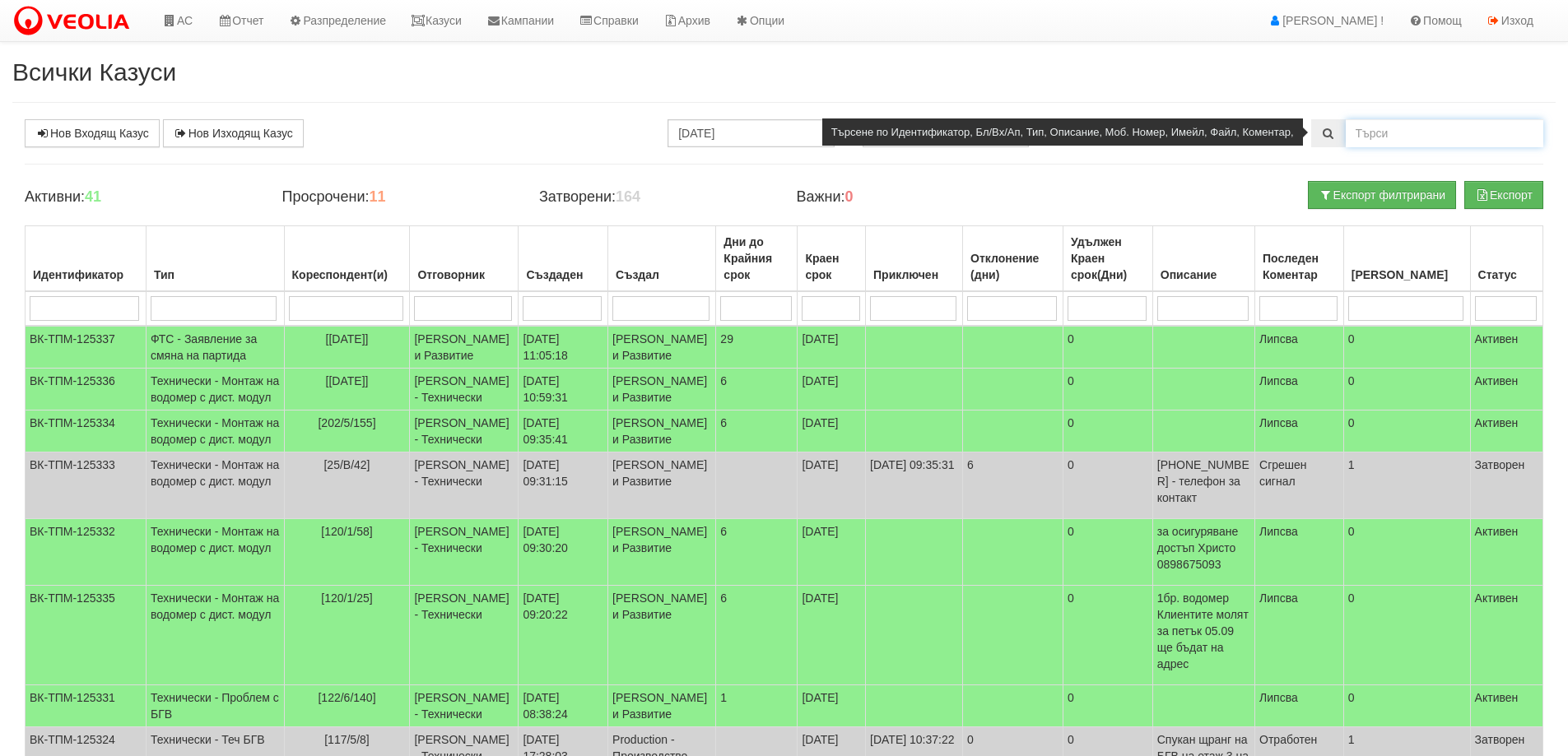
click at [1378, 139] on input "text" at bounding box center [1445, 133] width 198 height 28
type input "25869"
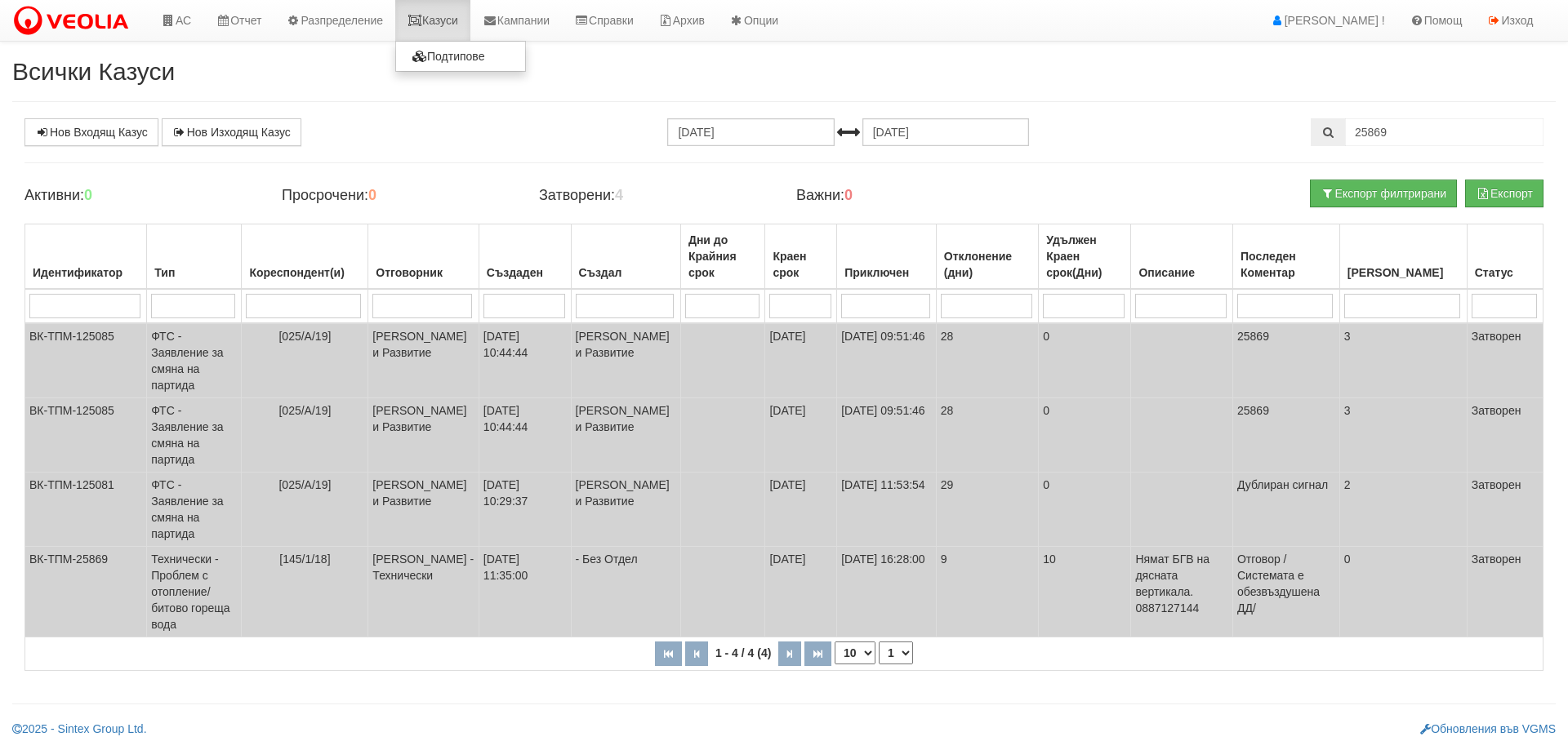
click at [441, 21] on link "Казуси" at bounding box center [433, 20] width 75 height 41
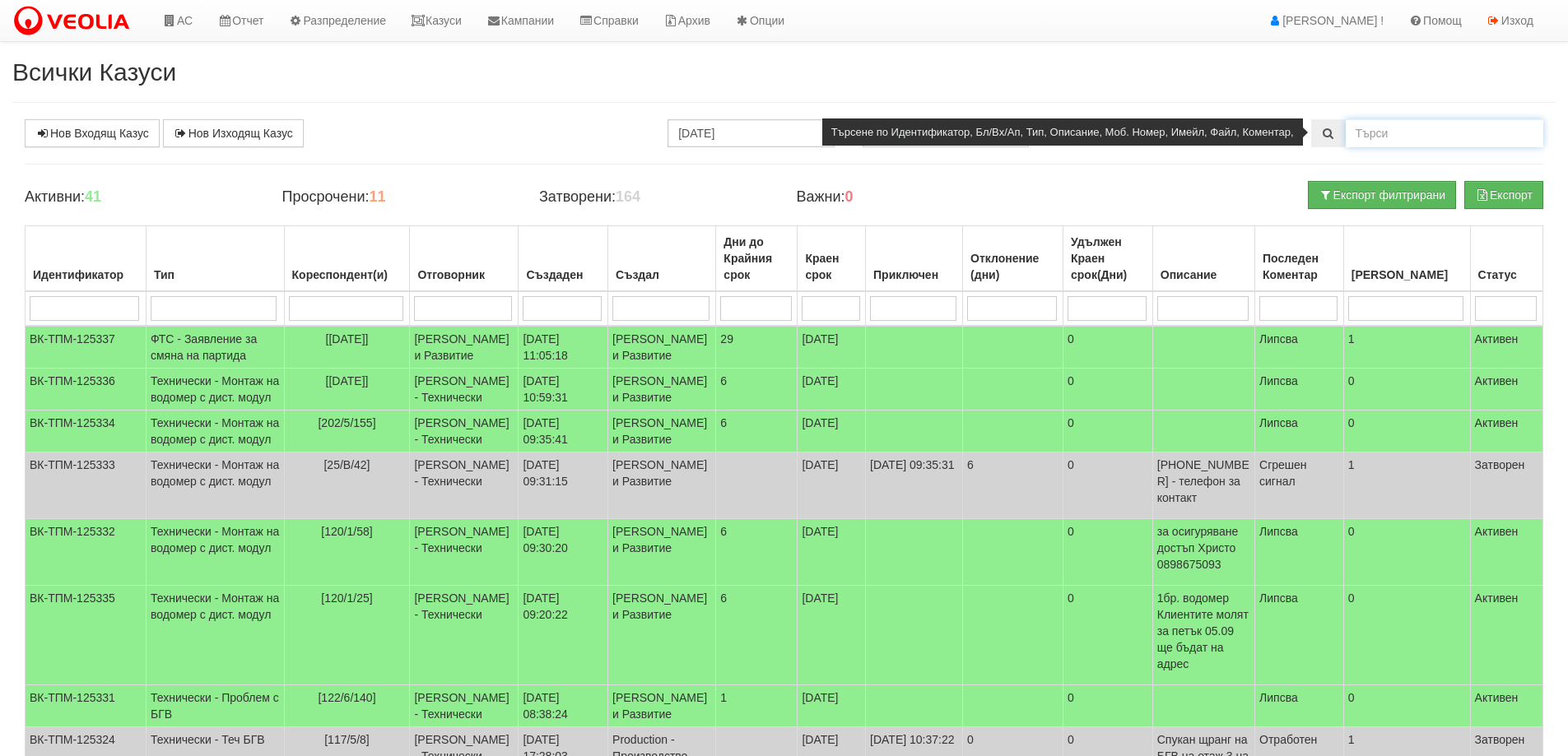
click at [1392, 128] on input "text" at bounding box center [1445, 133] width 198 height 28
type input "248/1/31"
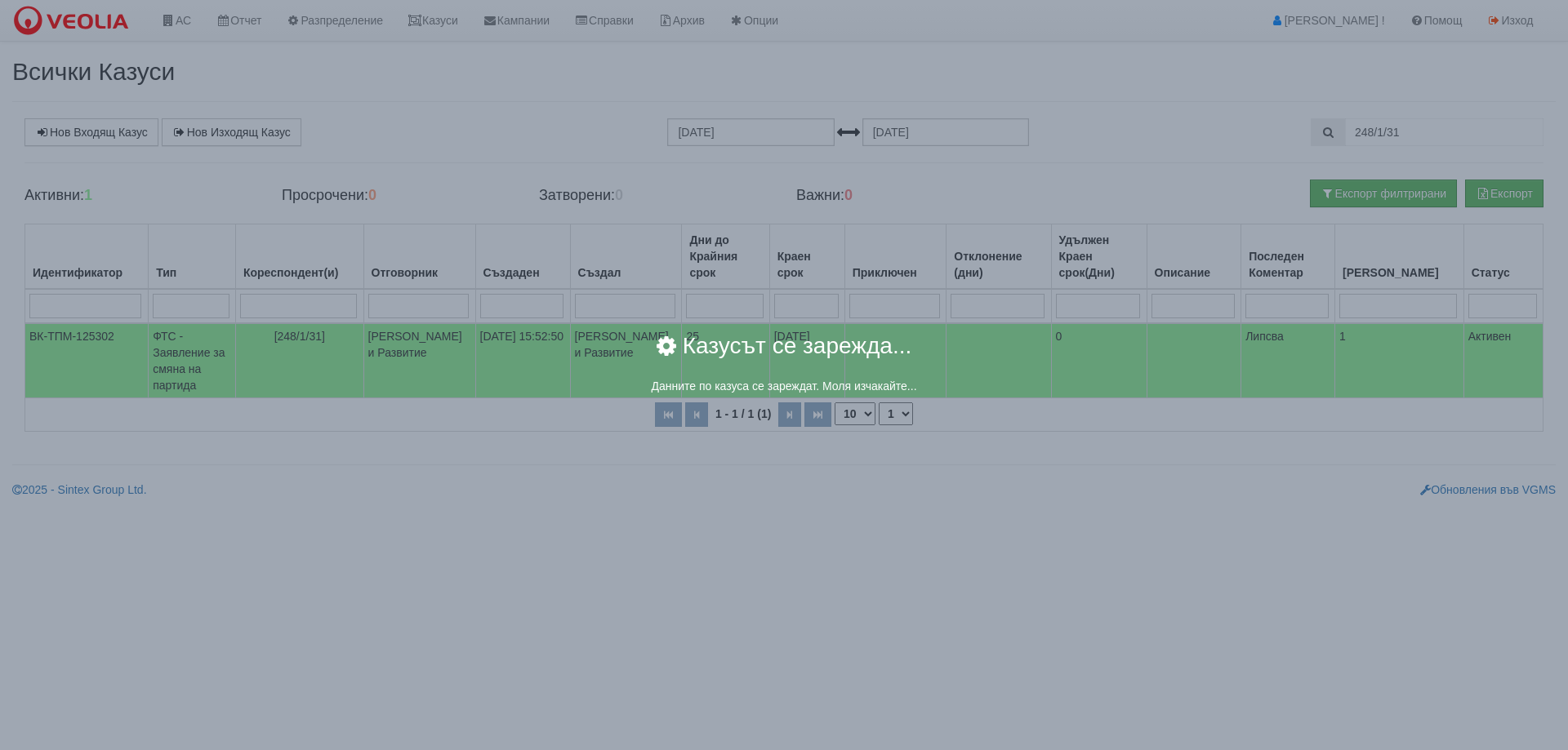
click at [168, 366] on div "× Казусът се зарежда... Данните по казуса се зареждат. Моля изчакайте..." at bounding box center [784, 375] width 1568 height 750
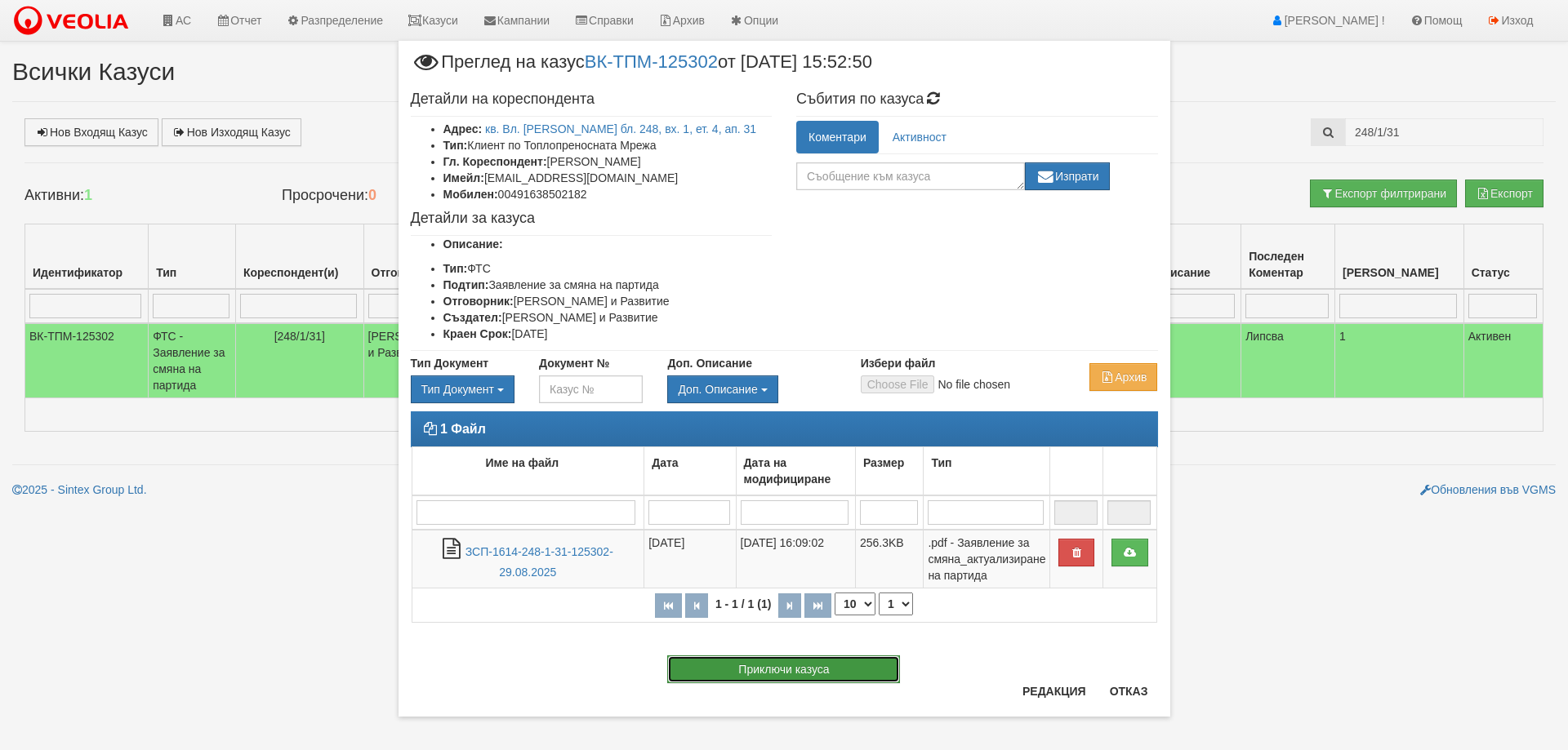
click at [776, 669] on button "Приключи казуса" at bounding box center [784, 669] width 233 height 28
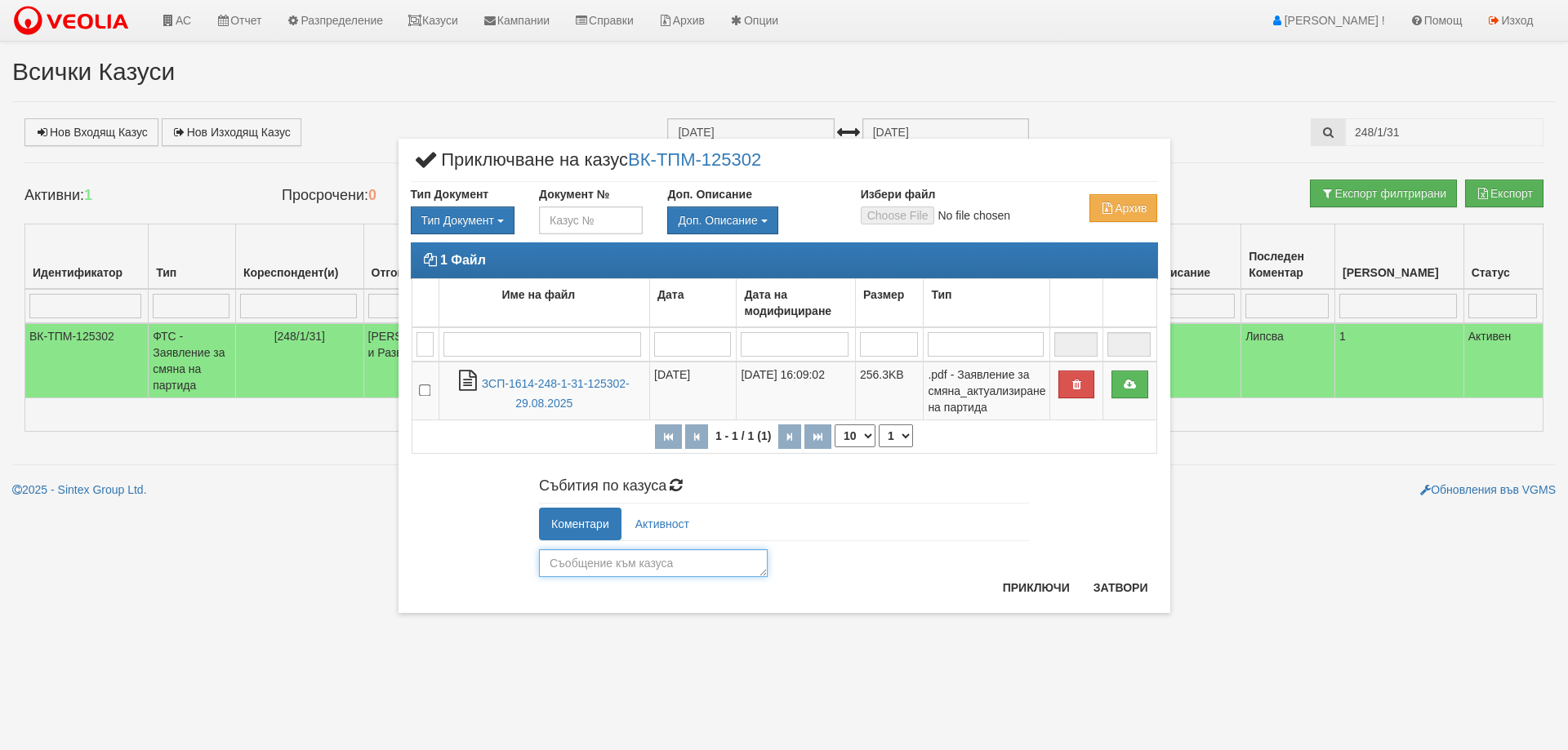
click at [664, 571] on textarea at bounding box center [653, 564] width 229 height 28
type textarea "23026"
click at [1030, 584] on button "Приключи" at bounding box center [1037, 588] width 87 height 26
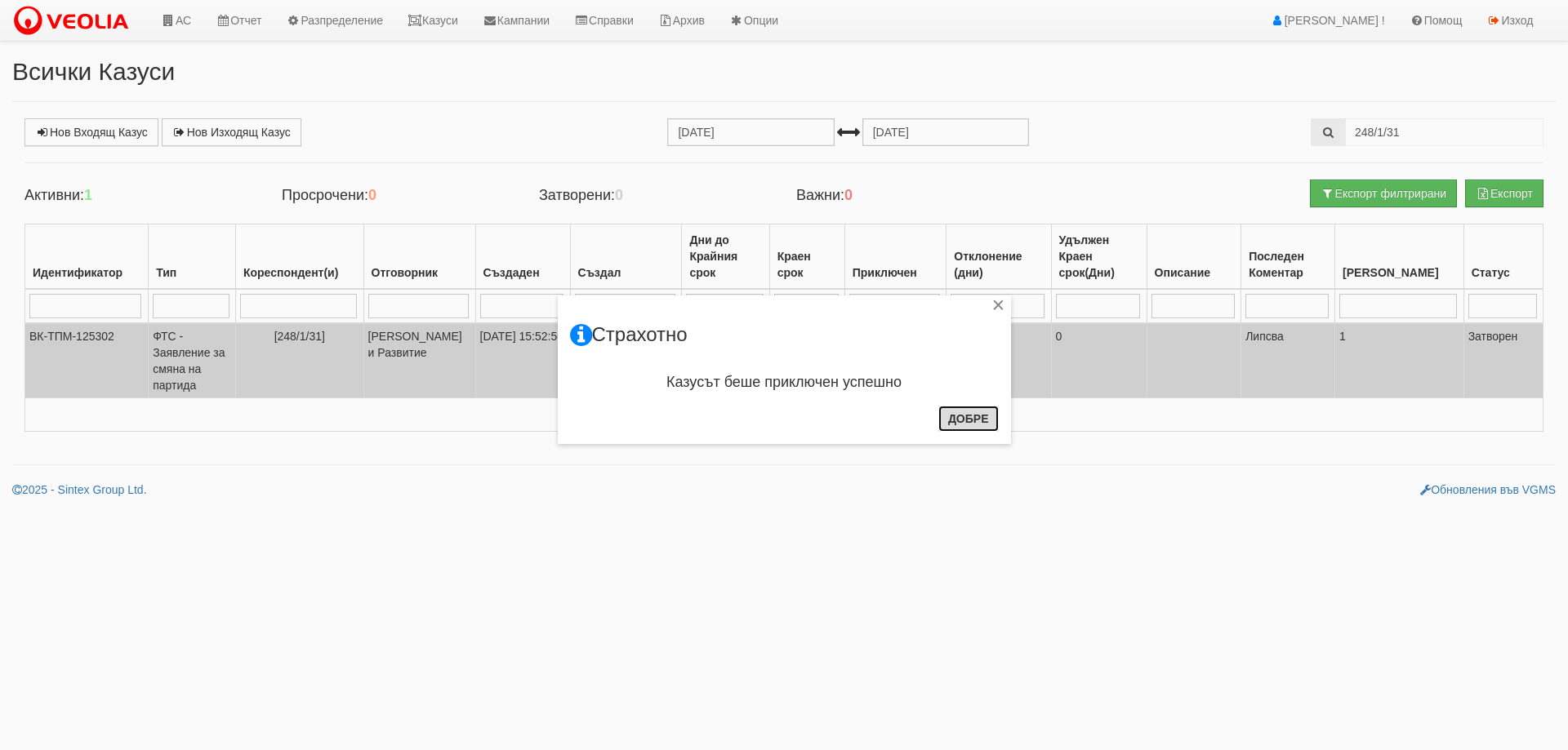
click at [970, 421] on button "Добре" at bounding box center [968, 419] width 60 height 26
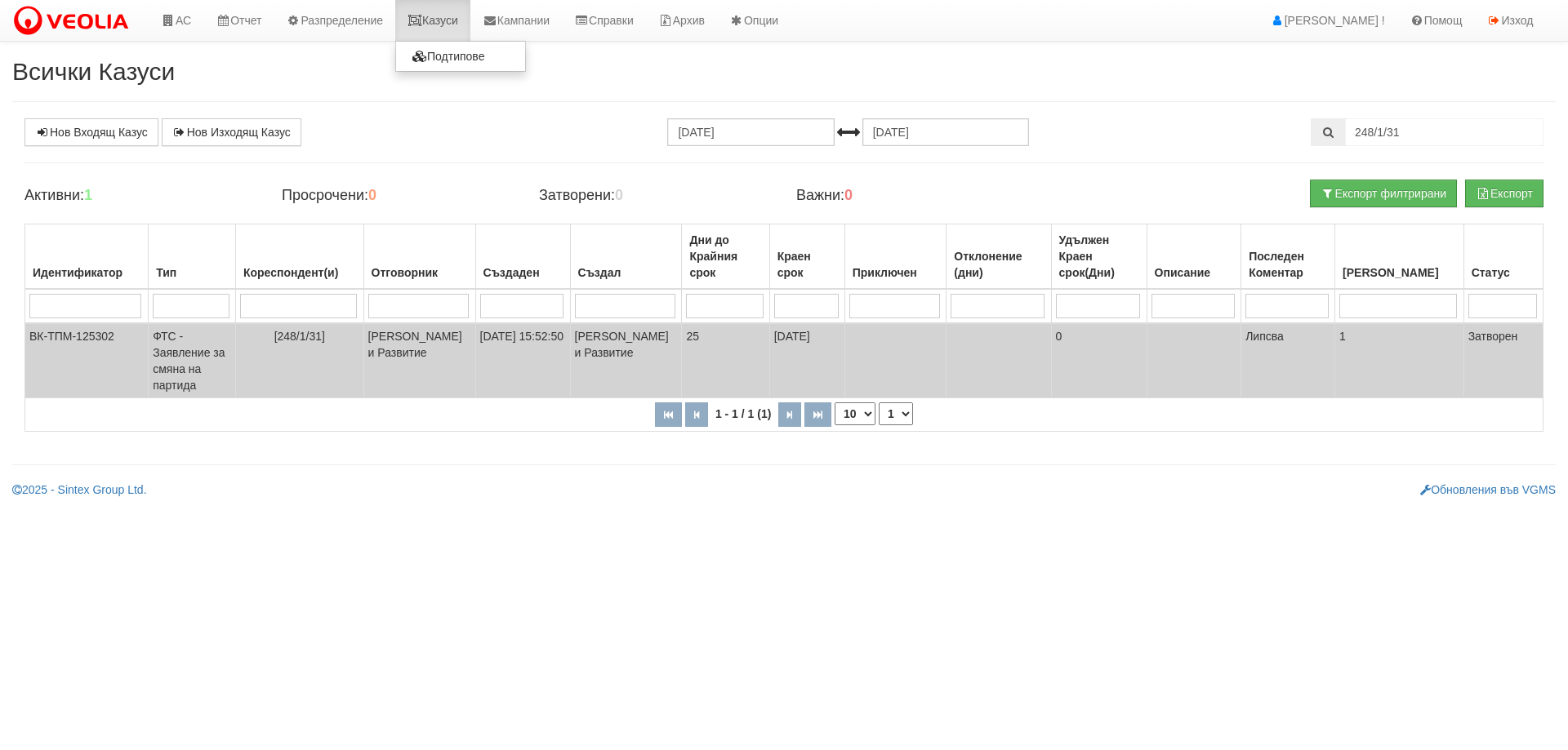
click at [448, 24] on link "Казуси" at bounding box center [433, 20] width 75 height 41
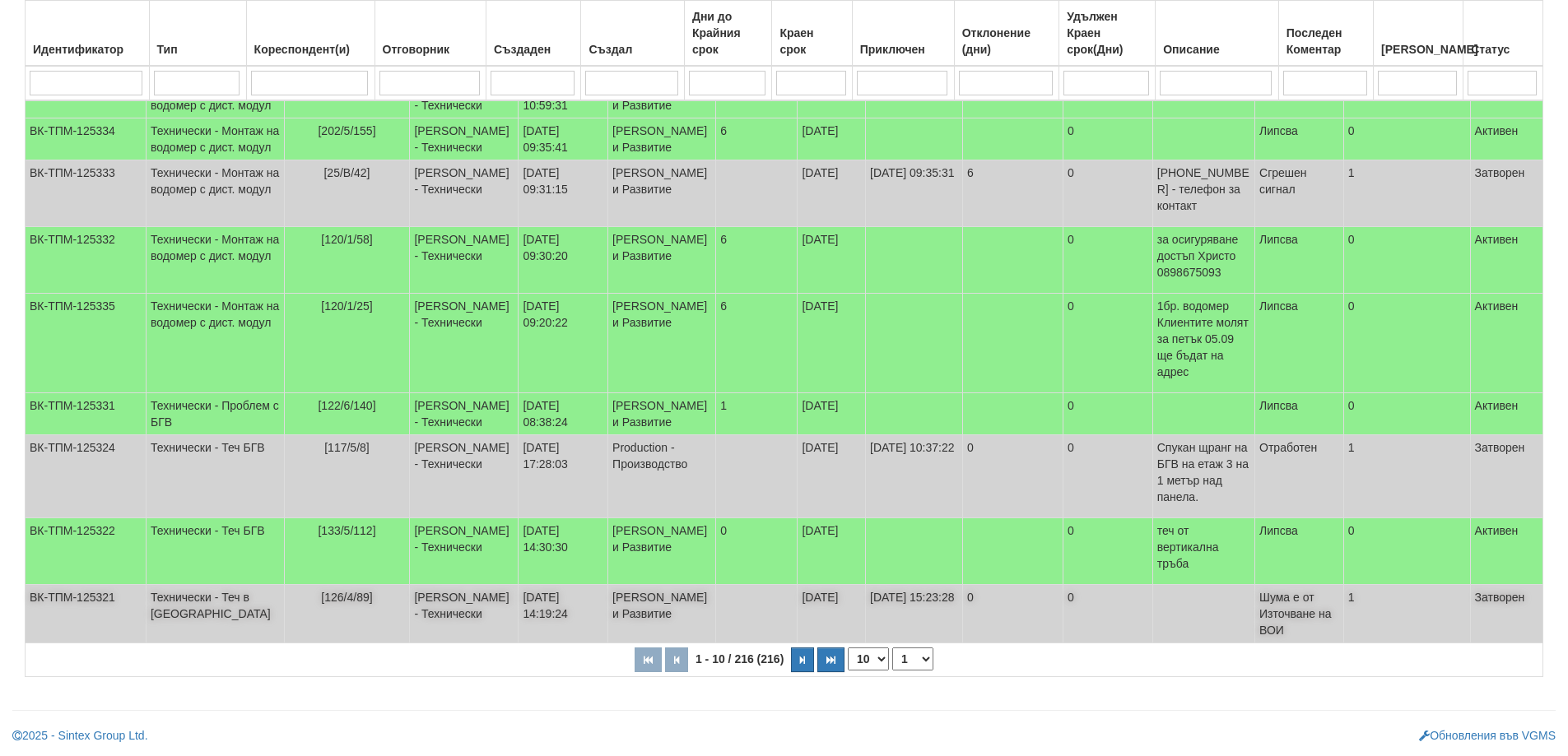
scroll to position [383, 0]
click at [882, 658] on select "10 20 30 40" at bounding box center [868, 659] width 41 height 23
select select "40"
click at [852, 670] on select "10 20 30 40" at bounding box center [868, 659] width 41 height 23
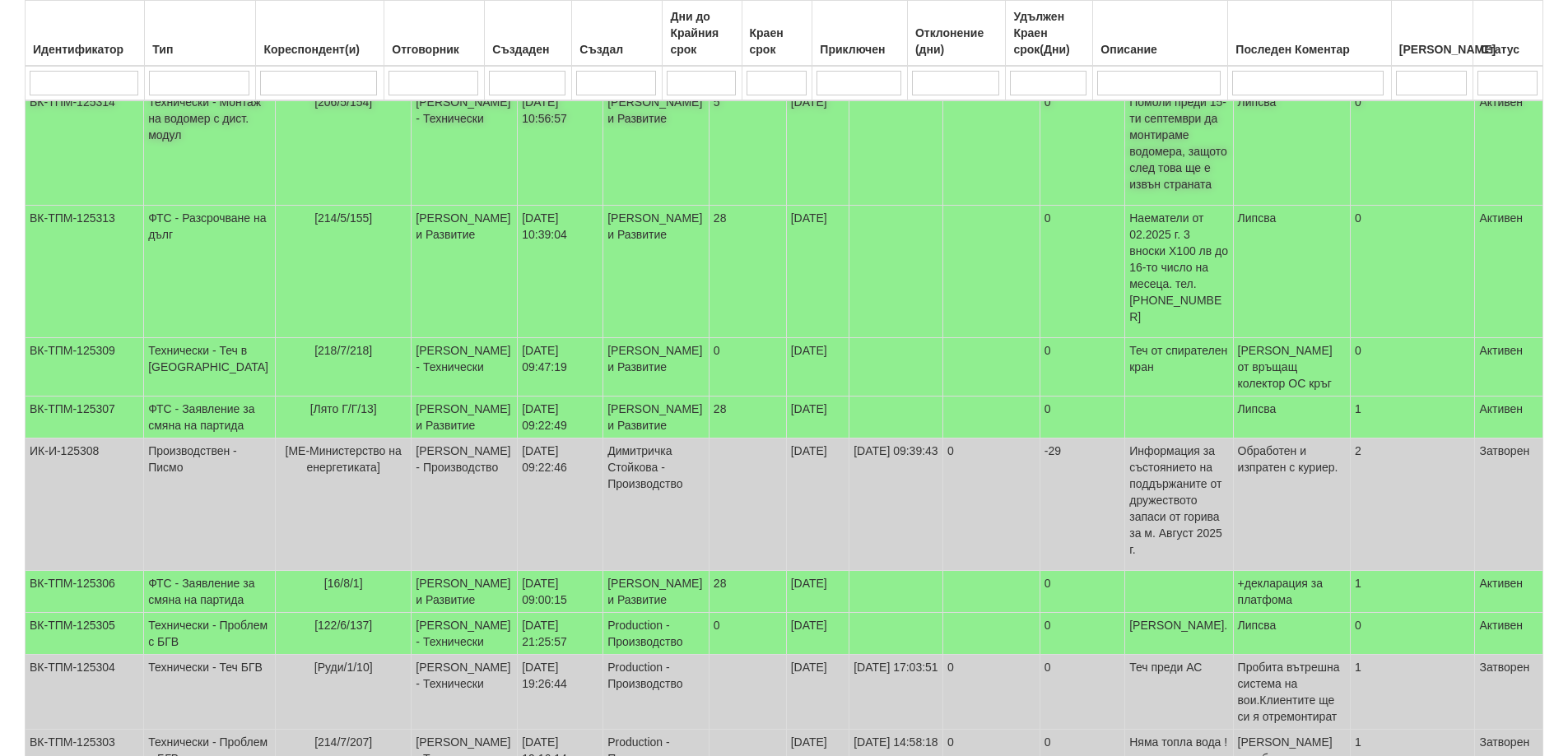
scroll to position [1535, 0]
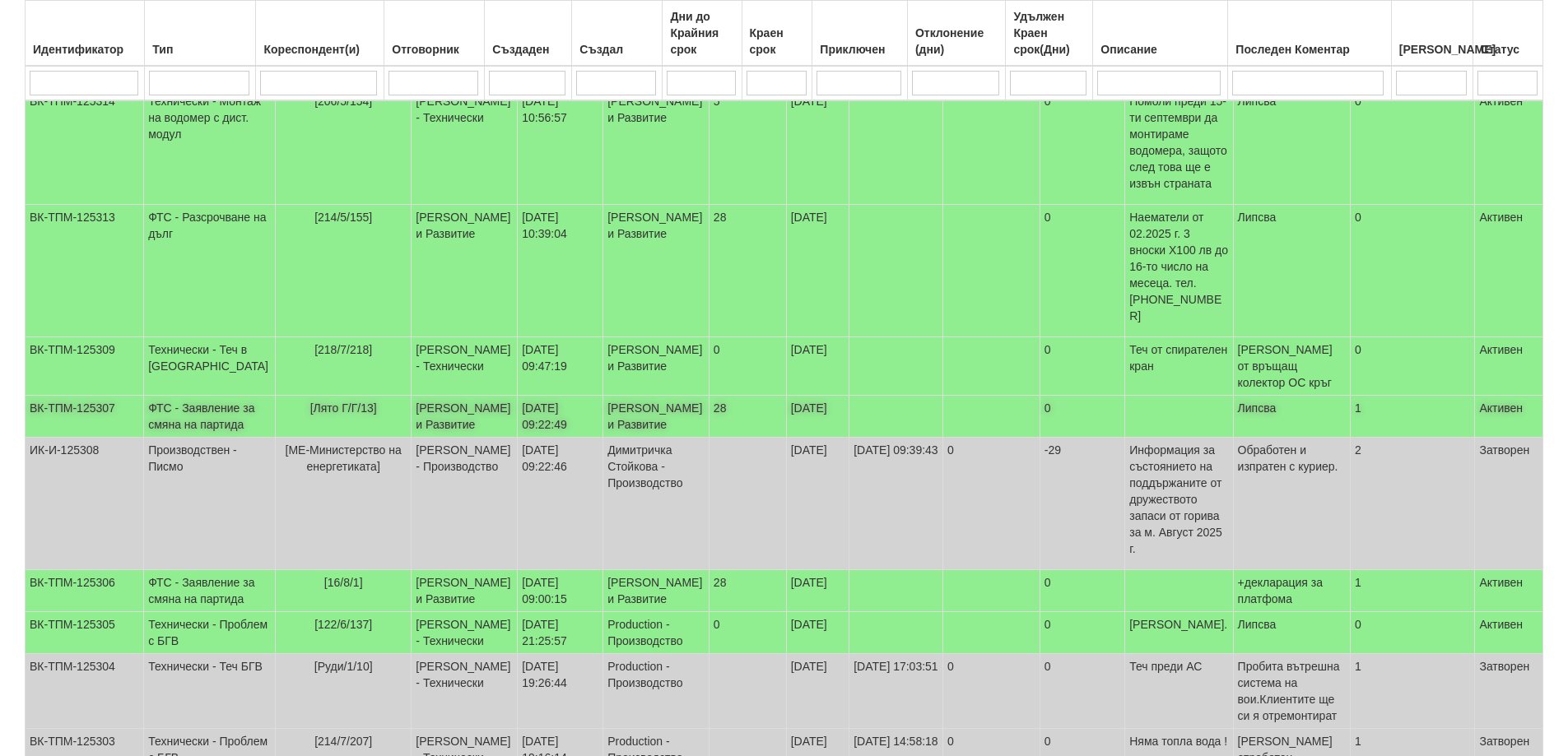
click at [221, 438] on td "ФТС - Заявление за смяна на партида" at bounding box center [209, 417] width 131 height 42
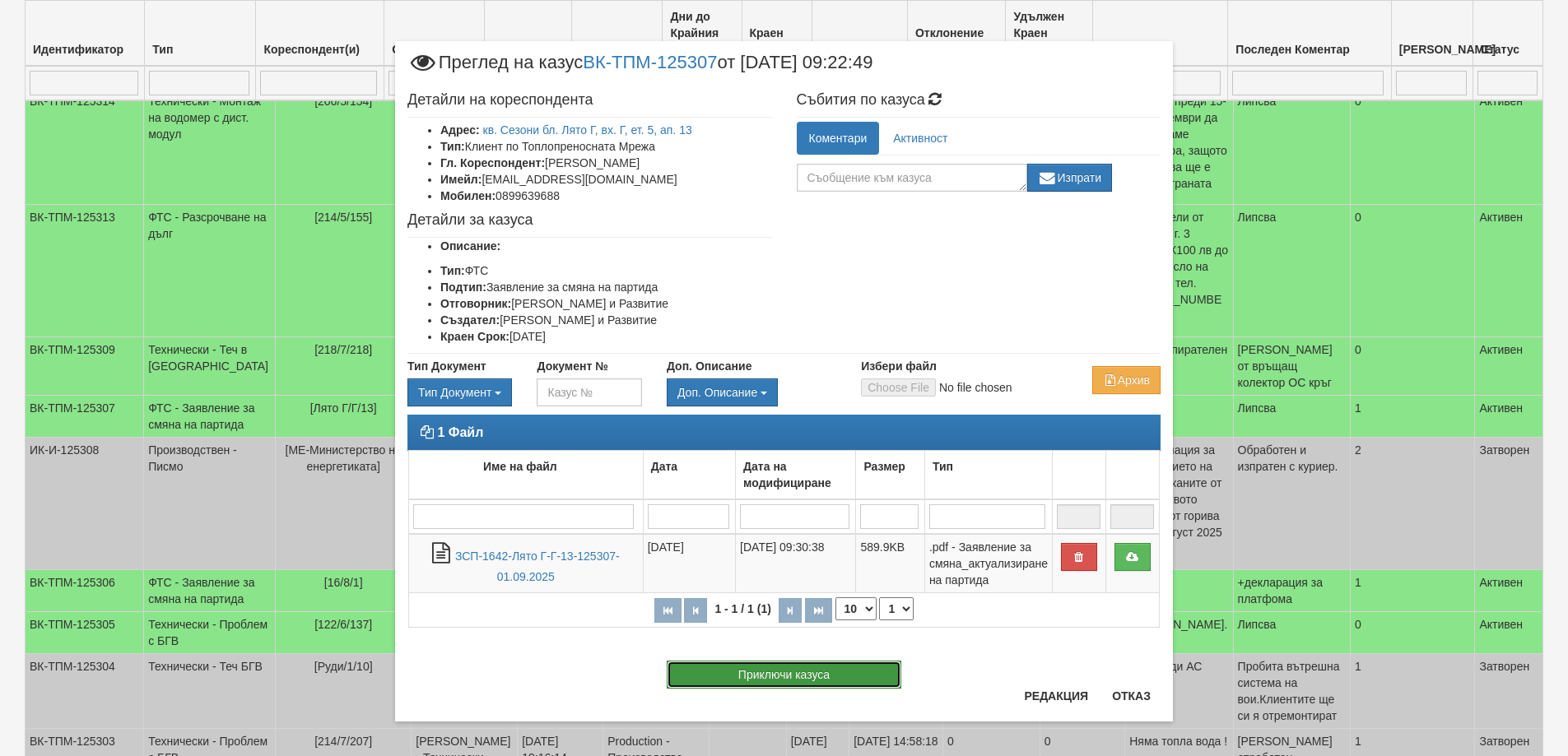
click at [784, 677] on button "Приключи казуса" at bounding box center [784, 675] width 235 height 28
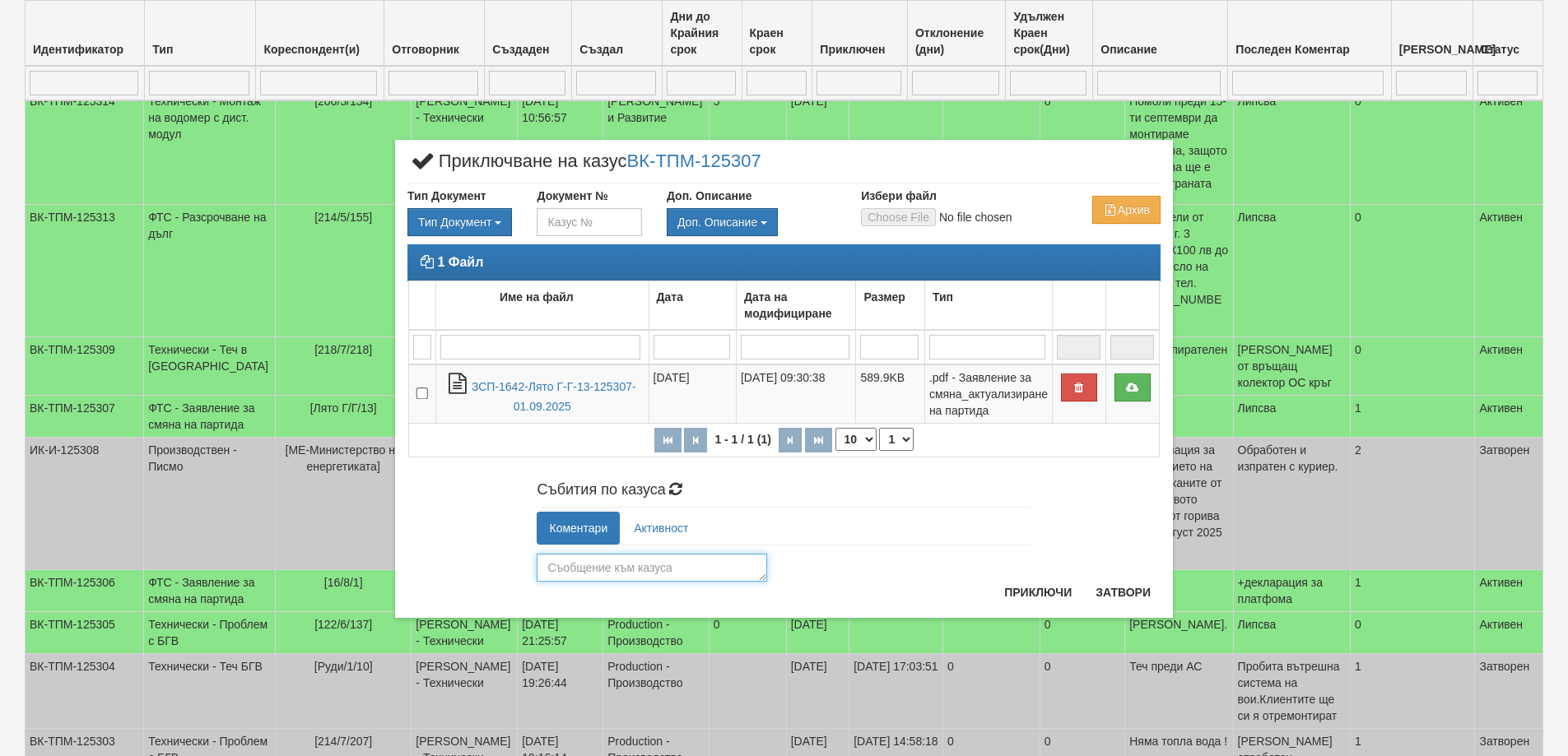
click at [626, 568] on textarea at bounding box center [651, 568] width 230 height 28
type textarea "24497"
click at [1022, 595] on button "Приключи" at bounding box center [1038, 593] width 87 height 26
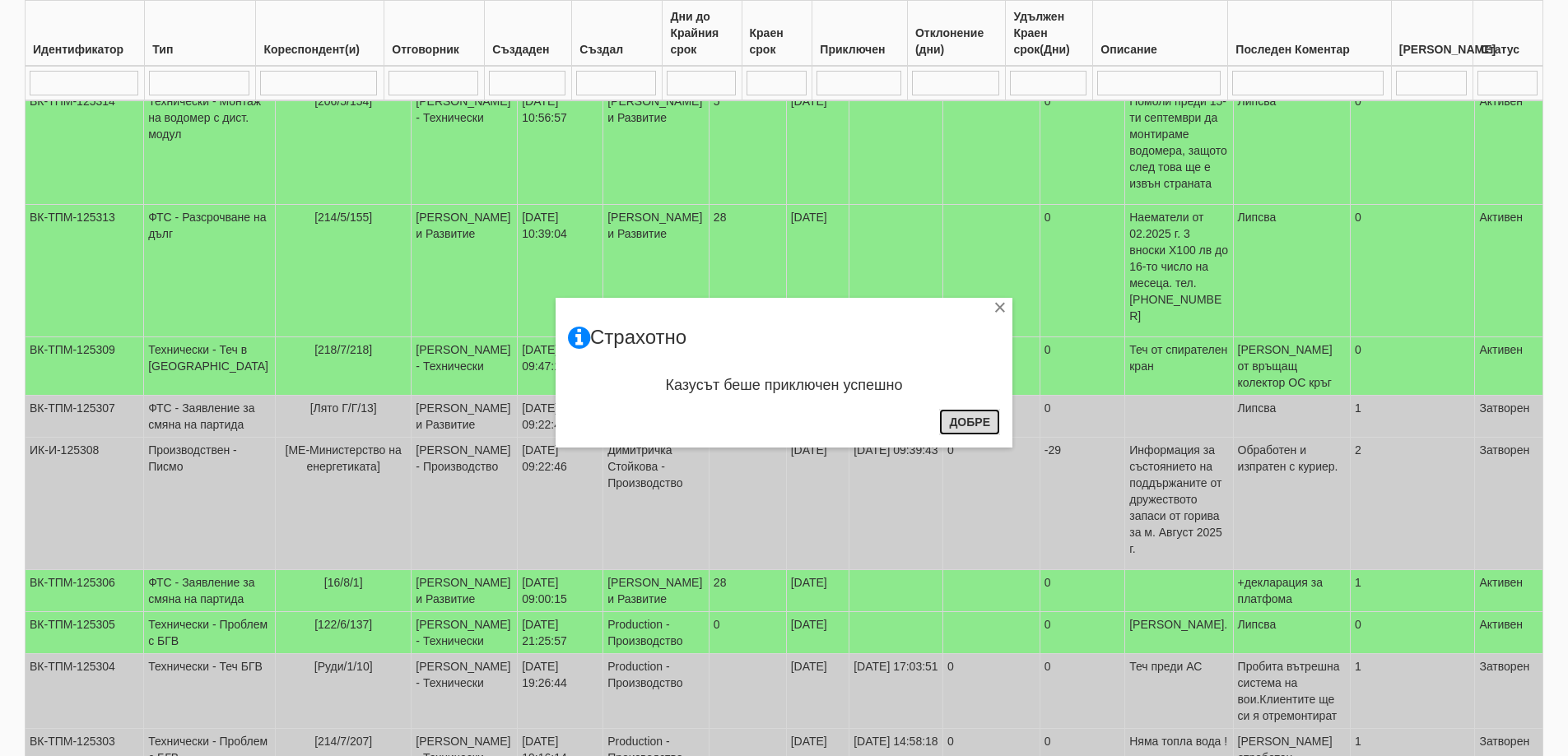
click at [954, 420] on button "Добре" at bounding box center [970, 423] width 61 height 26
